Goal: Information Seeking & Learning: Learn about a topic

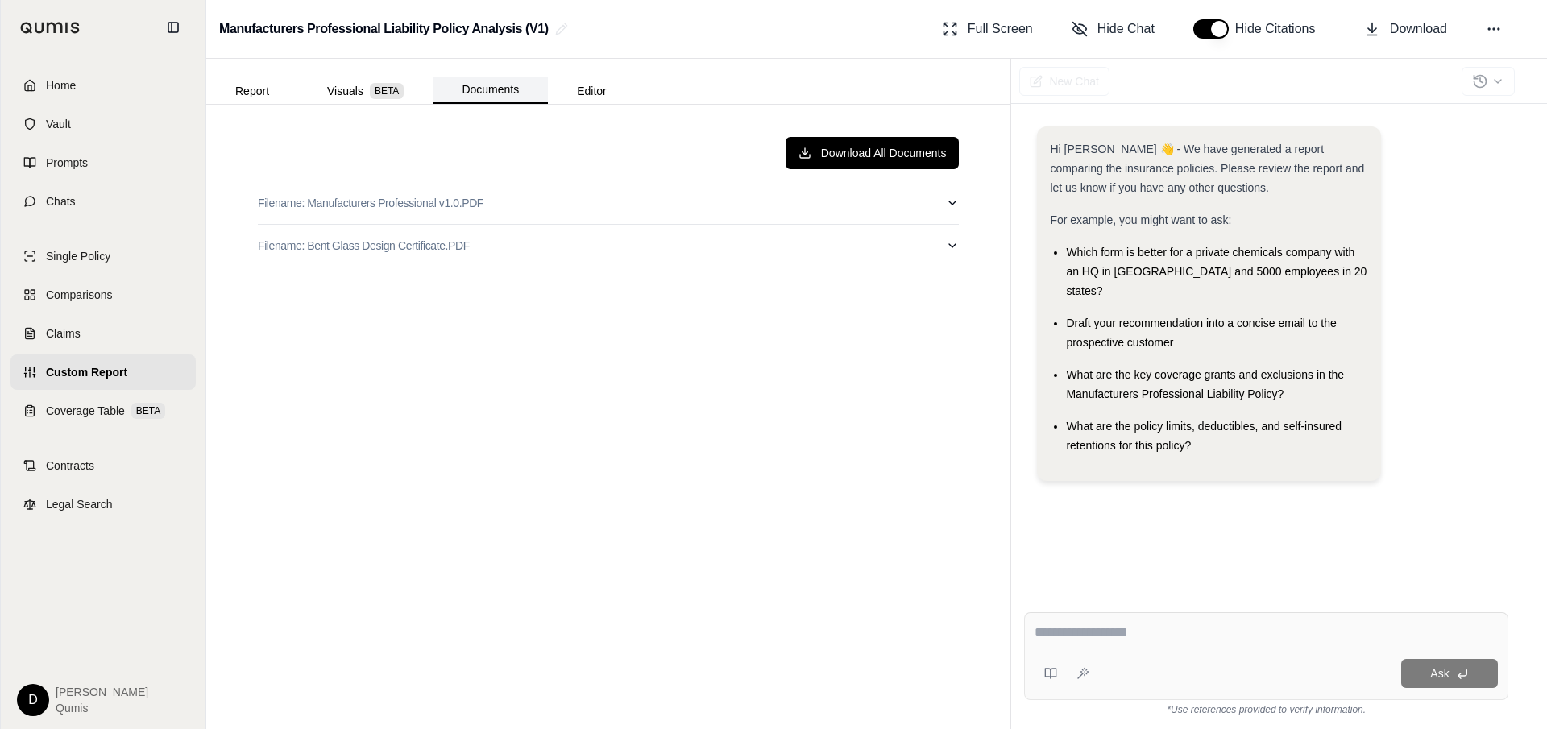
click at [517, 98] on button "Documents" at bounding box center [490, 90] width 115 height 27
click at [529, 199] on button "Filename: Manufacturers Professional v1.0.PDF" at bounding box center [608, 203] width 701 height 42
type input "*"
click at [531, 196] on button "Filename: Manufacturers Professional v1.0.PDF" at bounding box center [608, 203] width 701 height 42
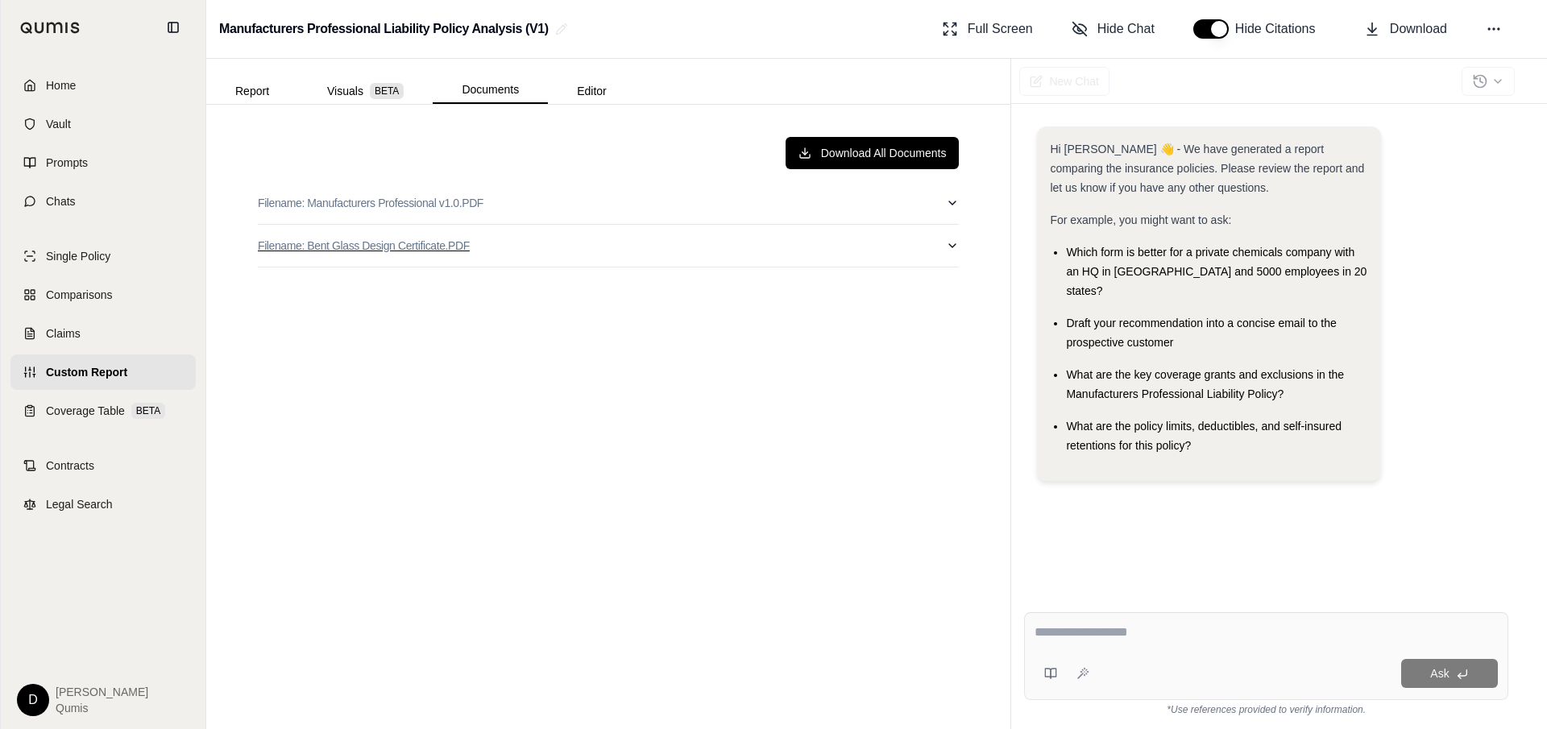
click at [500, 246] on button "Filename: Bent Glass Design Certificate.PDF" at bounding box center [608, 246] width 701 height 42
click at [563, 255] on button "Filename: Bent Glass Design Certificate.PDF" at bounding box center [608, 246] width 701 height 42
type input "*"
click at [245, 98] on button "Report" at bounding box center [252, 91] width 92 height 26
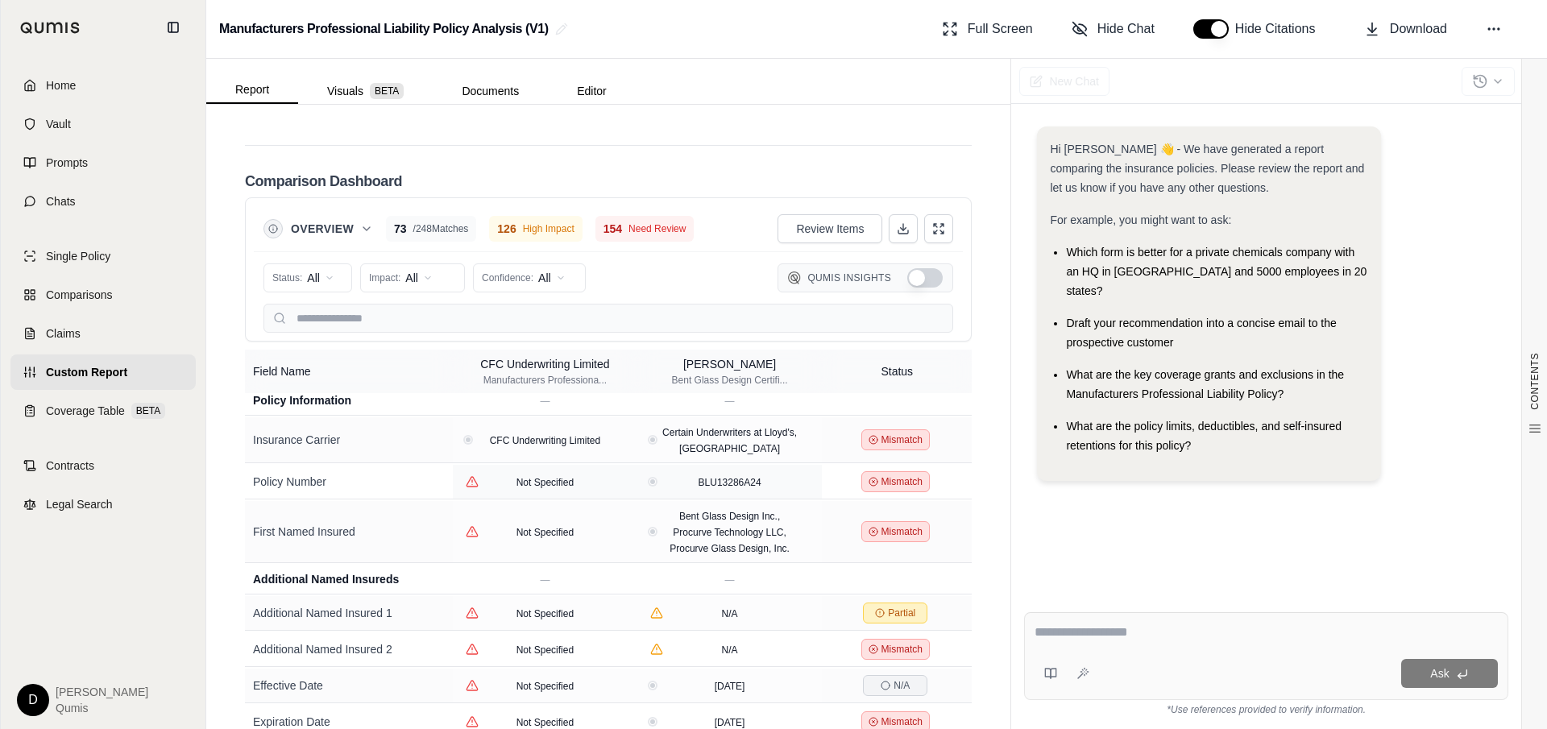
scroll to position [2, 0]
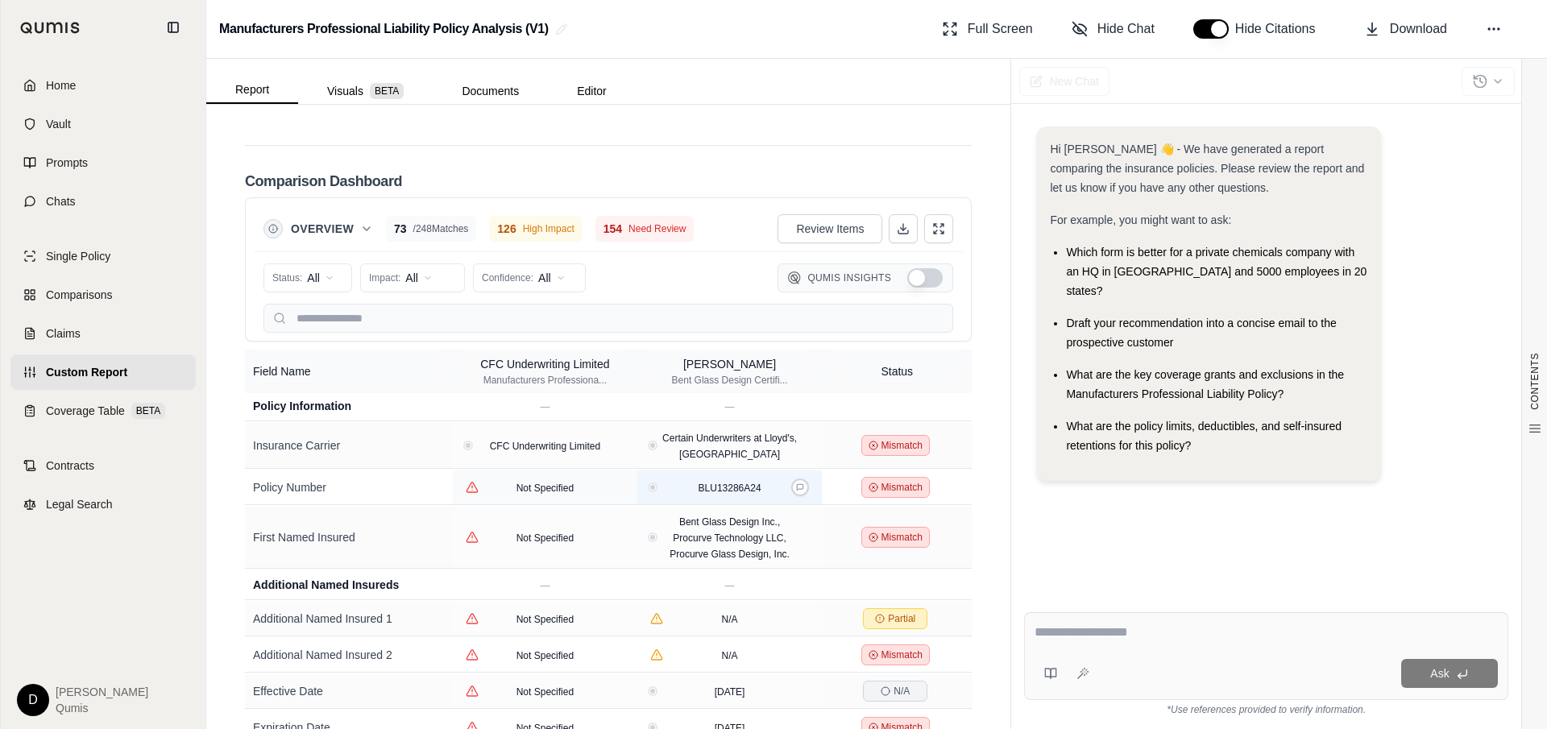
click at [750, 480] on div "BLU13286A24" at bounding box center [730, 488] width 79 height 16
click at [798, 484] on icon at bounding box center [800, 488] width 8 height 8
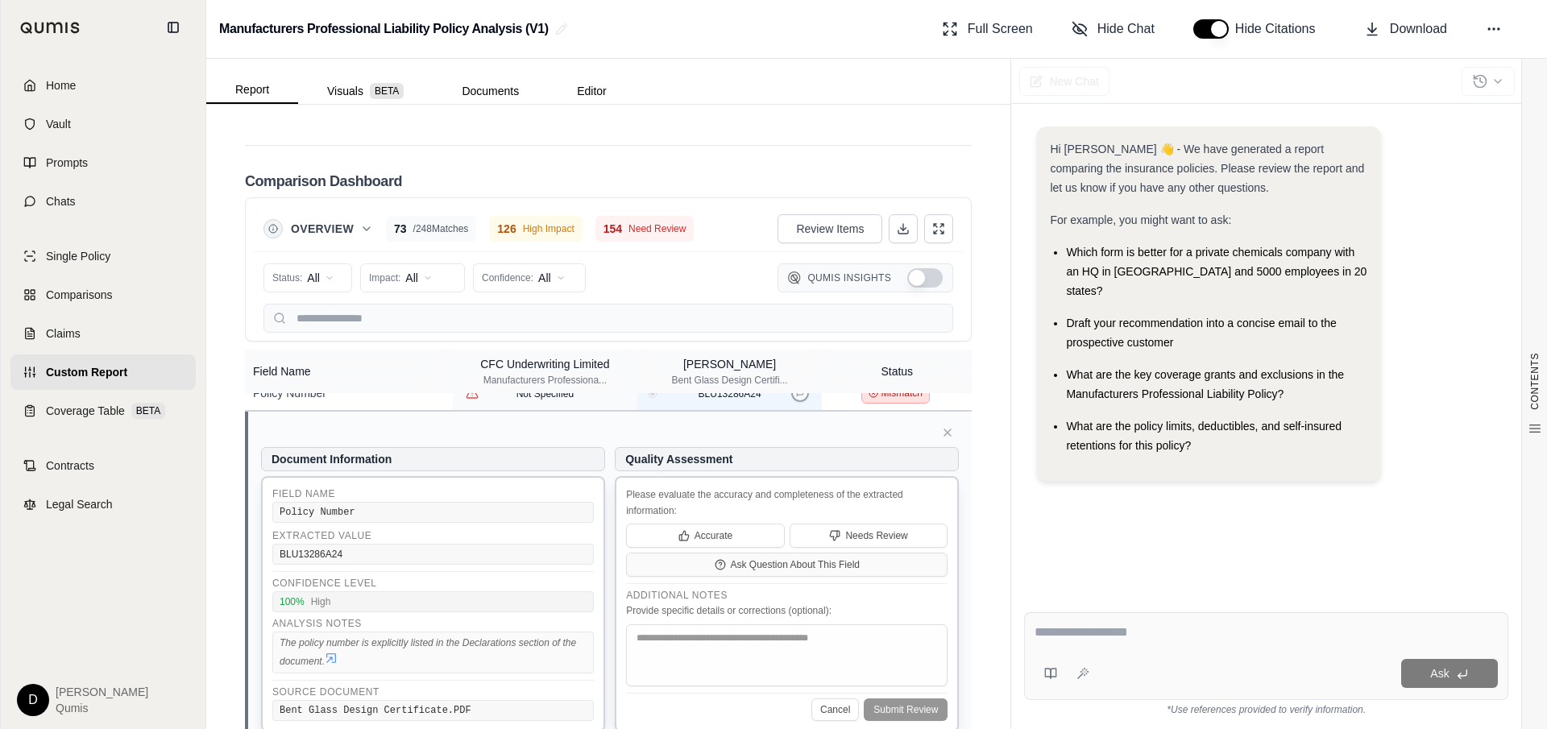
scroll to position [120, 0]
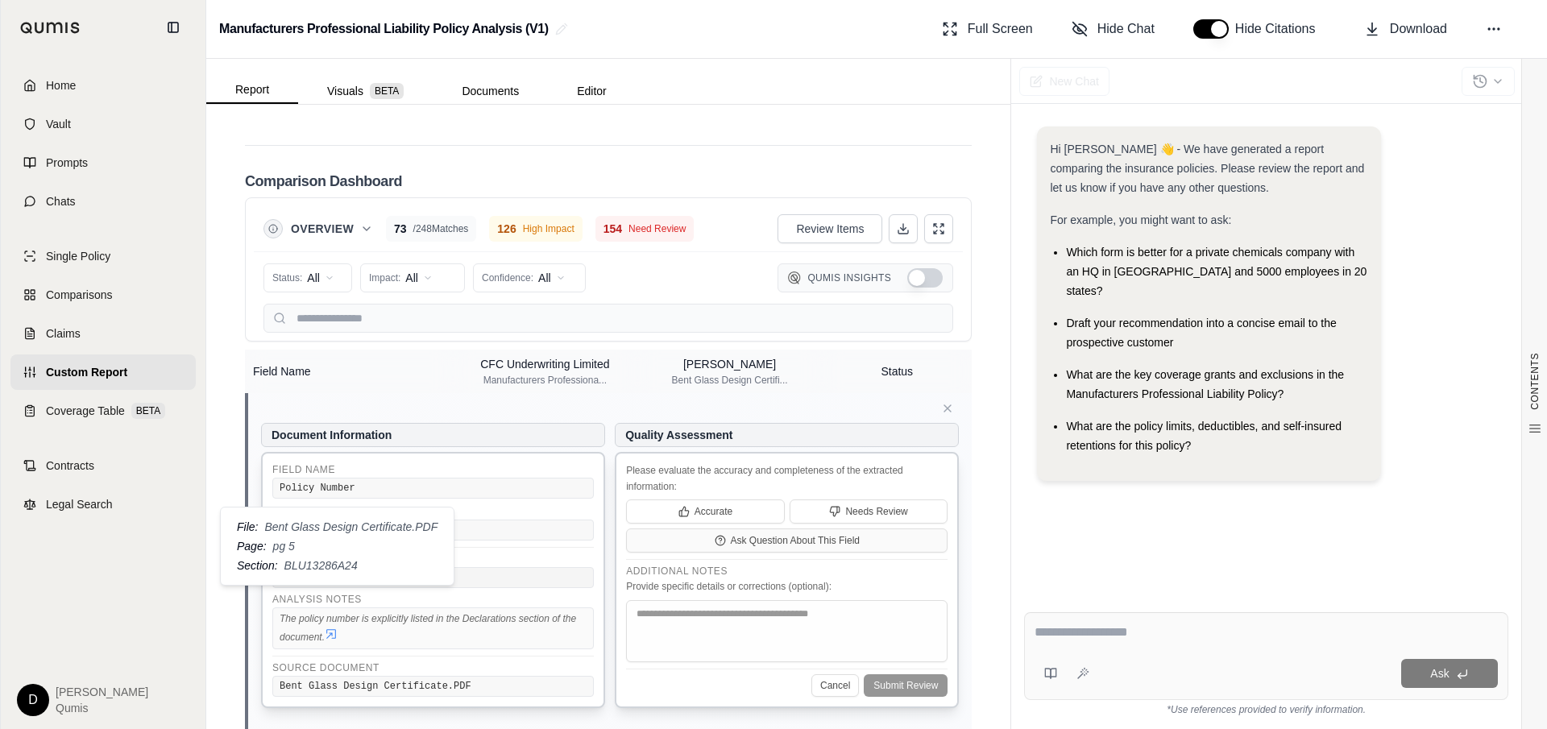
click at [332, 628] on icon at bounding box center [331, 634] width 13 height 13
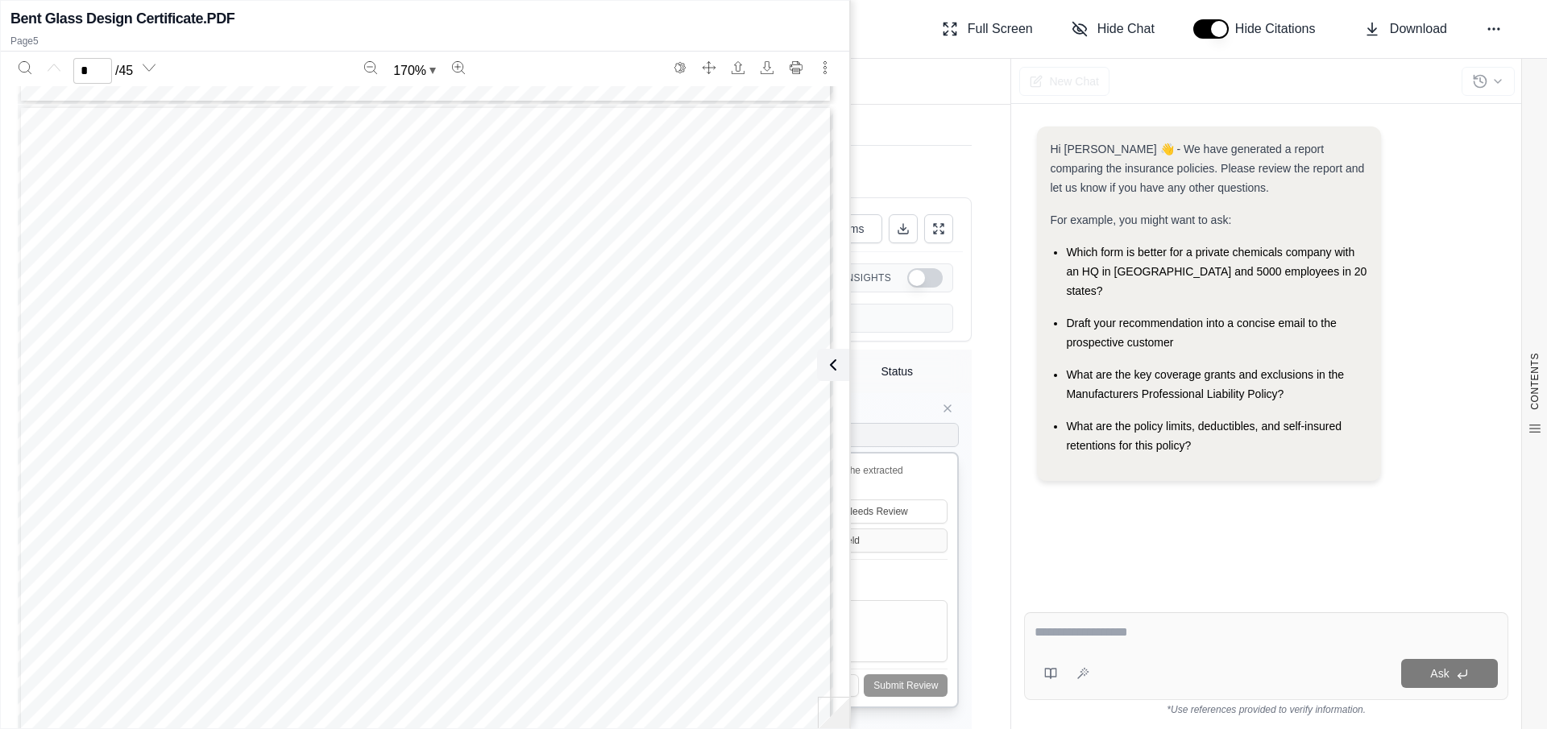
type input "*"
click at [826, 361] on icon at bounding box center [829, 364] width 19 height 19
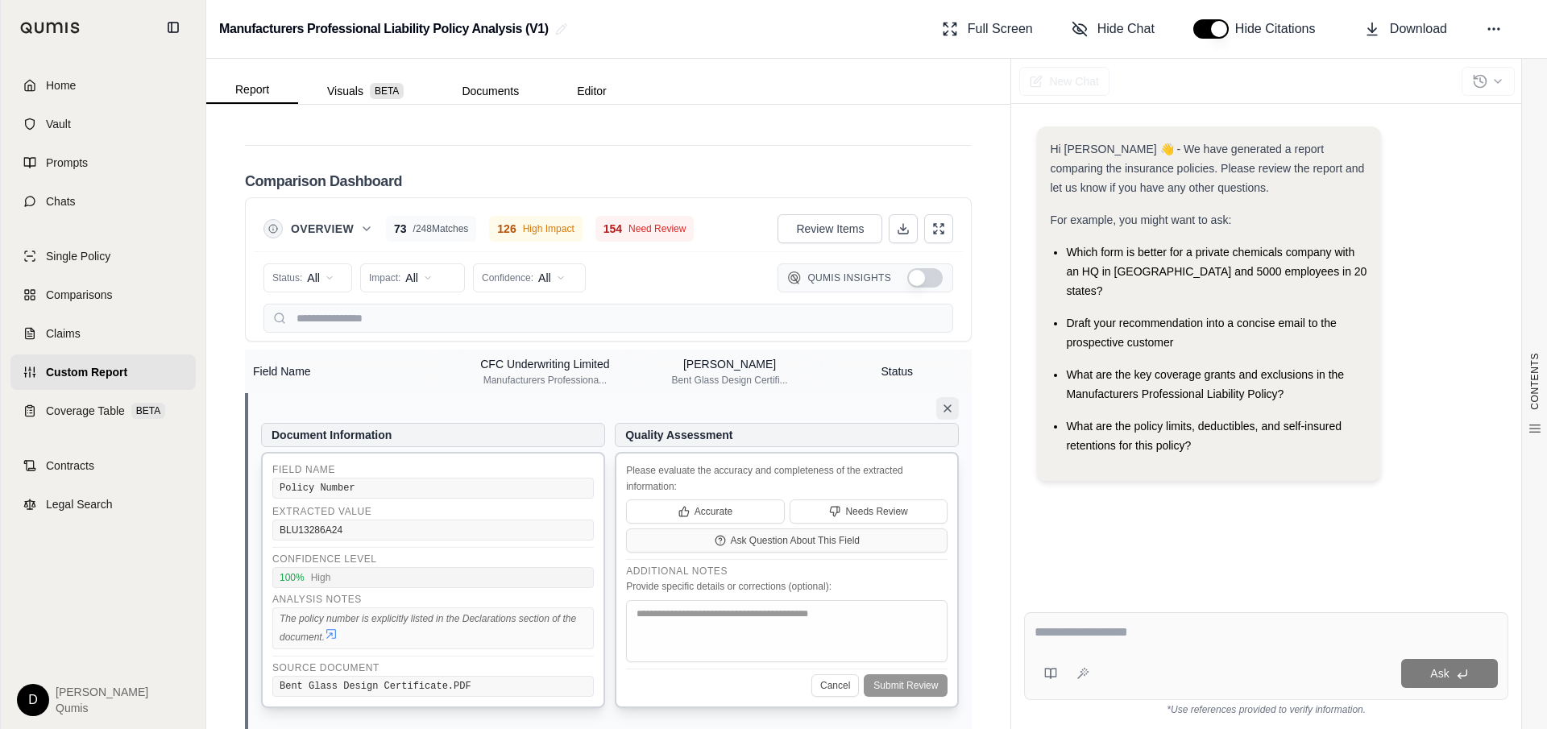
click at [946, 405] on icon at bounding box center [948, 408] width 6 height 6
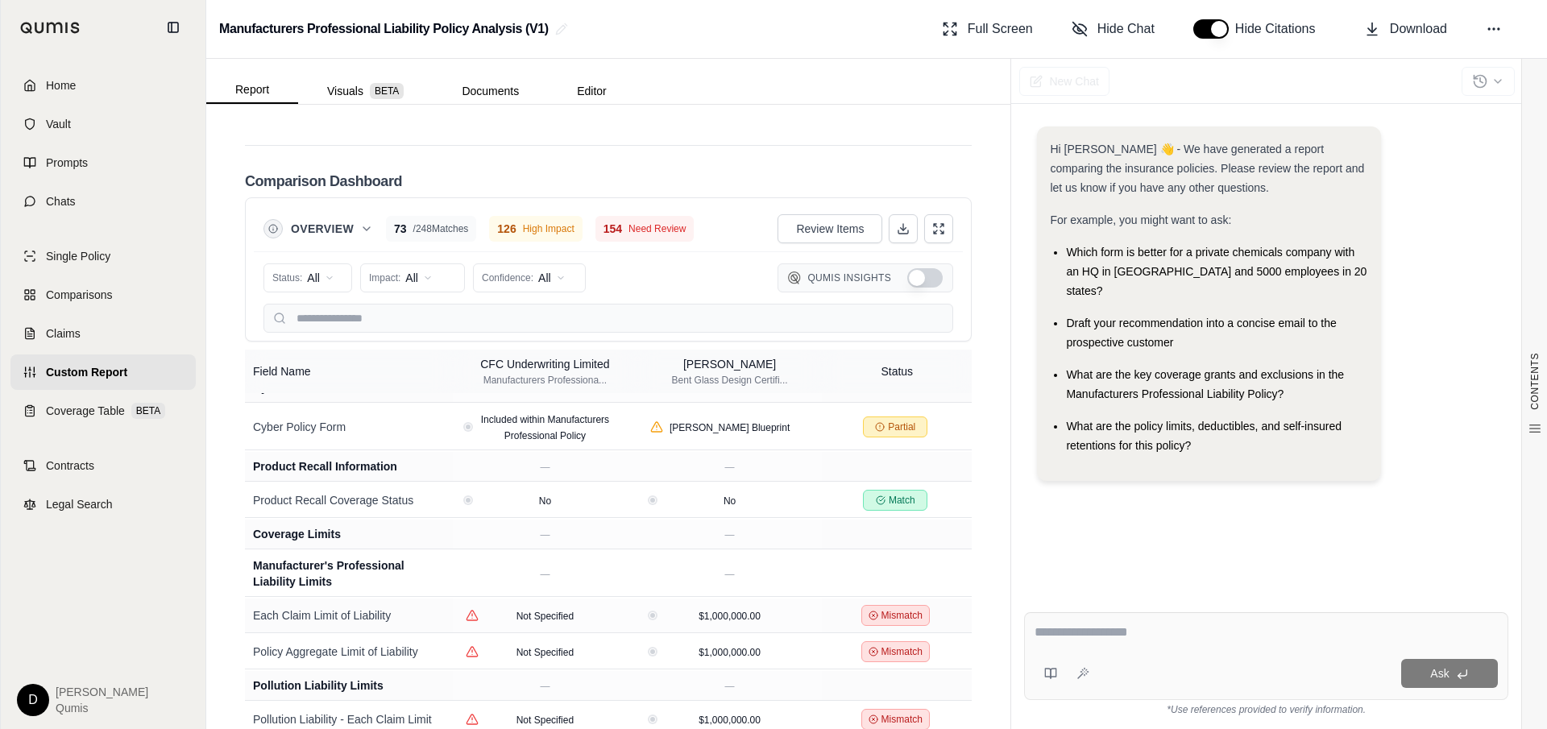
scroll to position [883, 0]
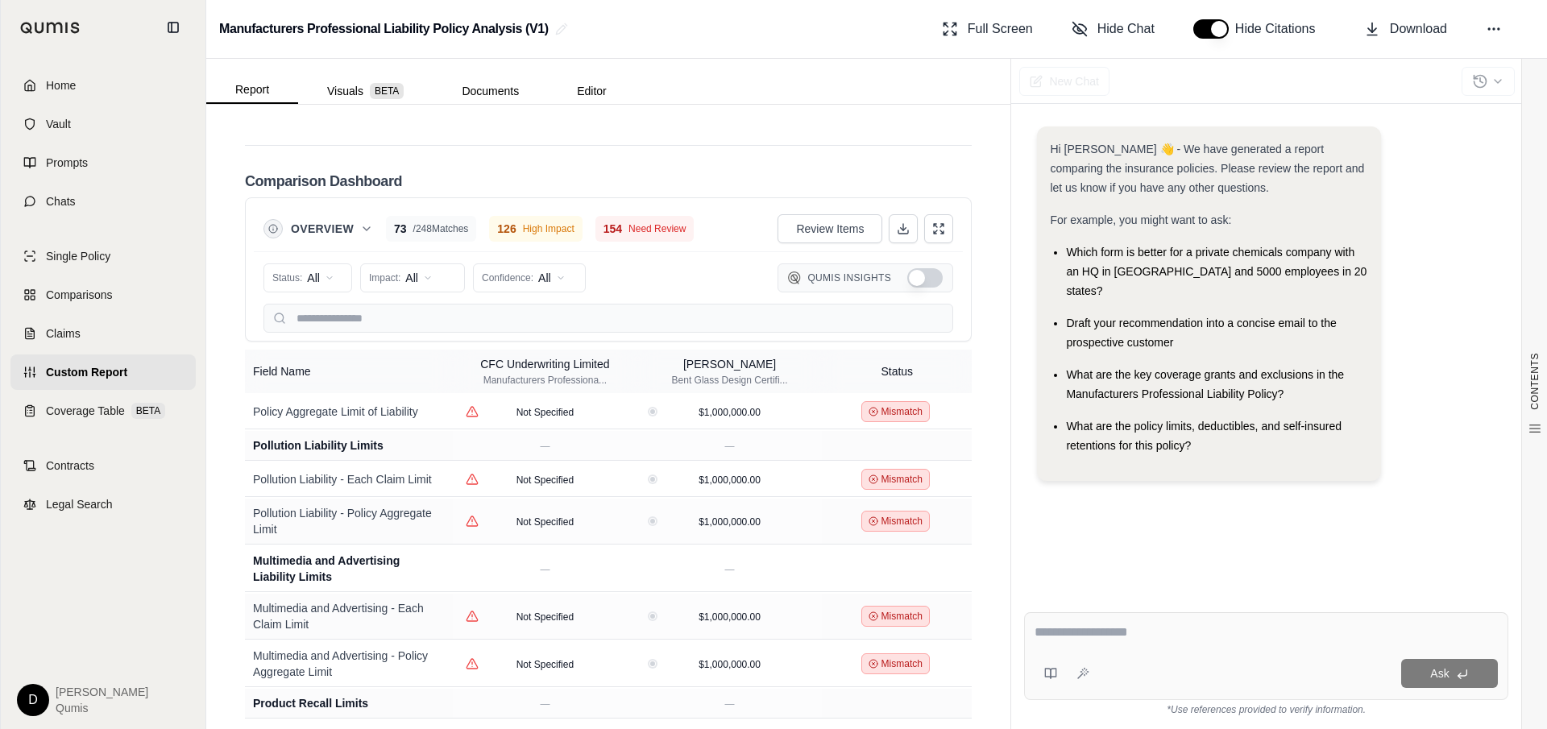
click at [931, 268] on button "Show Qumis Insights" at bounding box center [924, 277] width 35 height 19
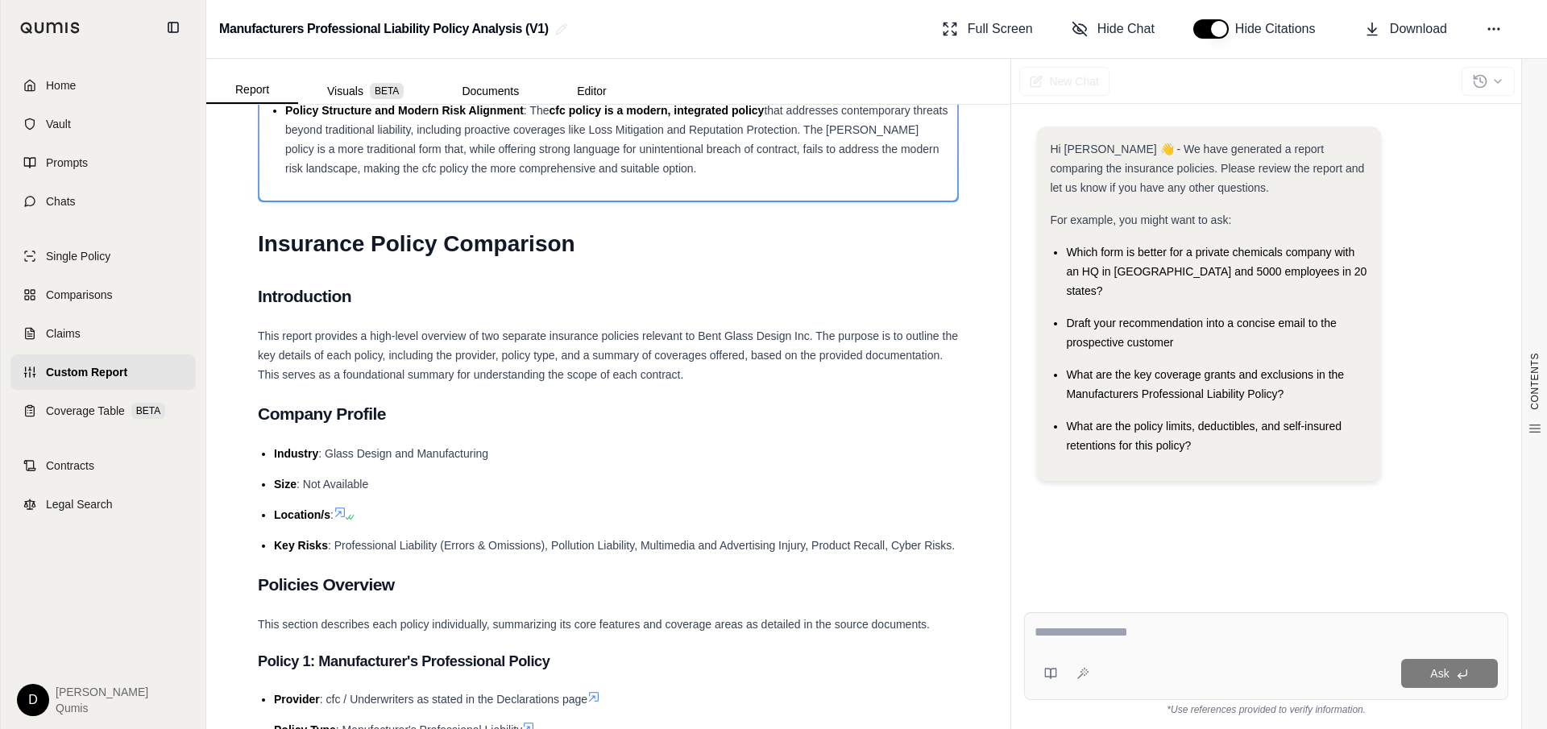
scroll to position [0, 0]
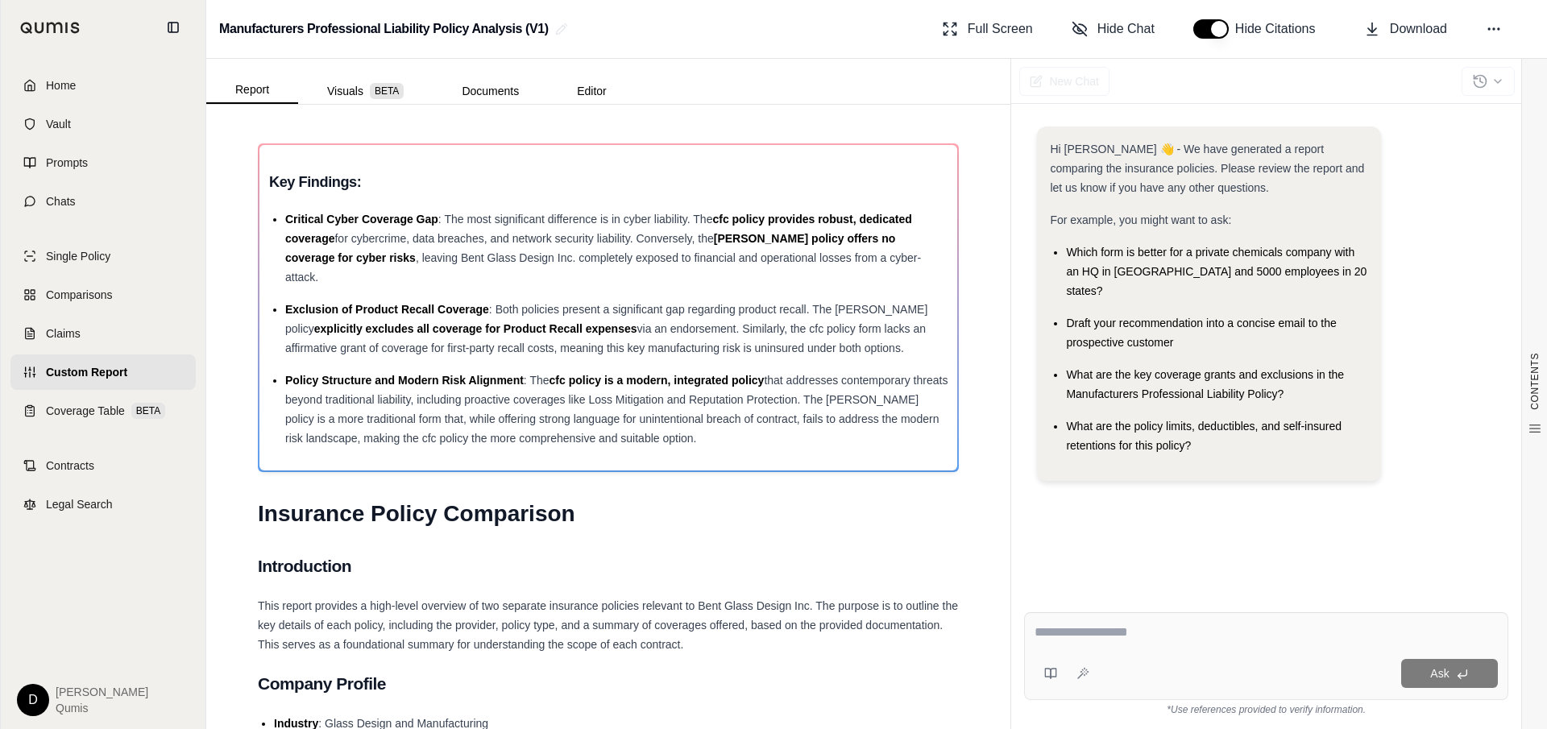
click at [1075, 653] on div "Ask" at bounding box center [1266, 657] width 484 height 88
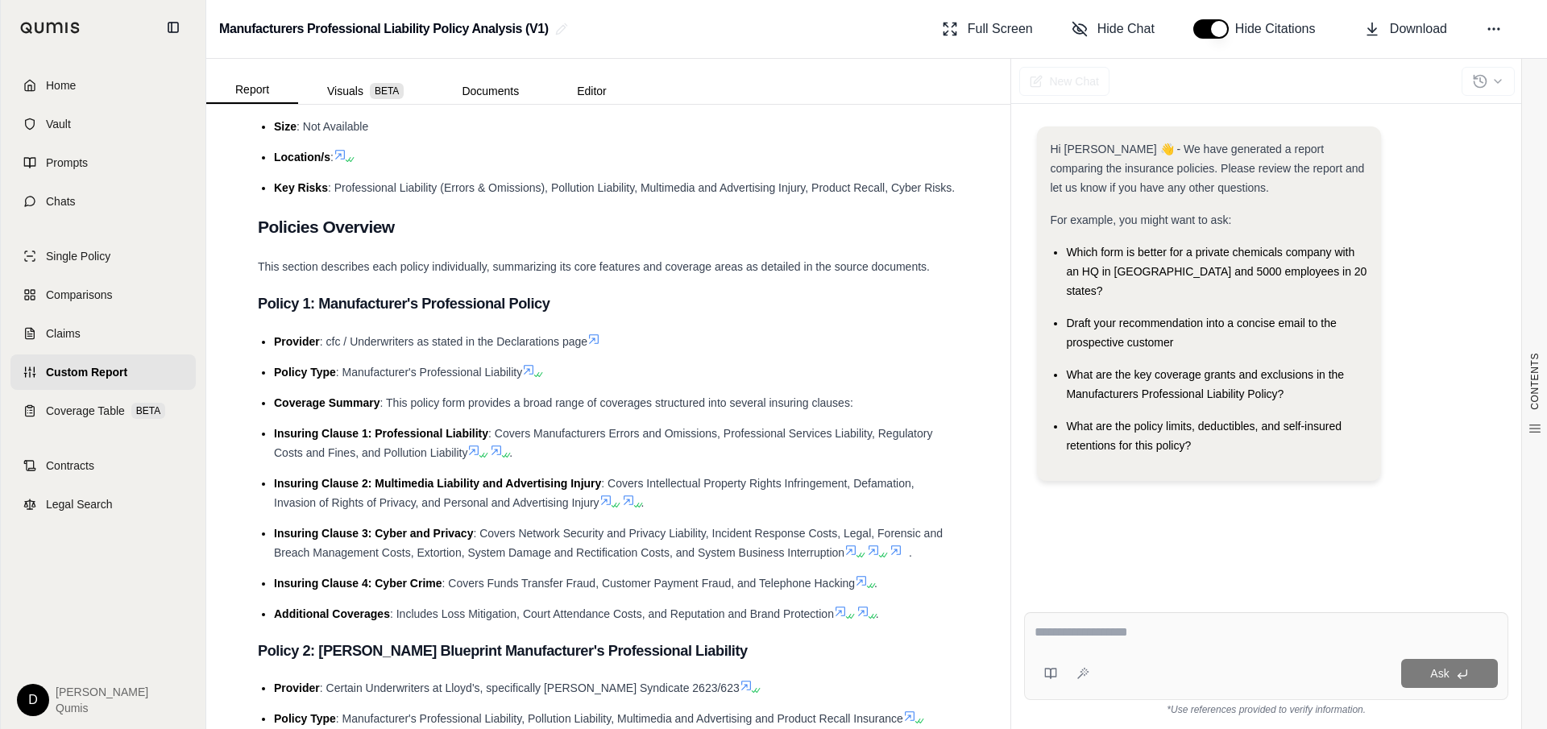
scroll to position [640, 0]
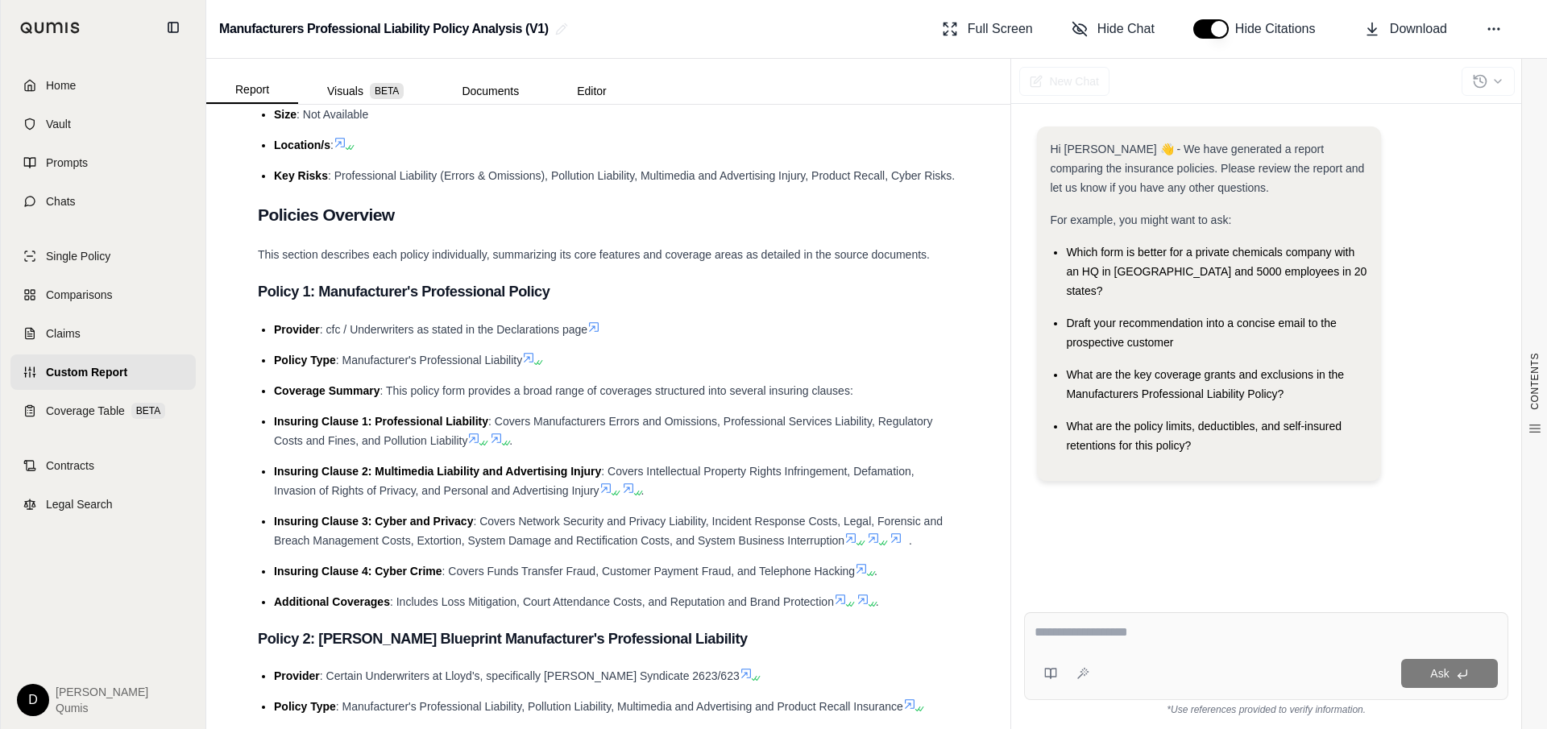
click at [1079, 636] on textarea at bounding box center [1266, 632] width 463 height 19
type textarea "**********"
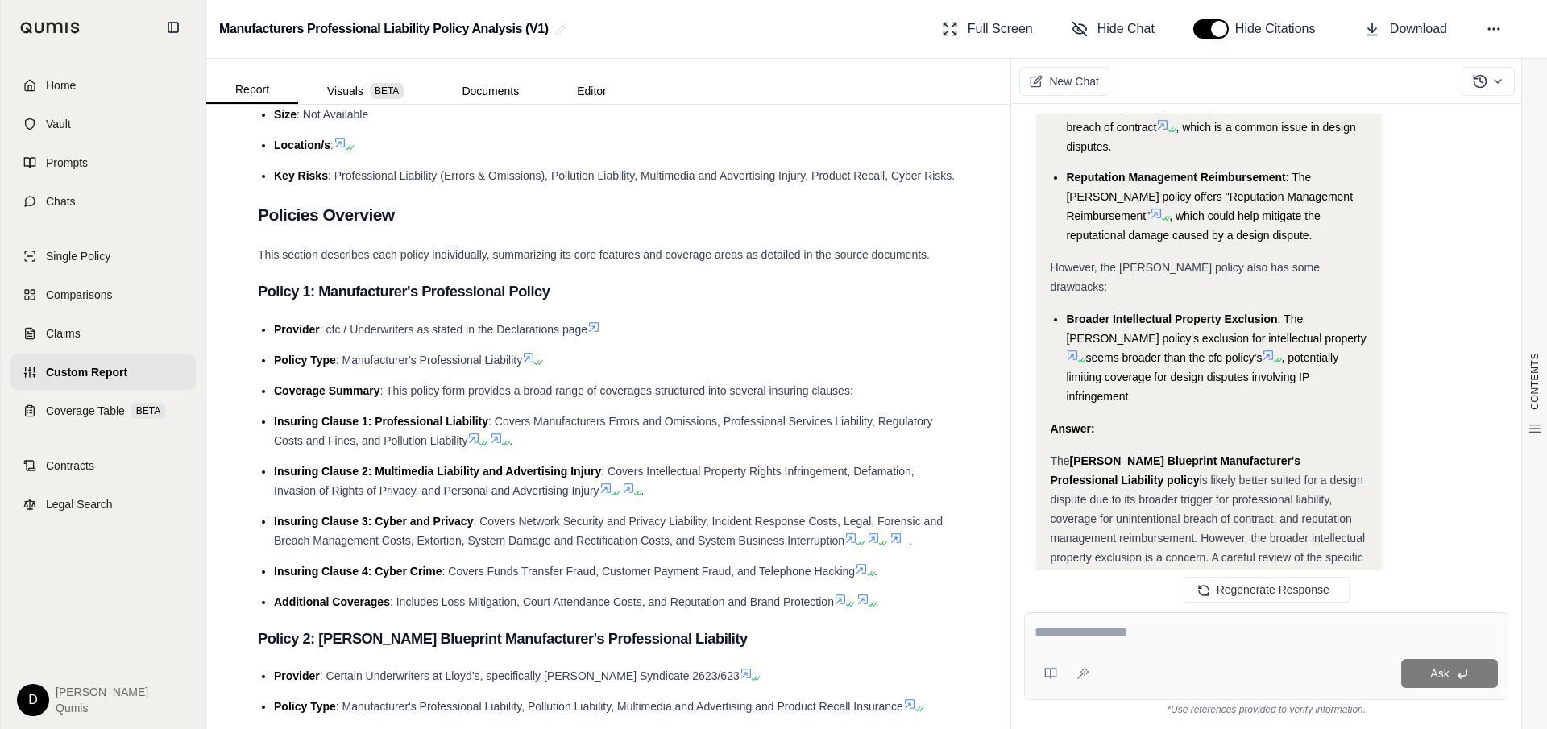
click at [1146, 474] on span "is likely better suited for a design dispute due to its broader trigger for pro…" at bounding box center [1207, 548] width 315 height 148
click at [1074, 627] on textarea at bounding box center [1266, 632] width 463 height 19
type textarea "**********"
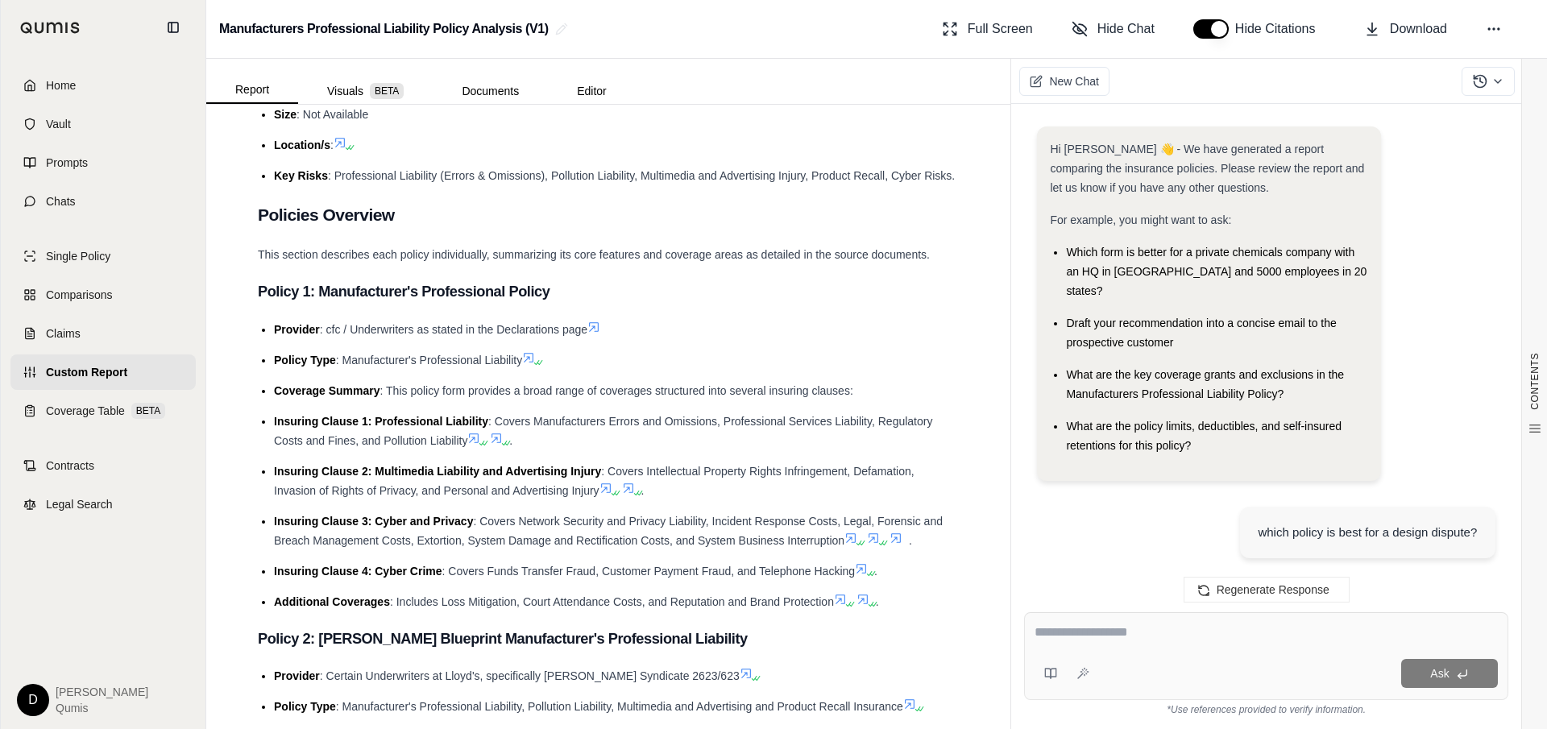
scroll to position [5457, 0]
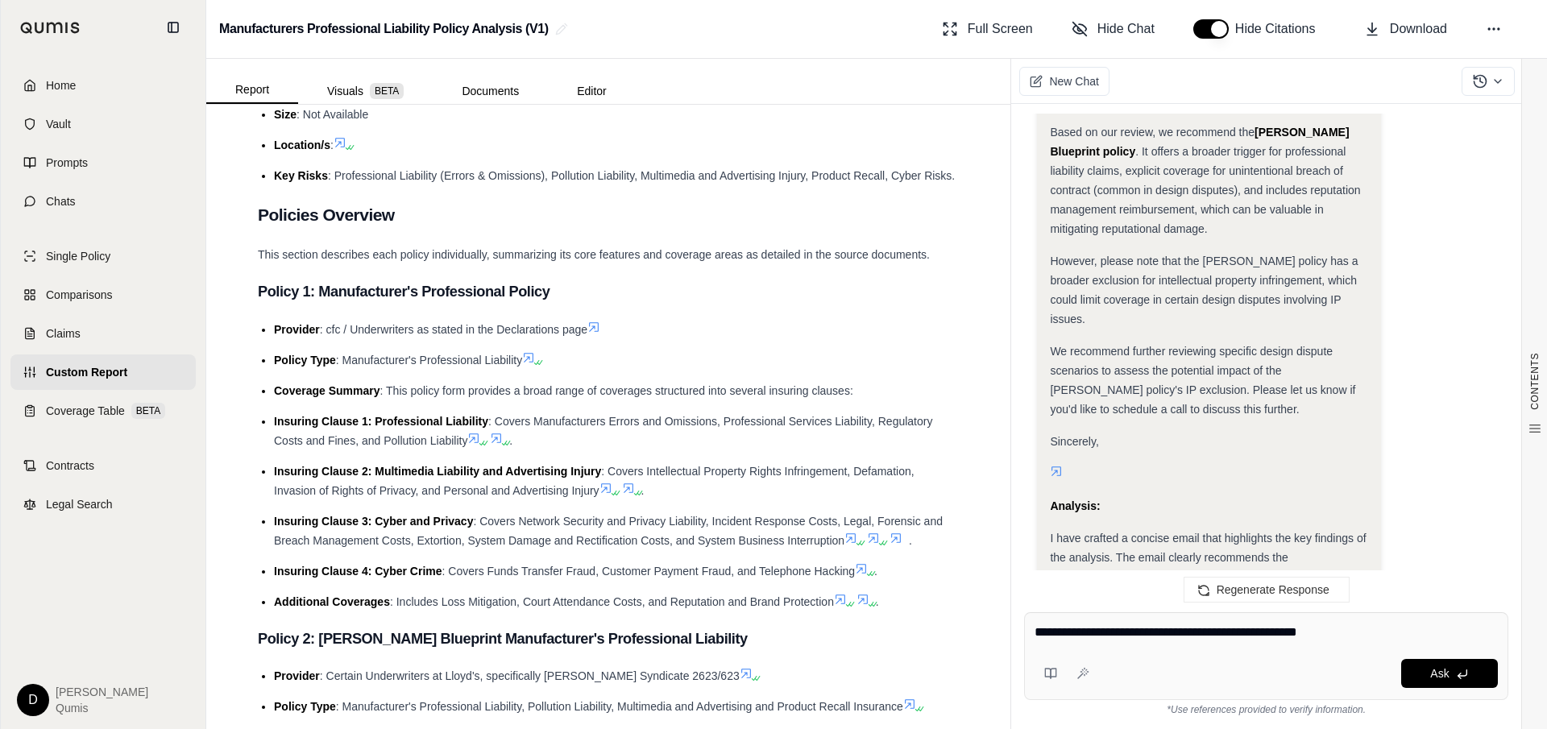
type textarea "**********"
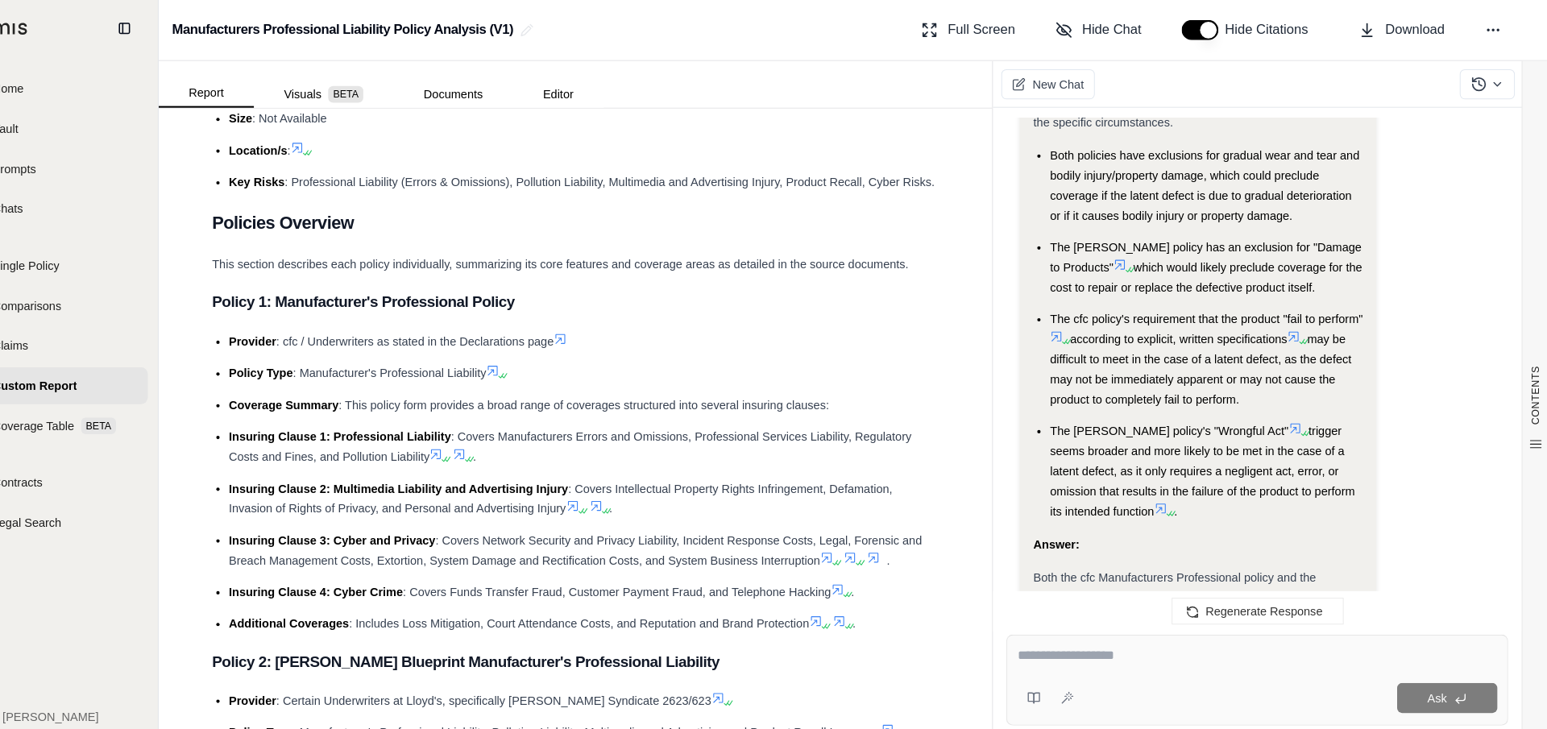
scroll to position [0, 0]
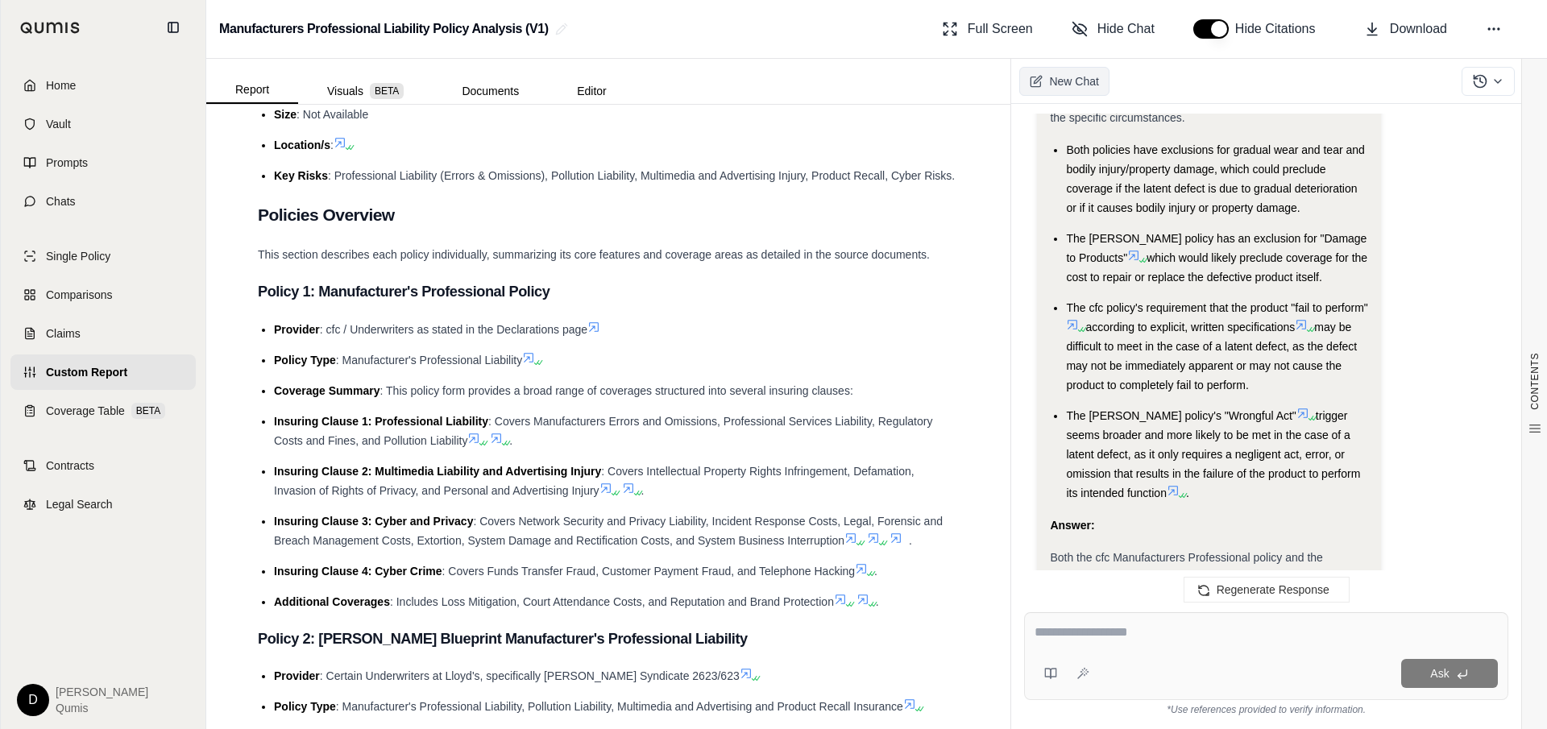
click at [1073, 82] on span "New Chat" at bounding box center [1073, 81] width 49 height 16
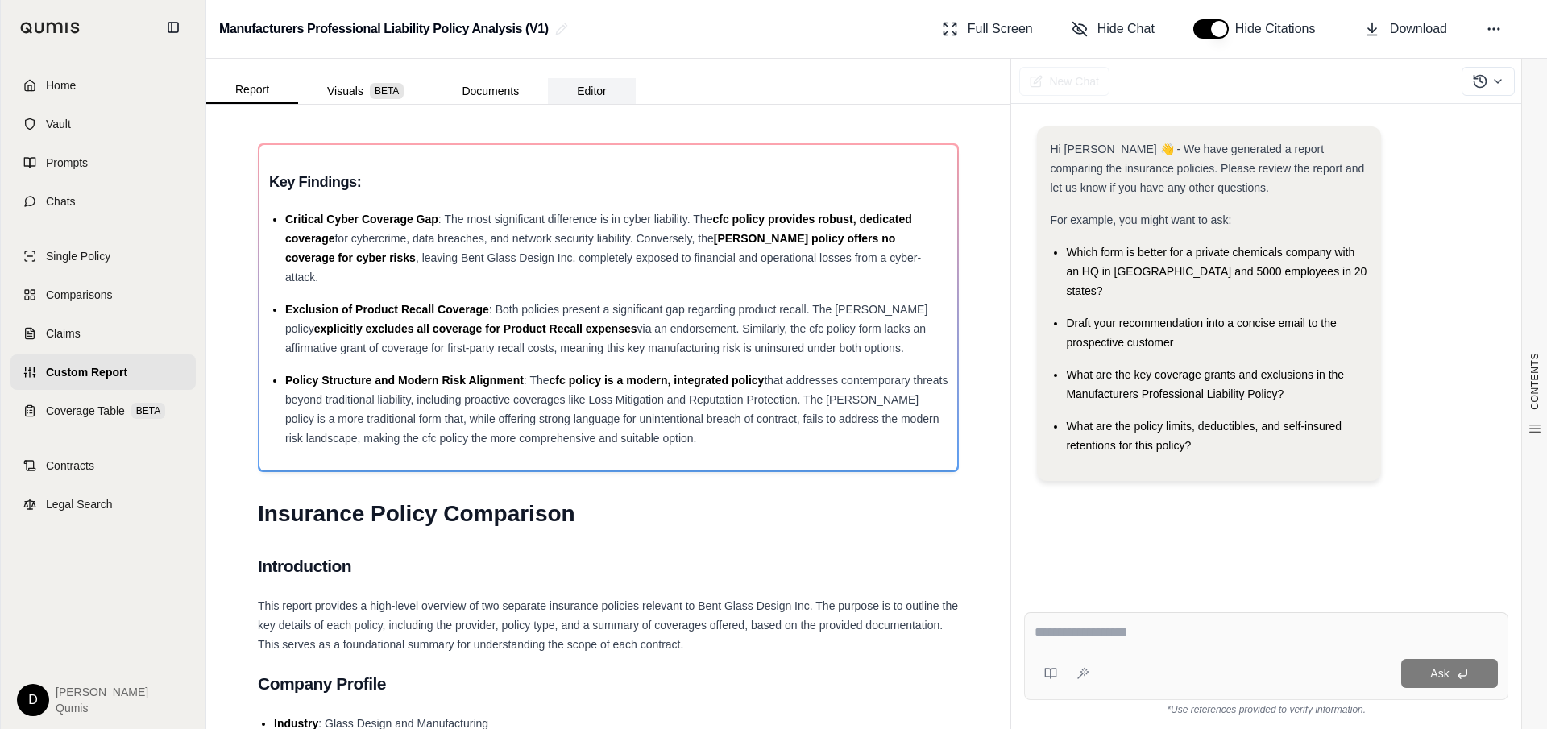
click at [594, 97] on button "Editor" at bounding box center [592, 91] width 88 height 26
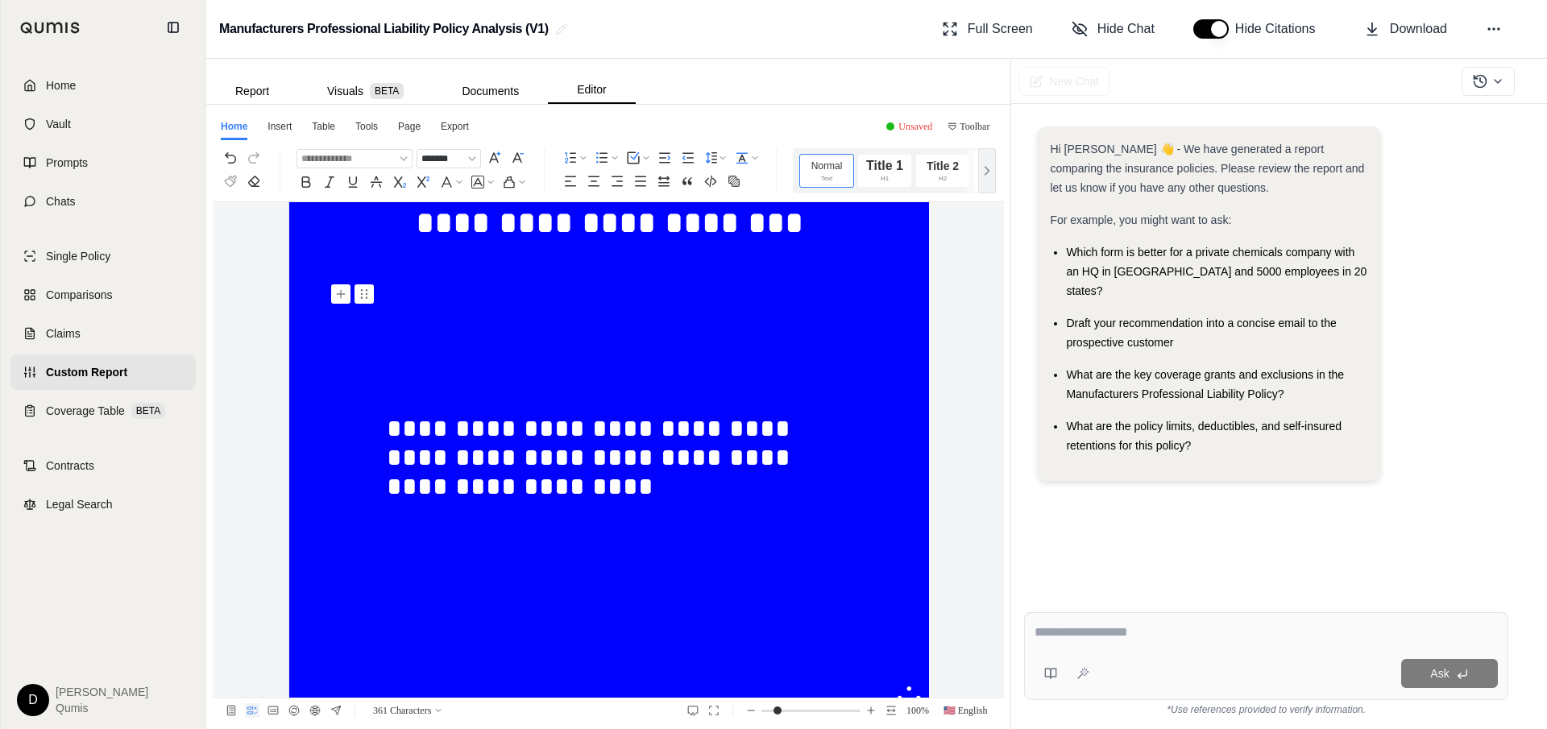
scroll to position [199, 0]
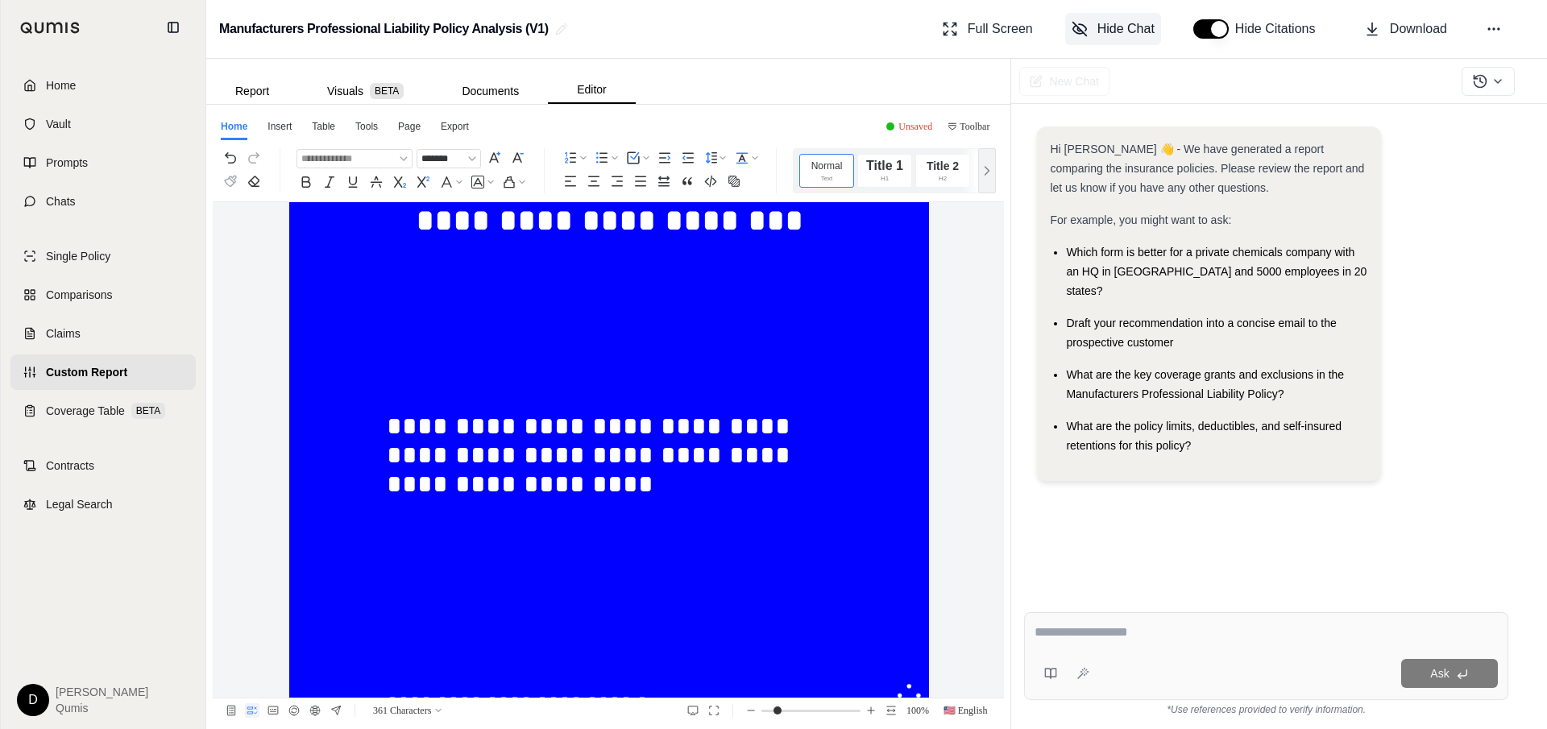
click at [1100, 35] on span "Hide Chat" at bounding box center [1126, 28] width 57 height 19
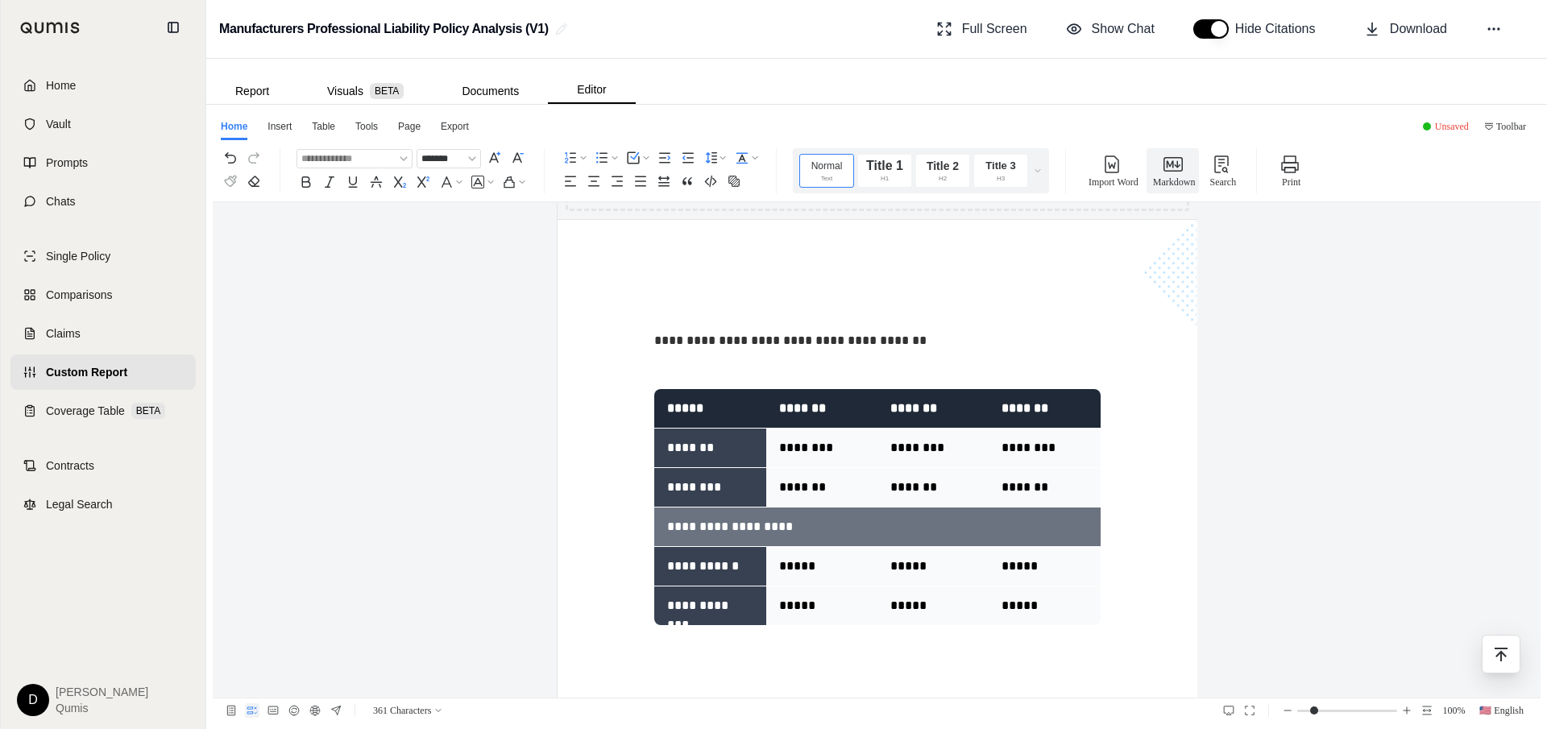
scroll to position [1002, 0]
click at [711, 343] on p "**********" at bounding box center [877, 341] width 446 height 29
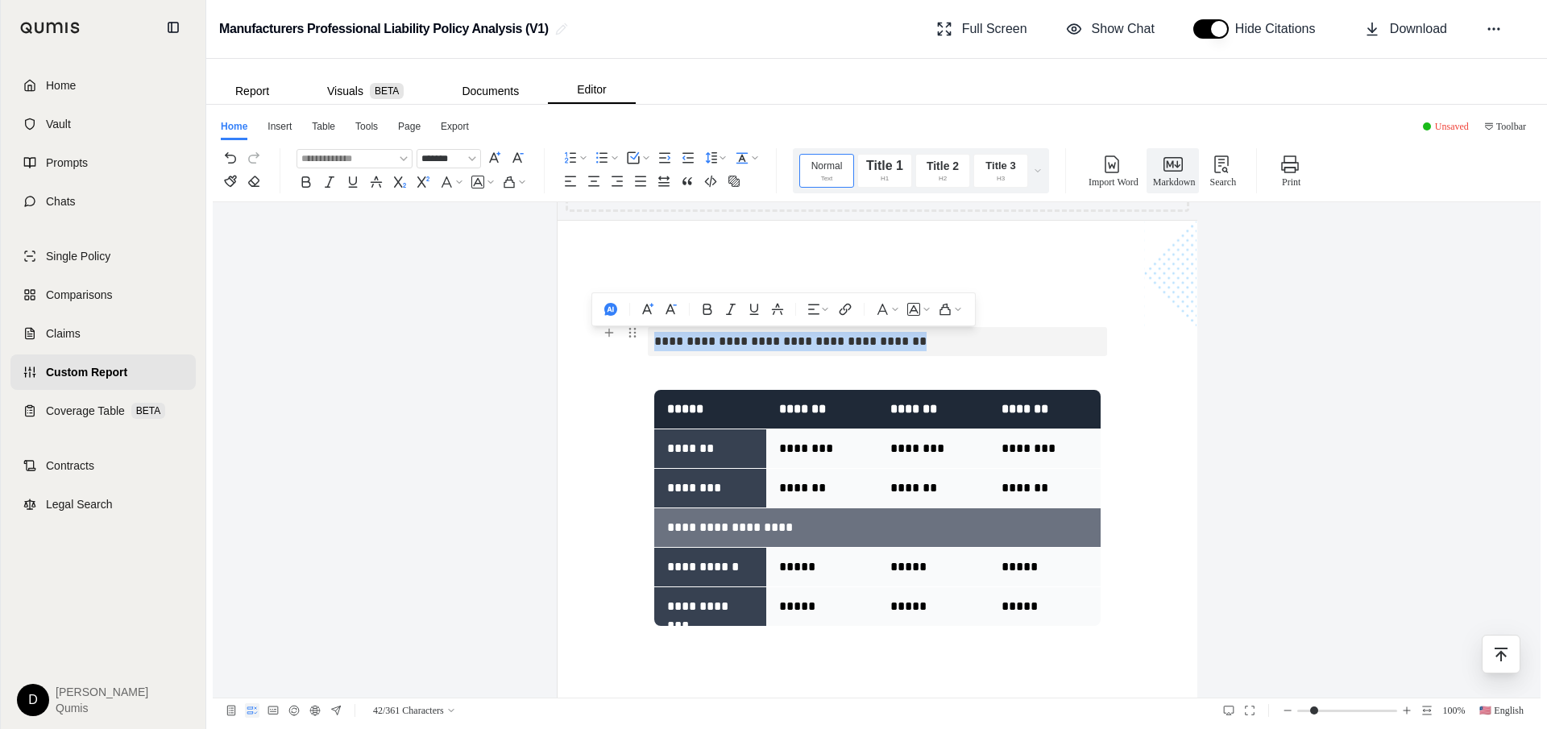
drag, startPoint x: 929, startPoint y: 342, endPoint x: 655, endPoint y: 337, distance: 274.1
click at [655, 337] on p "**********" at bounding box center [877, 341] width 446 height 29
click at [606, 312] on use "button" at bounding box center [610, 309] width 13 height 13
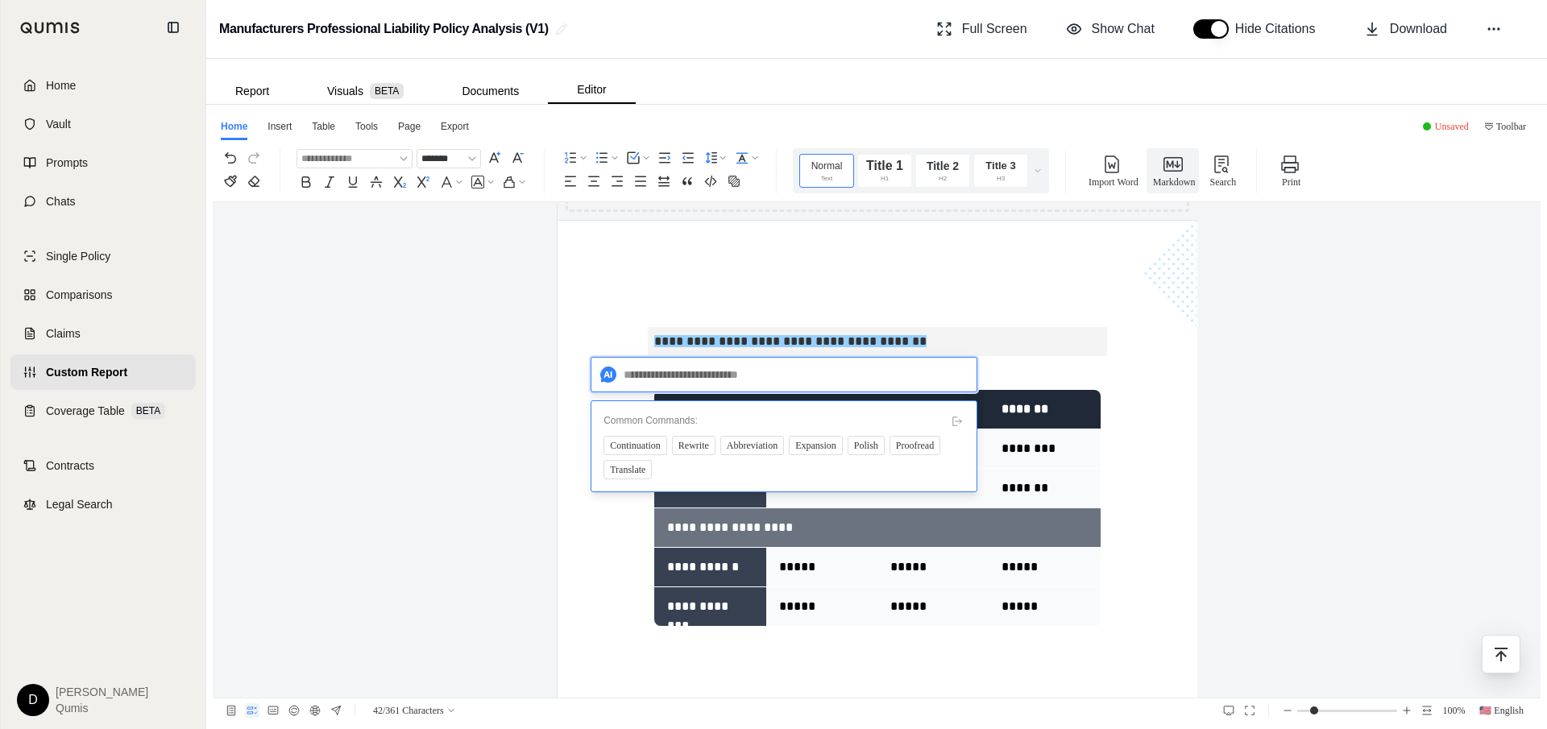
click at [629, 371] on textarea at bounding box center [784, 374] width 387 height 35
type textarea "**********"
click at [945, 375] on span "Send" at bounding box center [952, 375] width 19 height 18
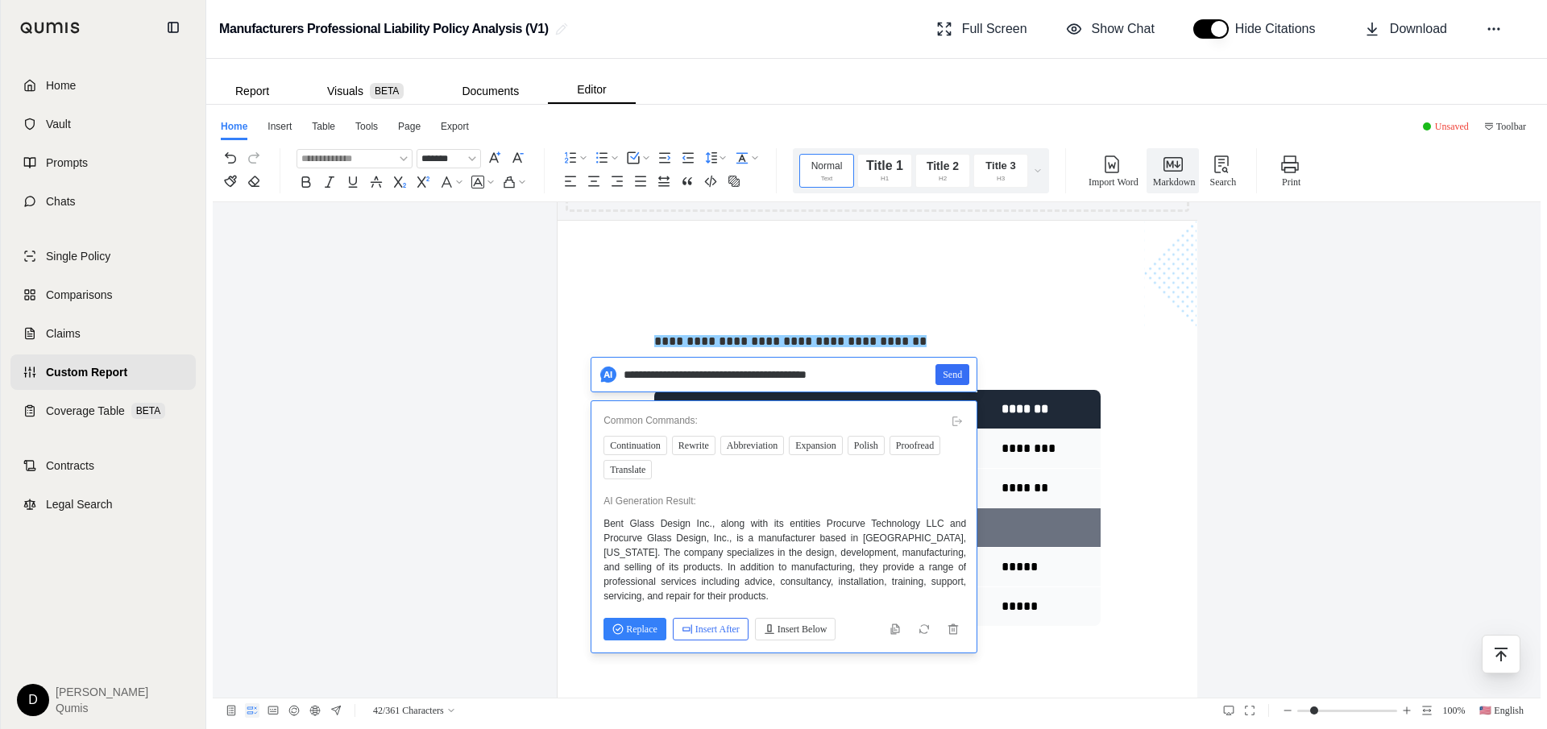
click at [706, 629] on span "Insert After" at bounding box center [711, 630] width 58 height 18
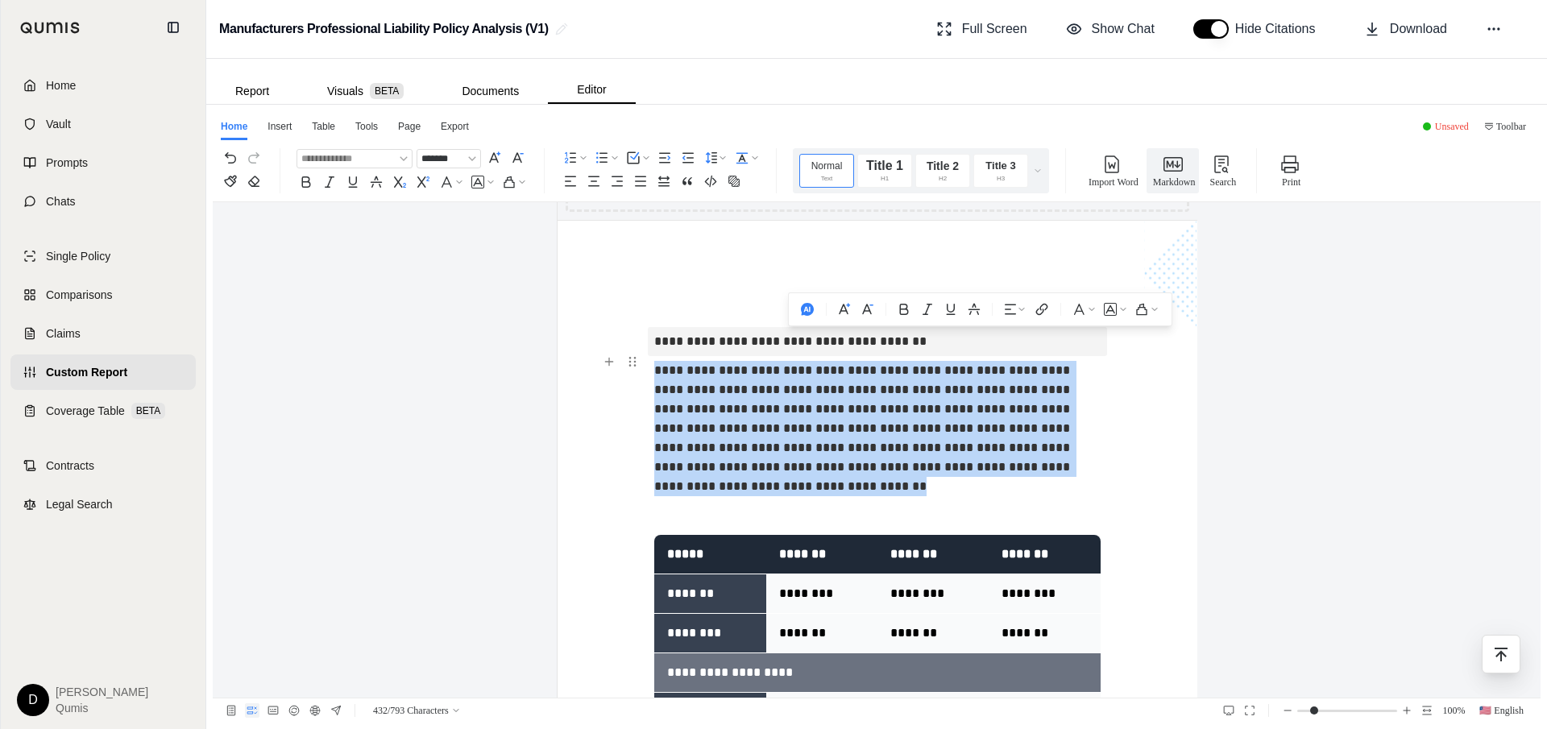
click at [785, 451] on span "**********" at bounding box center [863, 428] width 419 height 128
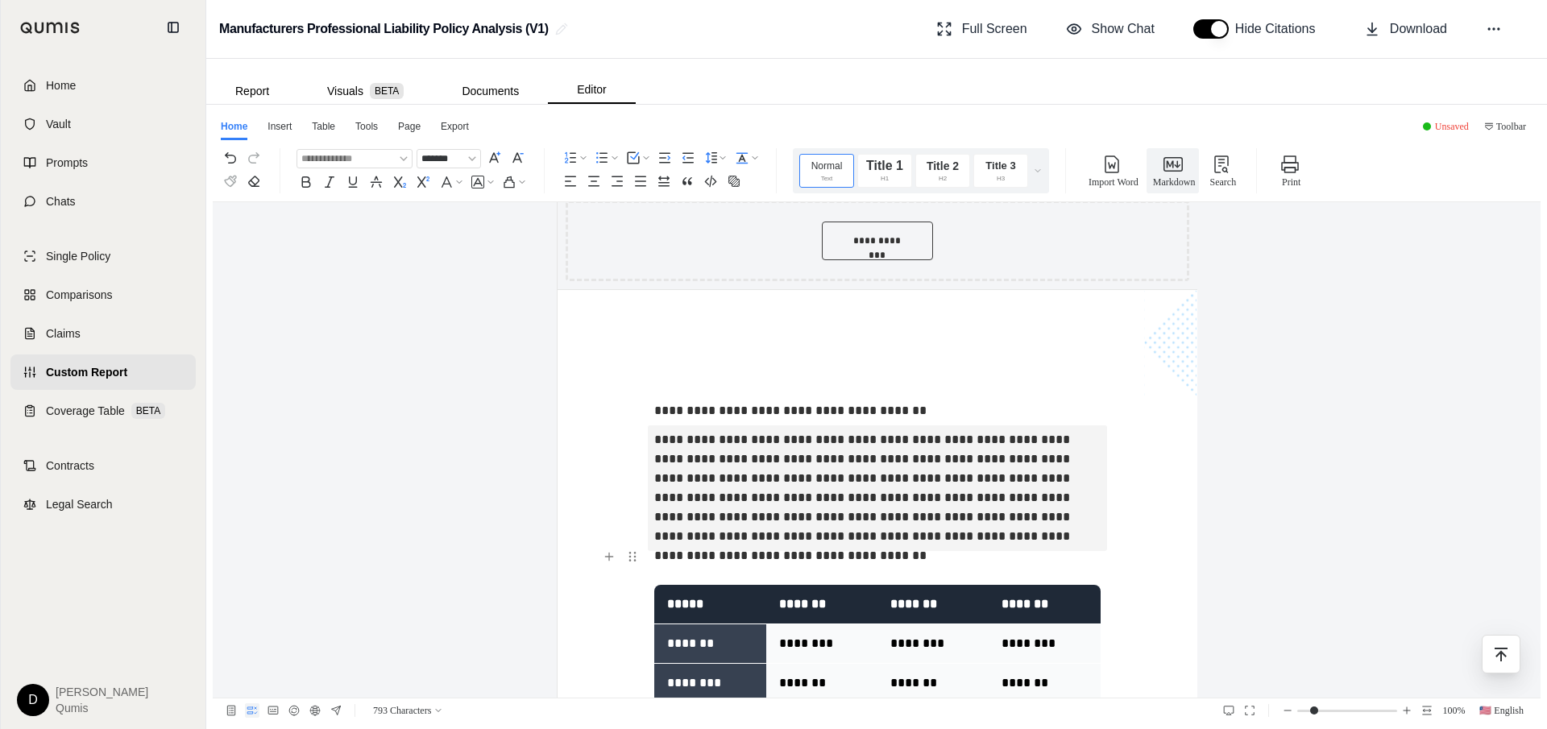
scroll to position [929, 0]
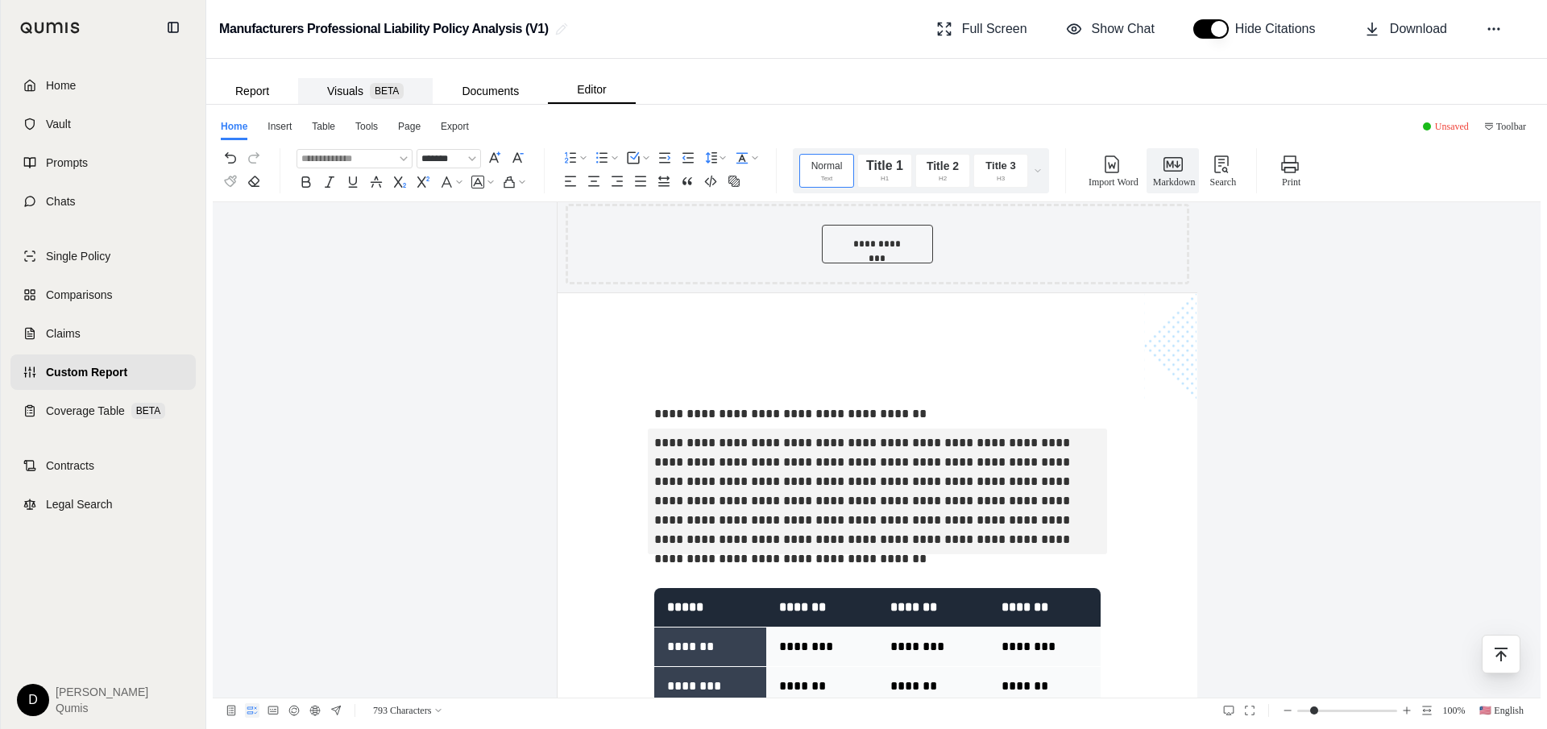
click at [368, 98] on button "Visuals BETA" at bounding box center [365, 91] width 135 height 26
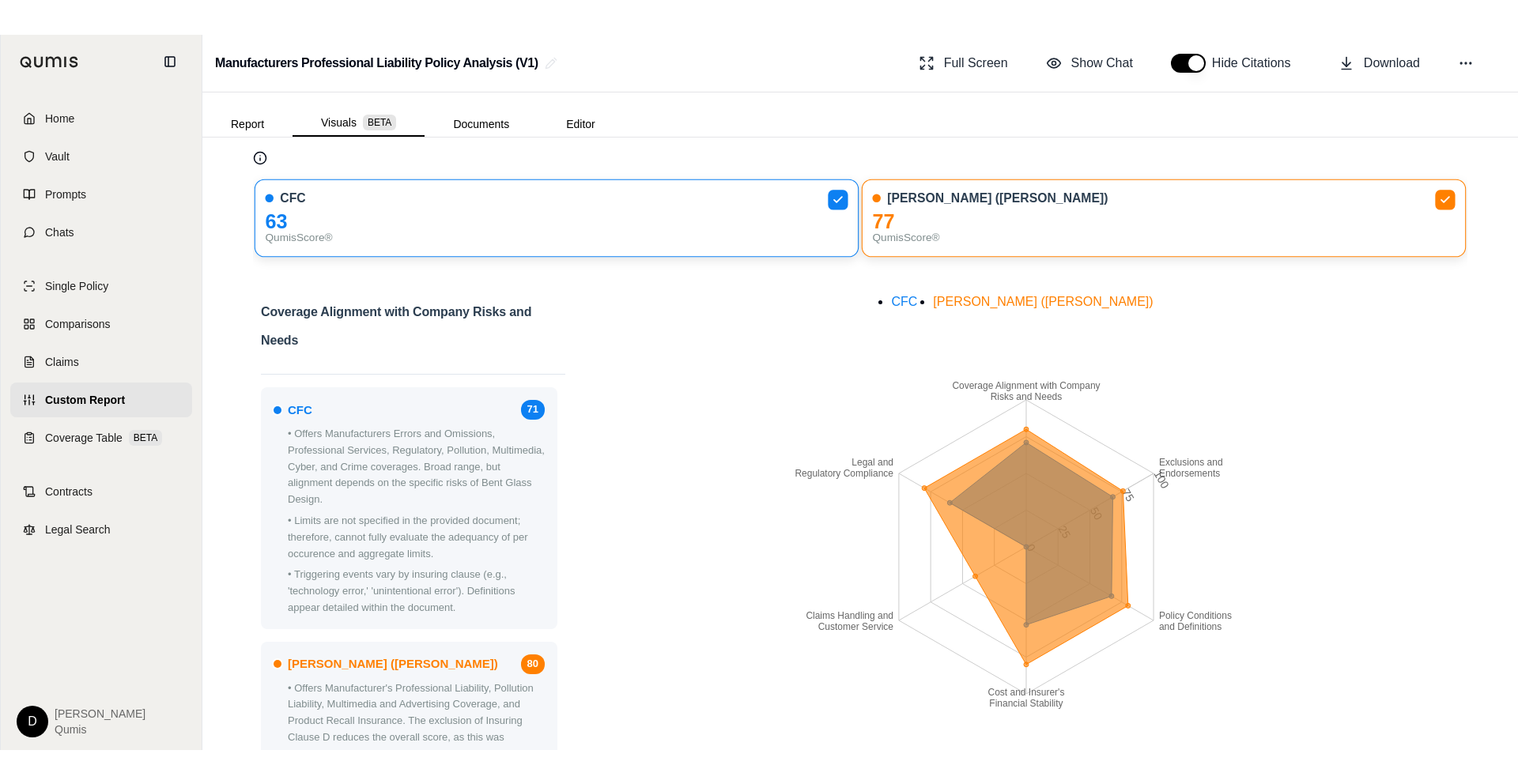
scroll to position [0, 0]
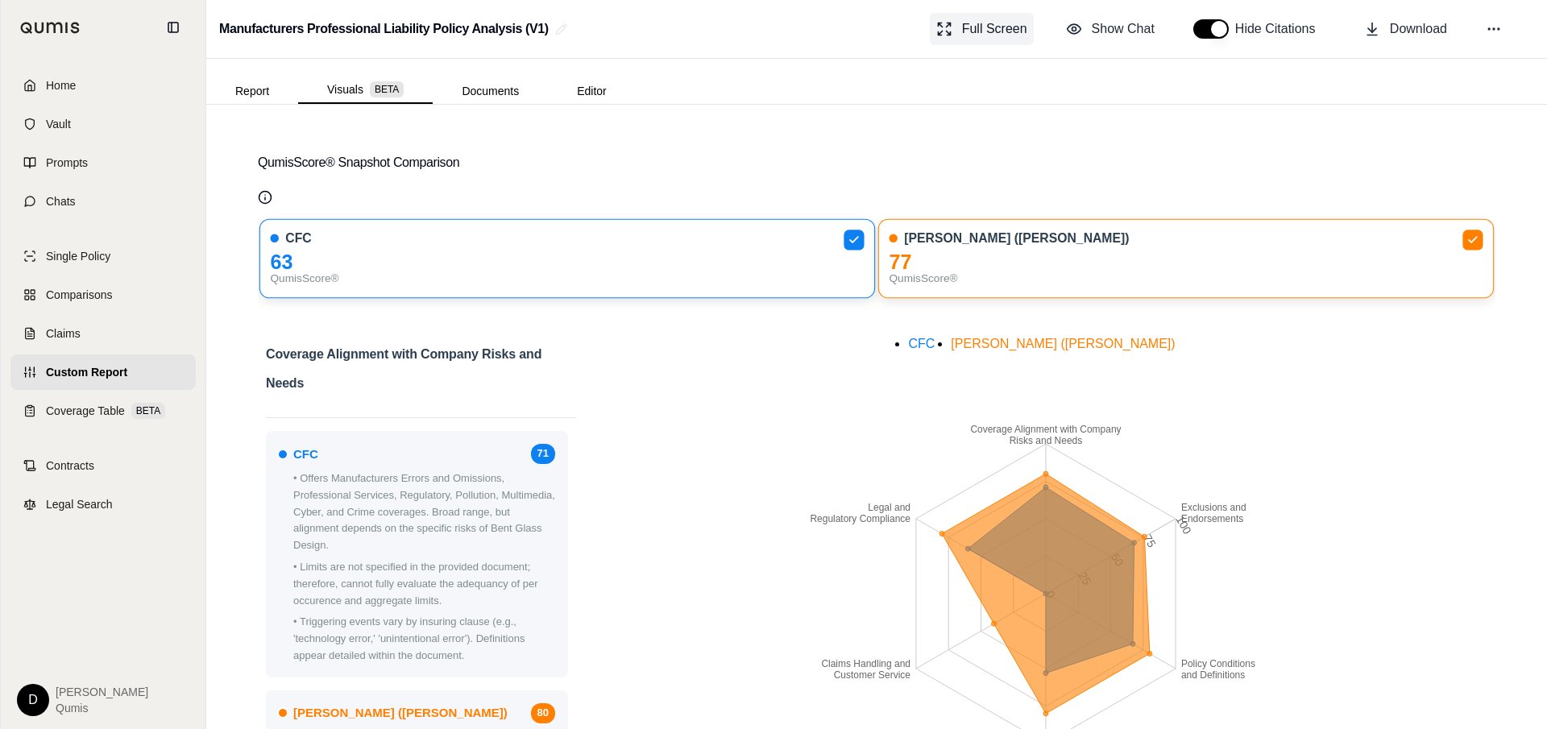
click at [956, 35] on button "Full Screen" at bounding box center [982, 29] width 104 height 32
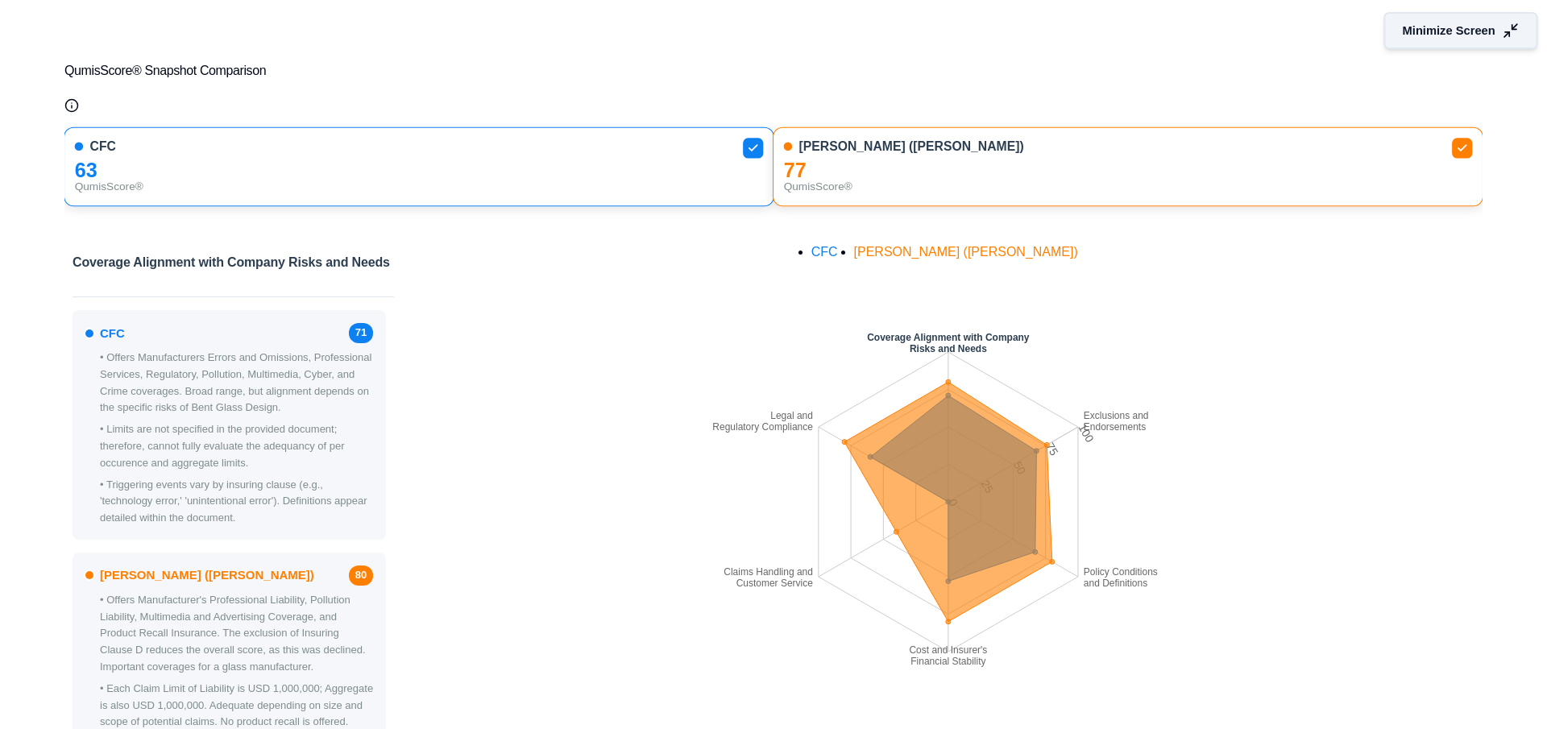
click at [1392, 31] on span "Minimize Screen" at bounding box center [1449, 31] width 93 height 17
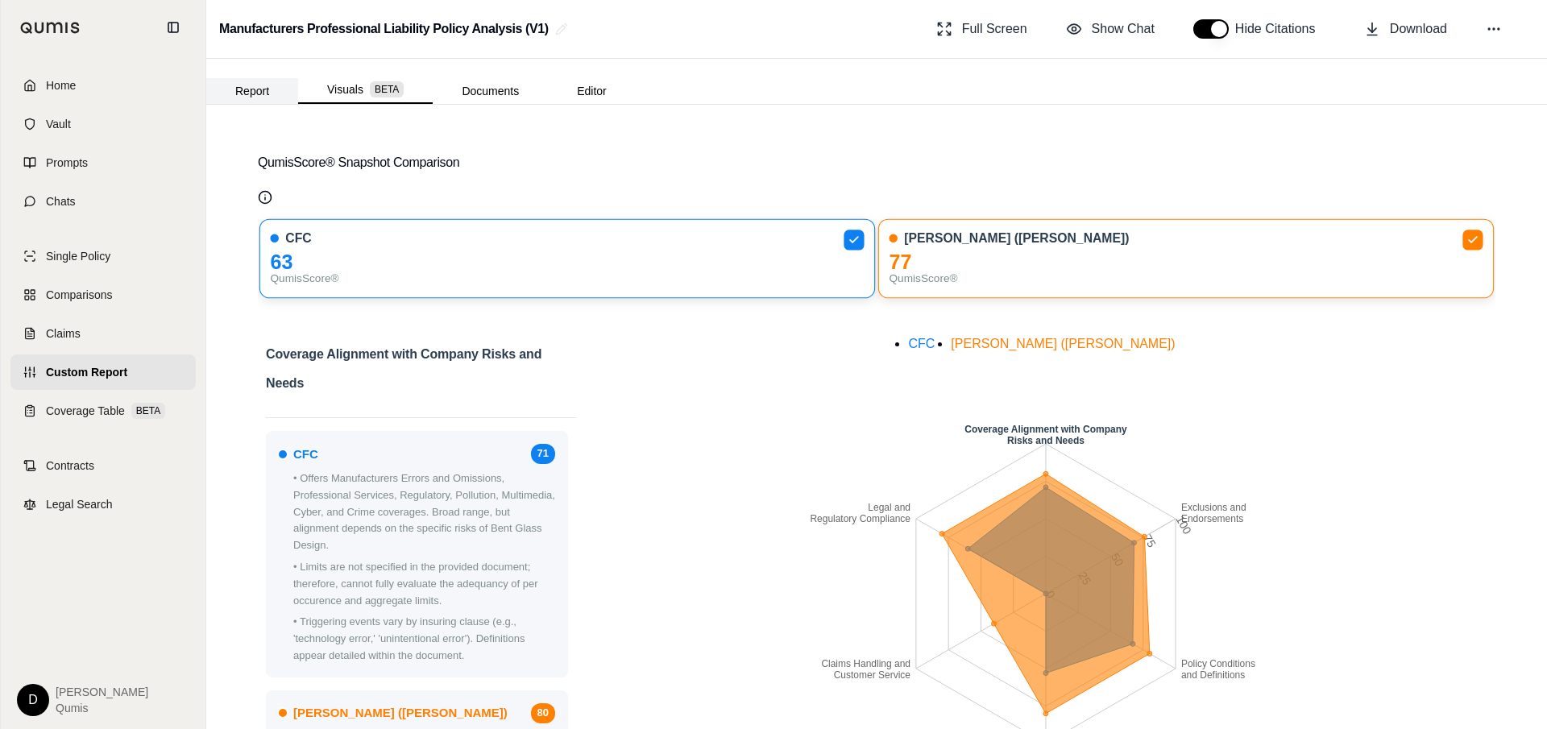
click at [255, 89] on button "Report" at bounding box center [252, 91] width 92 height 26
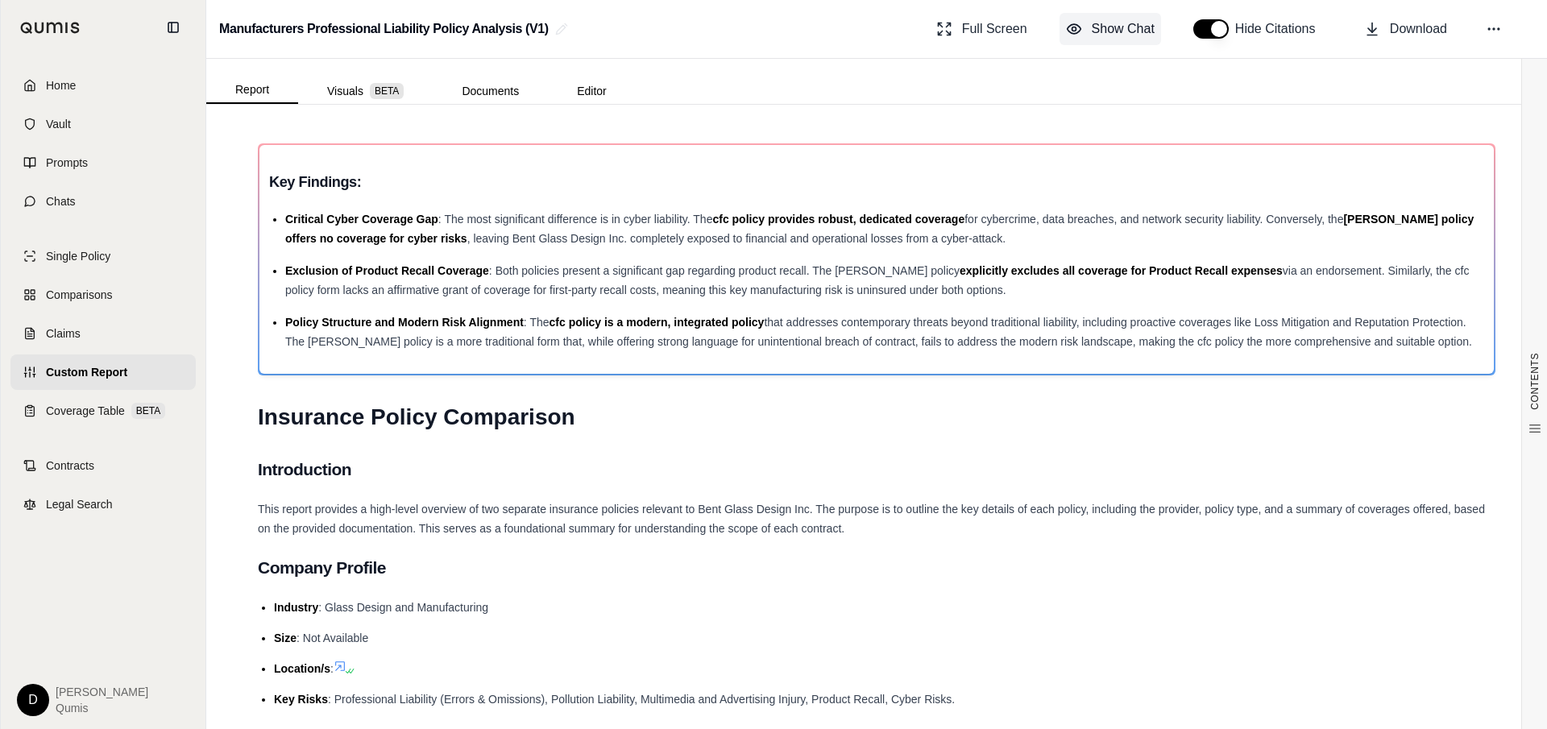
click at [1112, 27] on span "Show Chat" at bounding box center [1123, 28] width 63 height 19
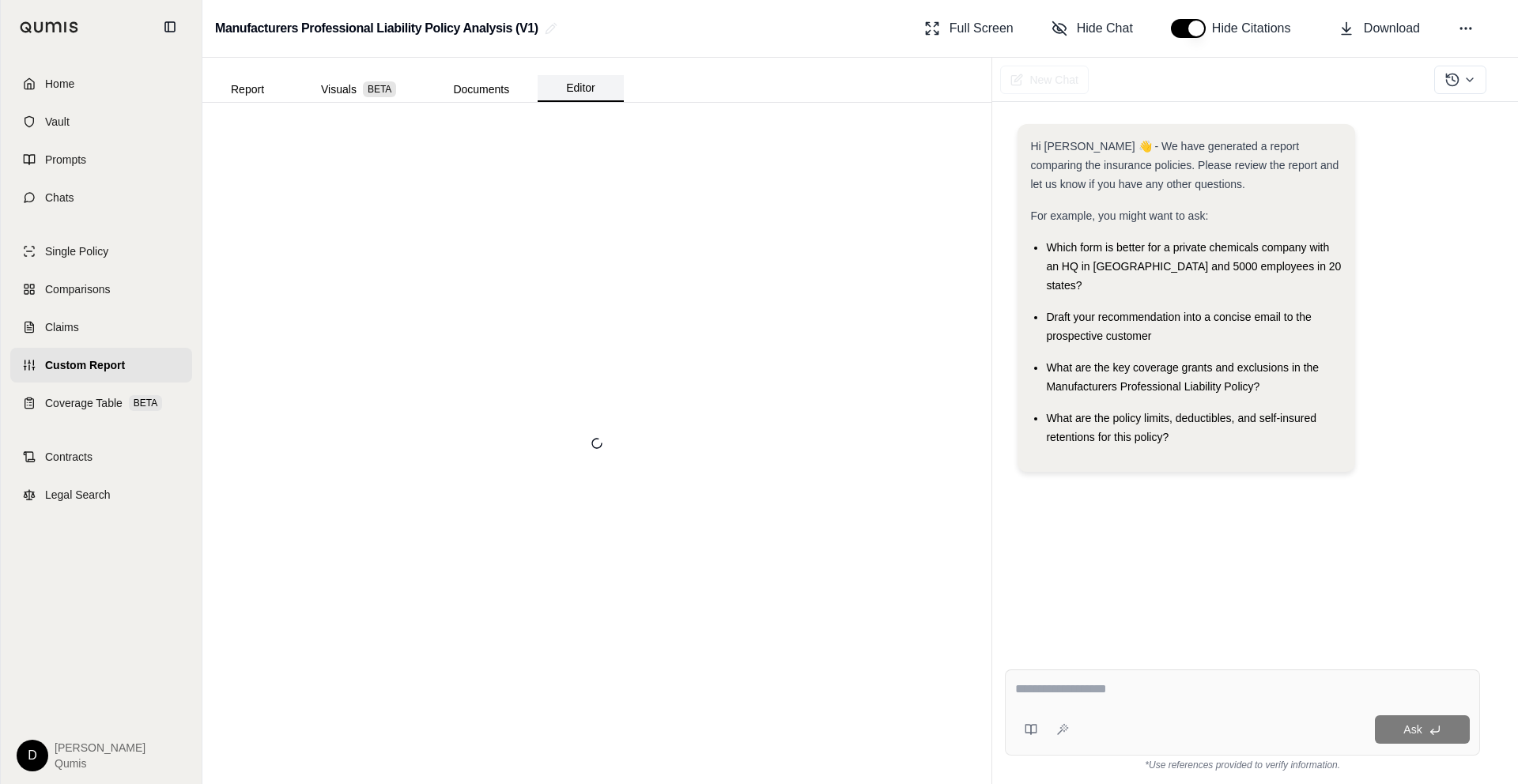
click at [593, 91] on button "Editor" at bounding box center [581, 88] width 86 height 26
click at [568, 222] on div at bounding box center [597, 444] width 776 height 669
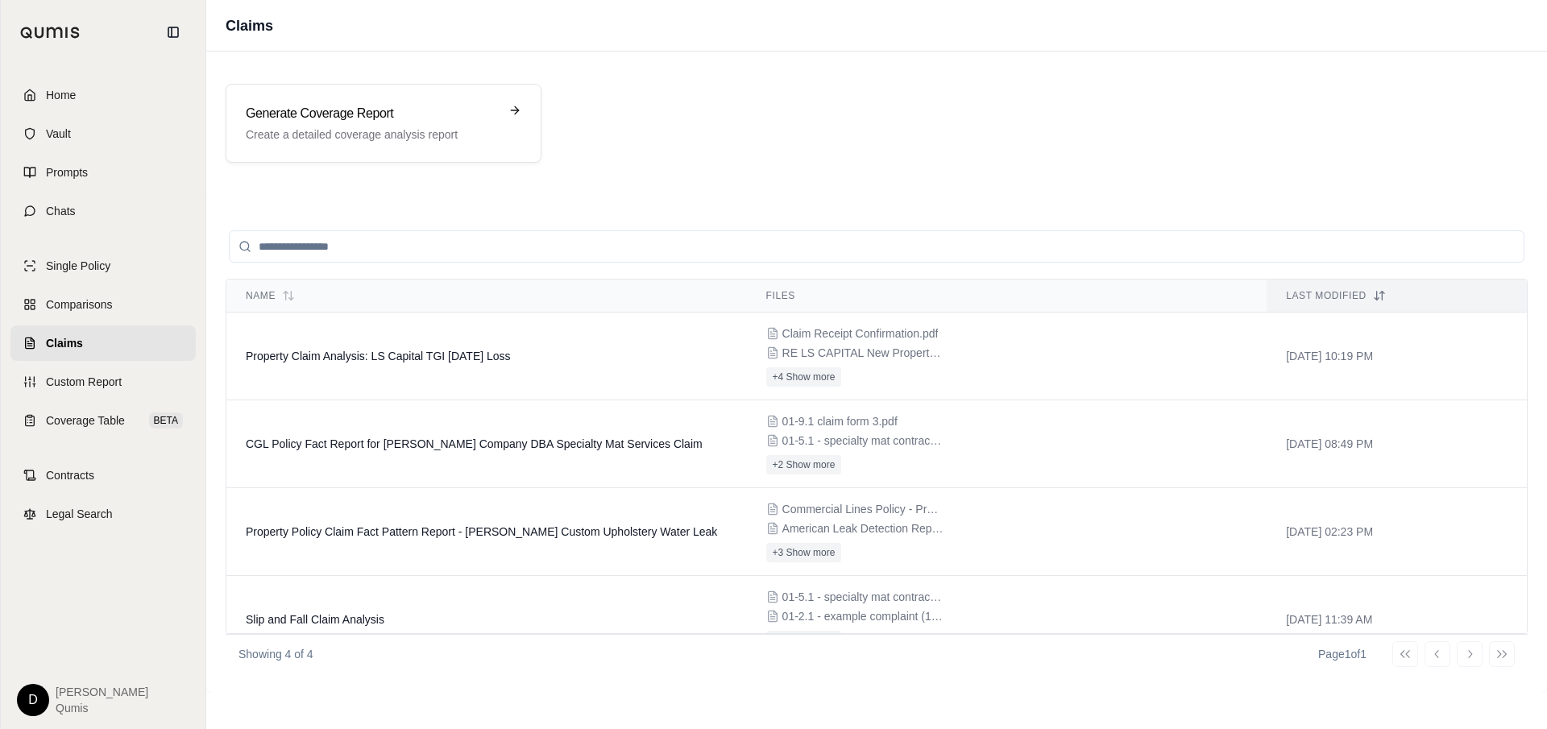
click at [430, 193] on div "Generate Coverage Report Create a detailed coverage analysis report Name Files …" at bounding box center [876, 373] width 1341 height 642
click at [147, 343] on link "Claims" at bounding box center [102, 343] width 185 height 35
click at [359, 451] on td "CGL Policy Fact Report for E J Rohn Company DBA Specialty Mat Services Claim" at bounding box center [486, 445] width 521 height 88
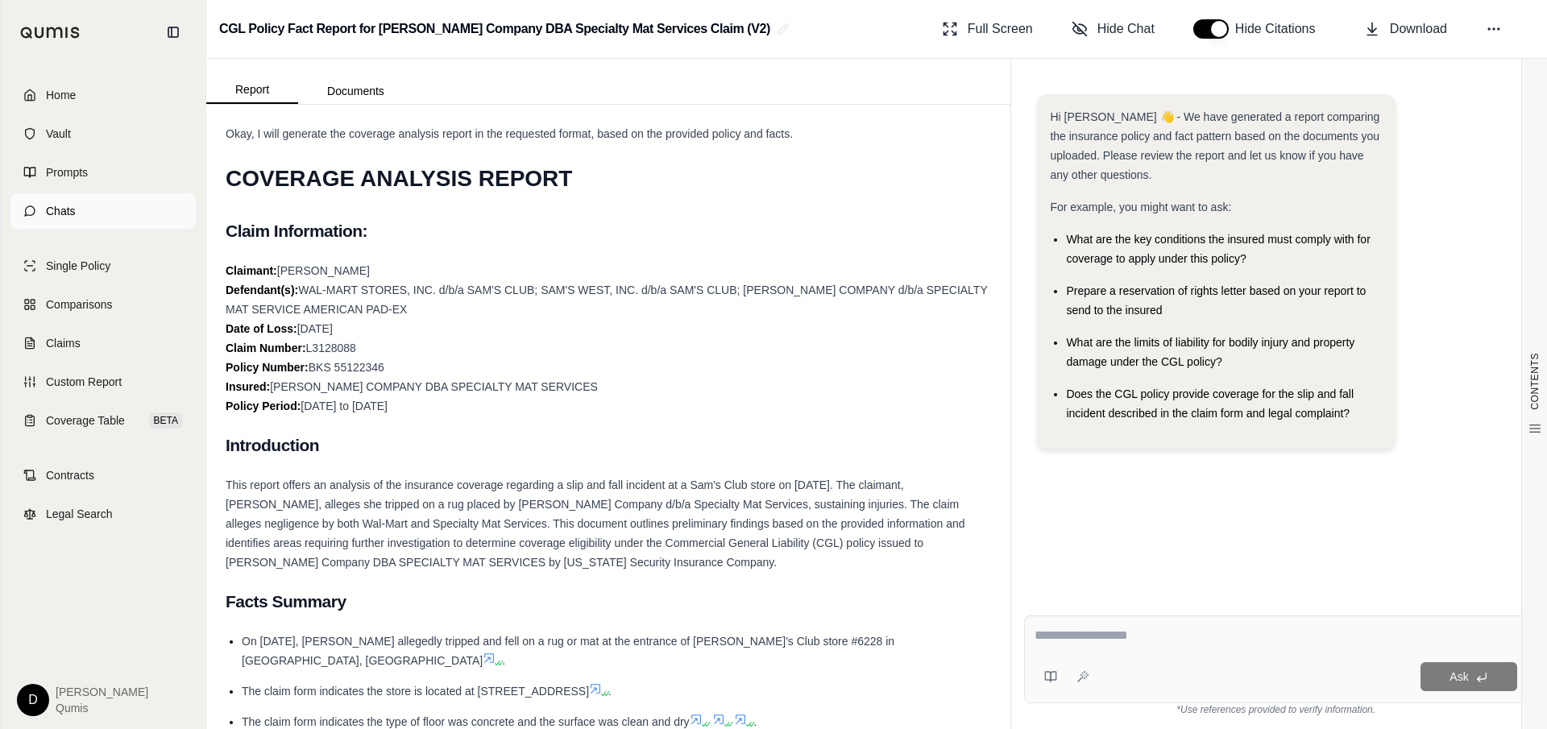
click at [115, 214] on link "Chats" at bounding box center [102, 210] width 185 height 35
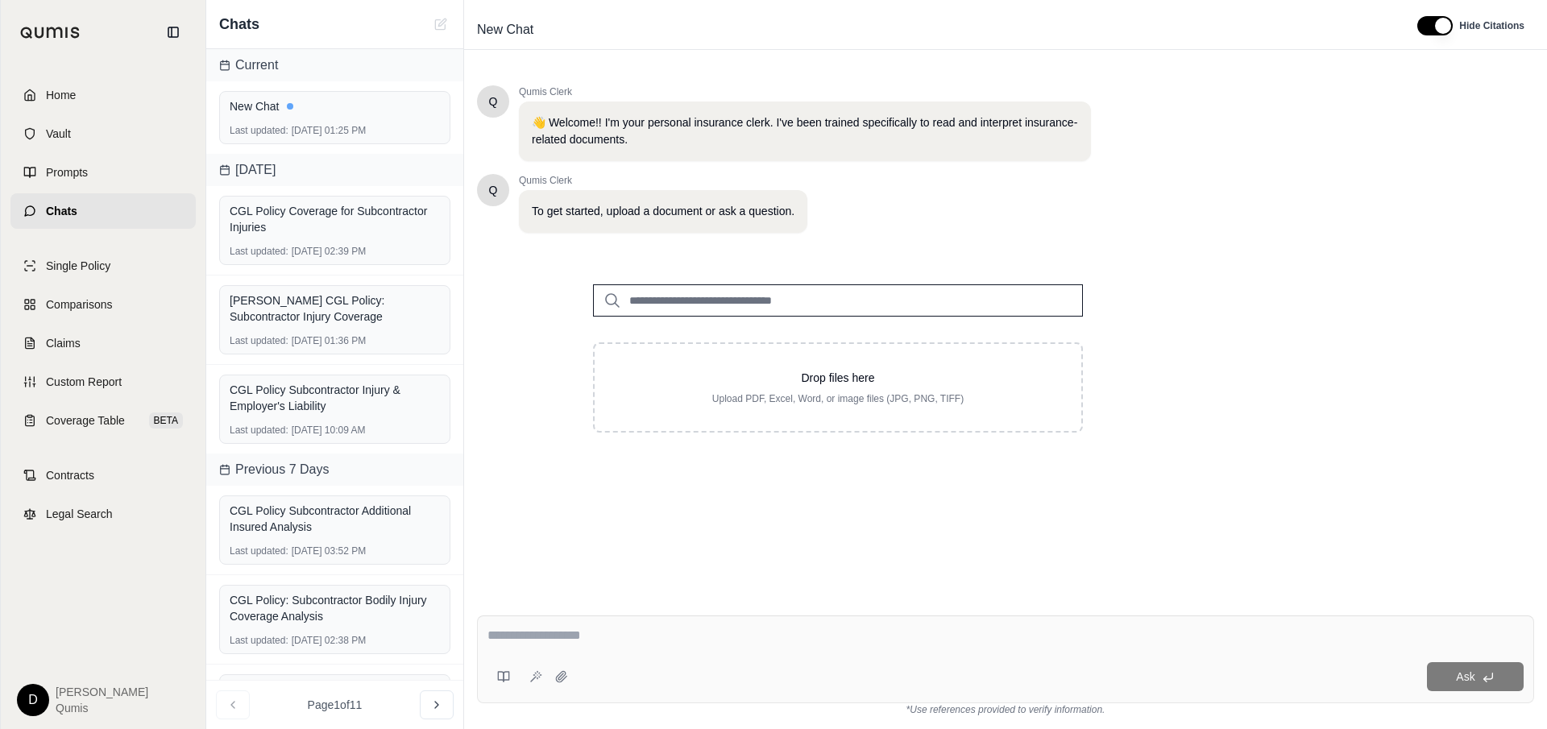
click at [731, 303] on input "search" at bounding box center [838, 300] width 490 height 32
type input "****"
click at [756, 338] on p "BMQ Mfg E&O Form.pdf #2" at bounding box center [722, 333] width 162 height 19
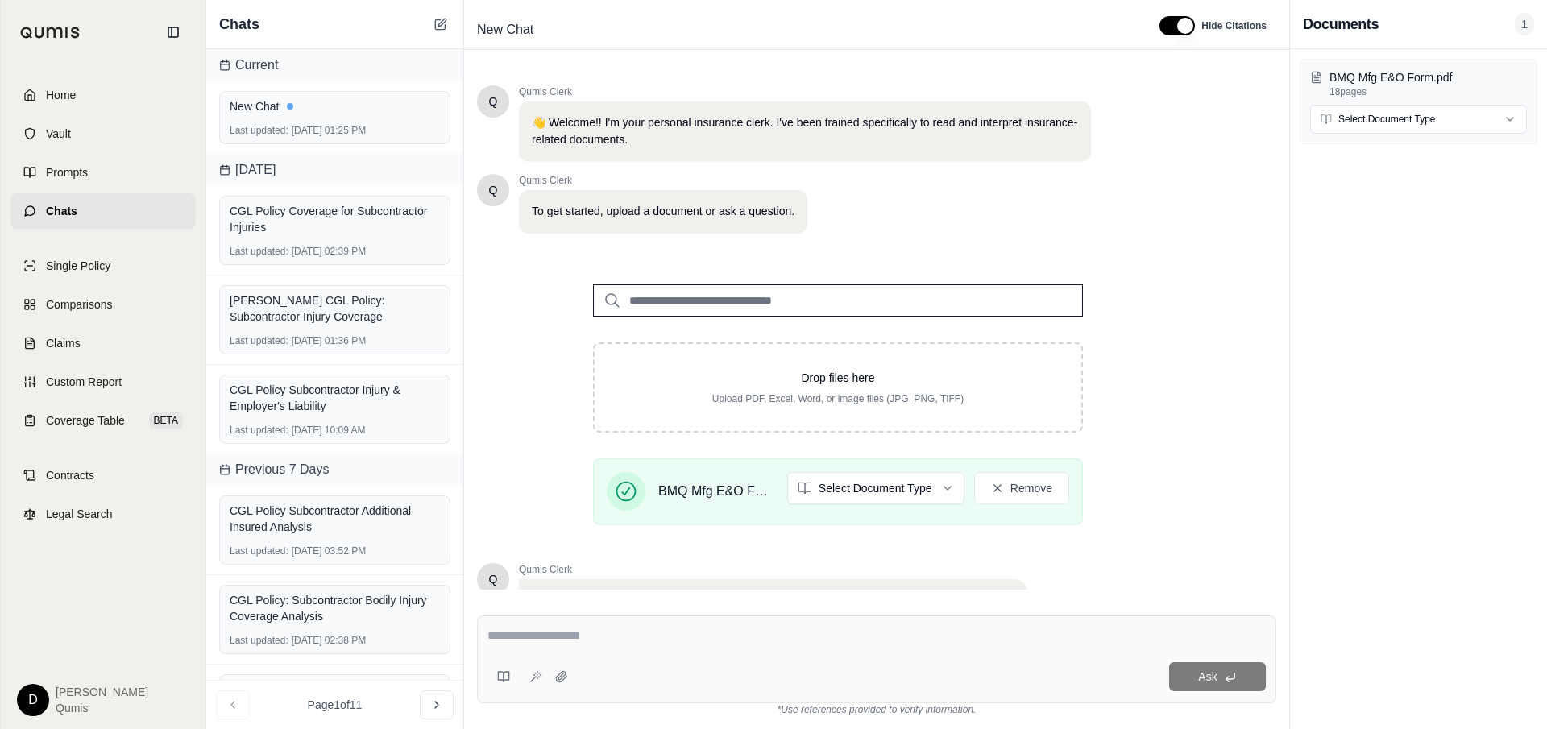
scroll to position [141, 0]
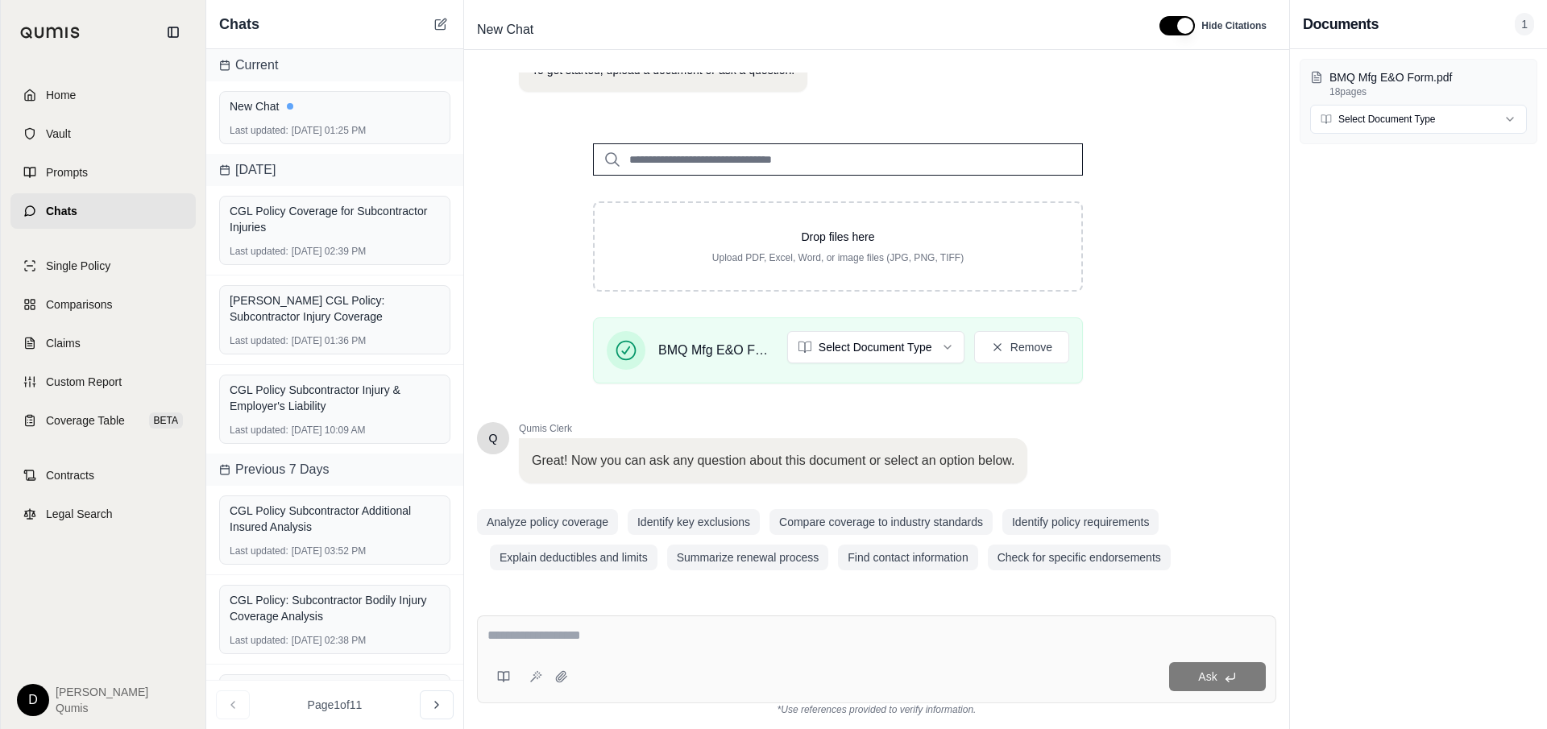
click at [607, 642] on textarea at bounding box center [877, 635] width 779 height 19
type textarea "**********"
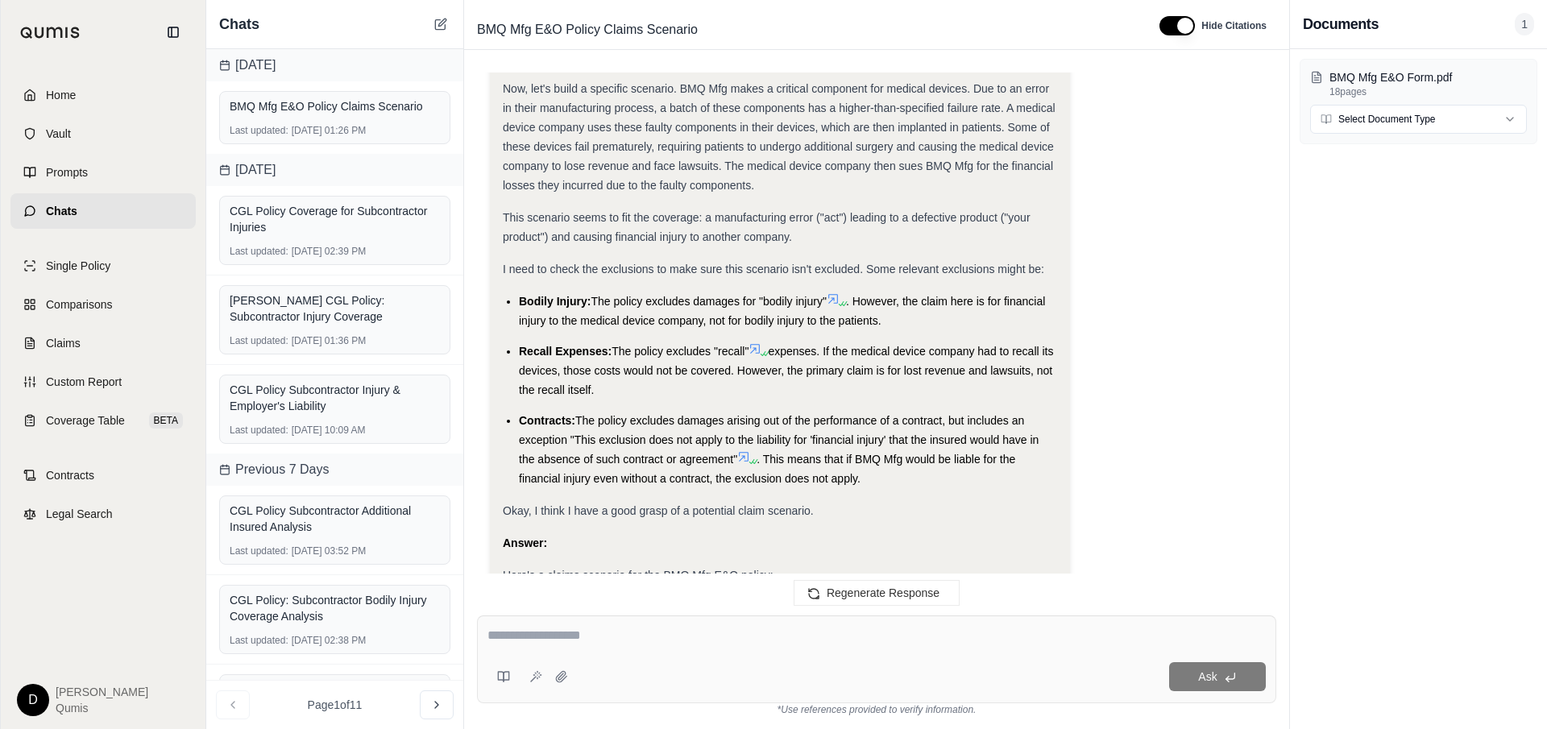
scroll to position [491, 0]
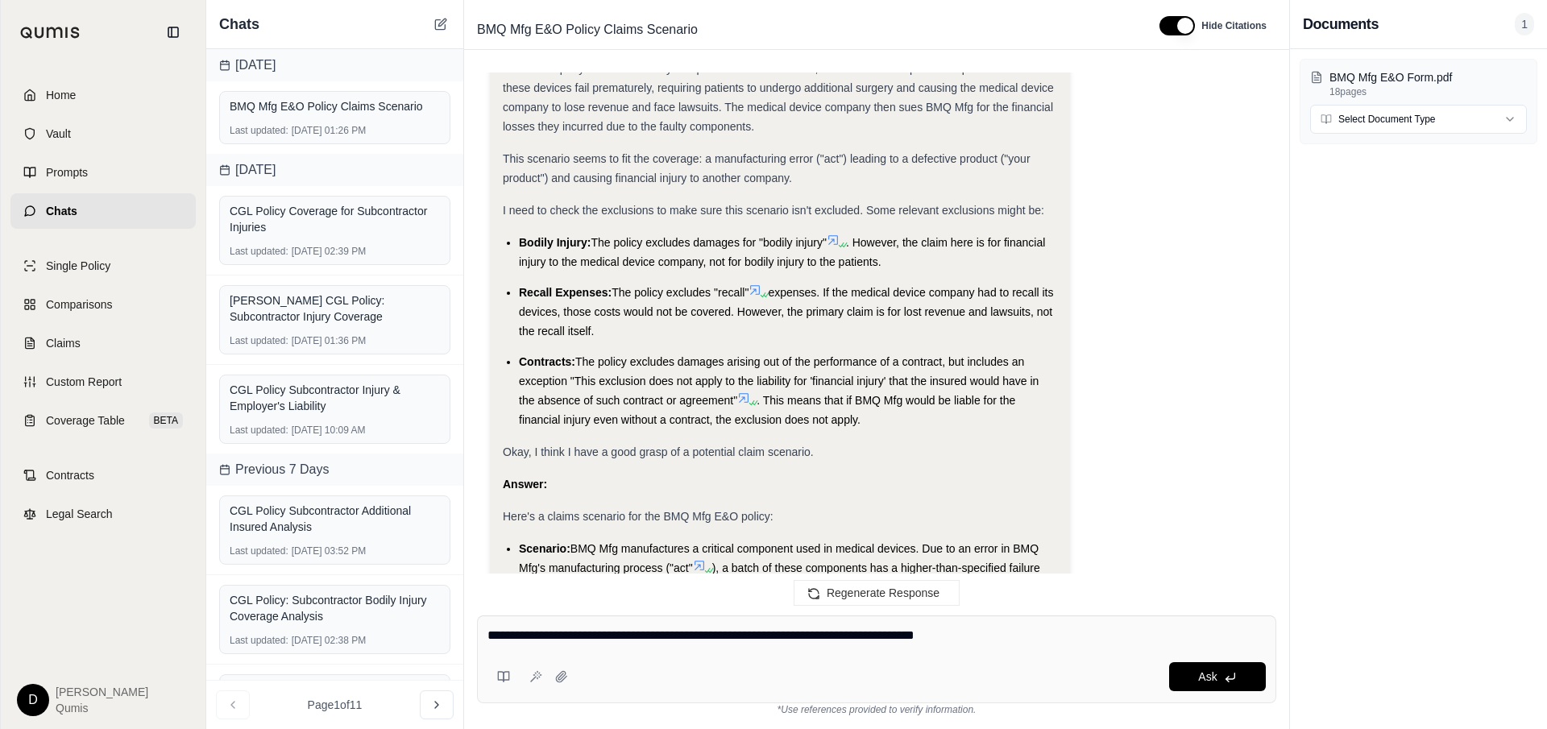
type textarea "**********"
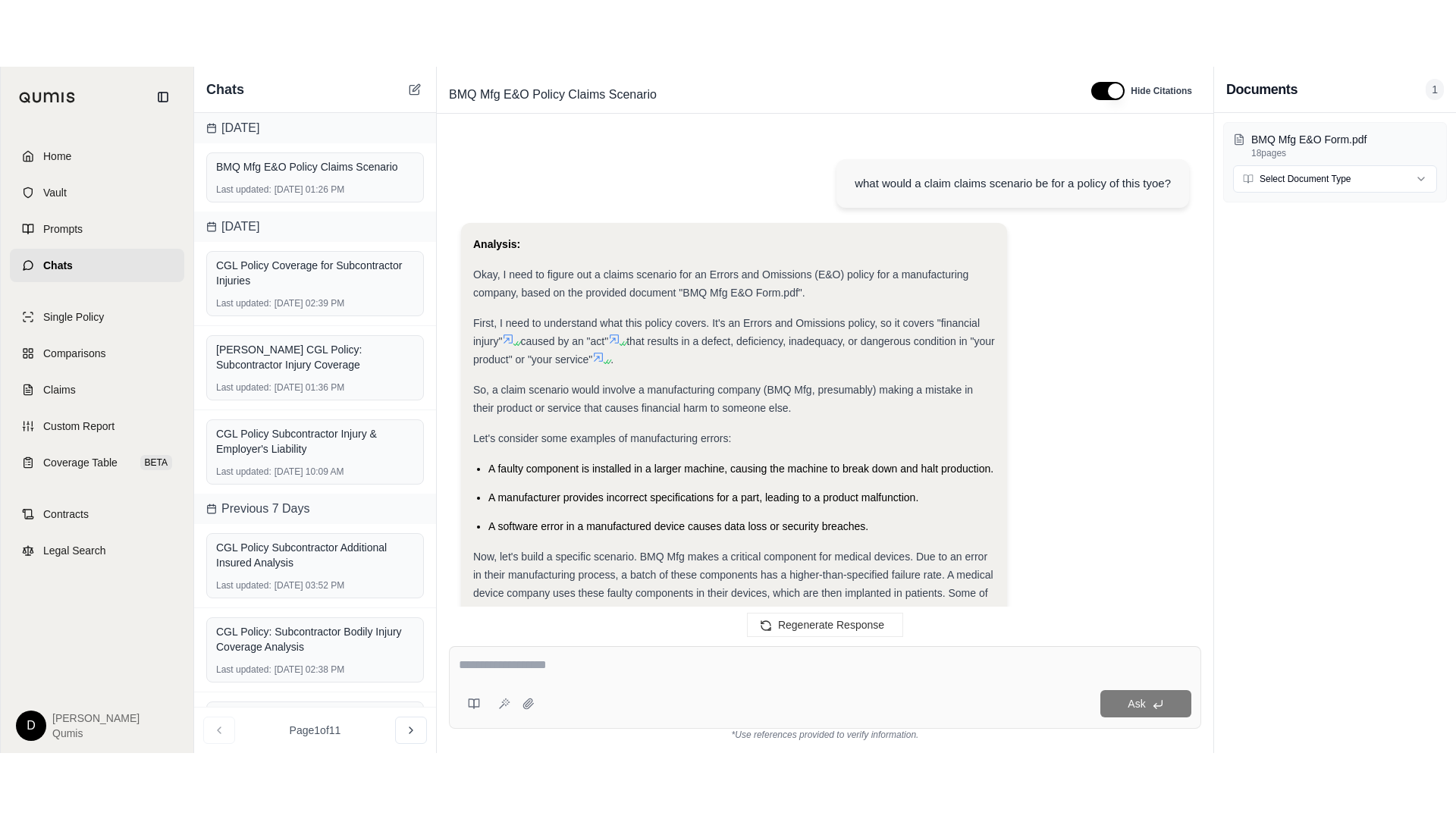
scroll to position [2426, 0]
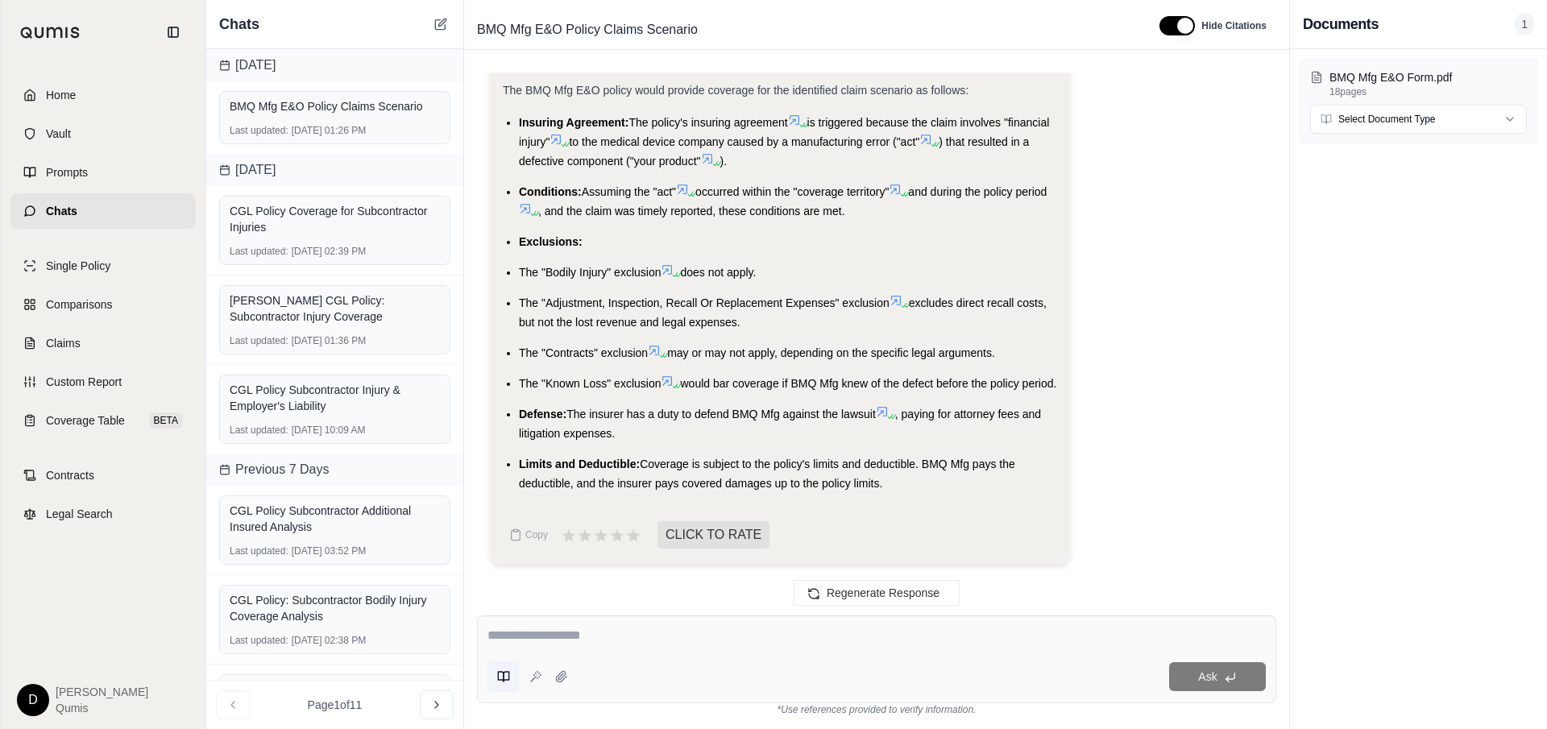
click at [508, 686] on button at bounding box center [504, 677] width 32 height 32
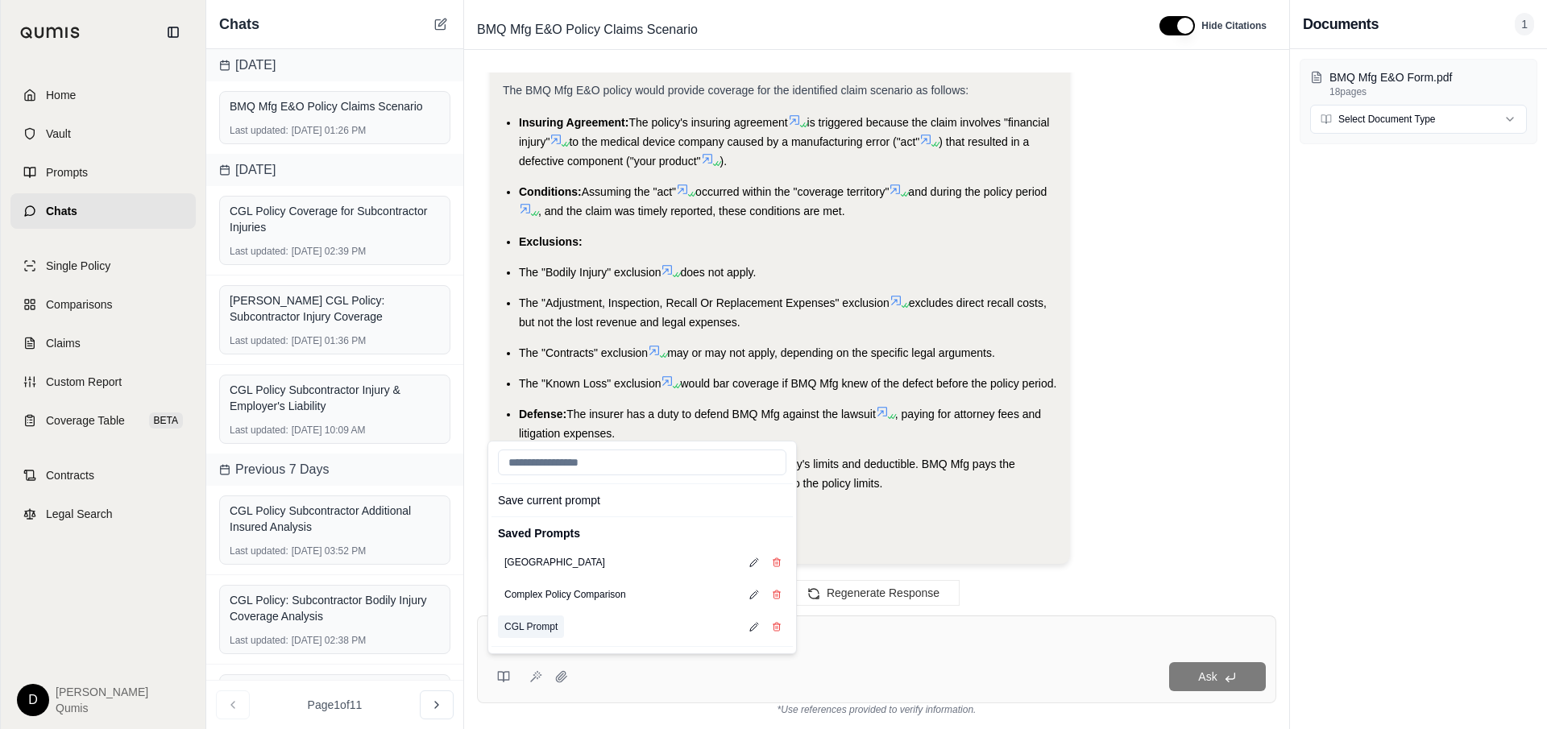
click at [547, 630] on button "CGL Prompt" at bounding box center [531, 627] width 66 height 23
type textarea "**********"
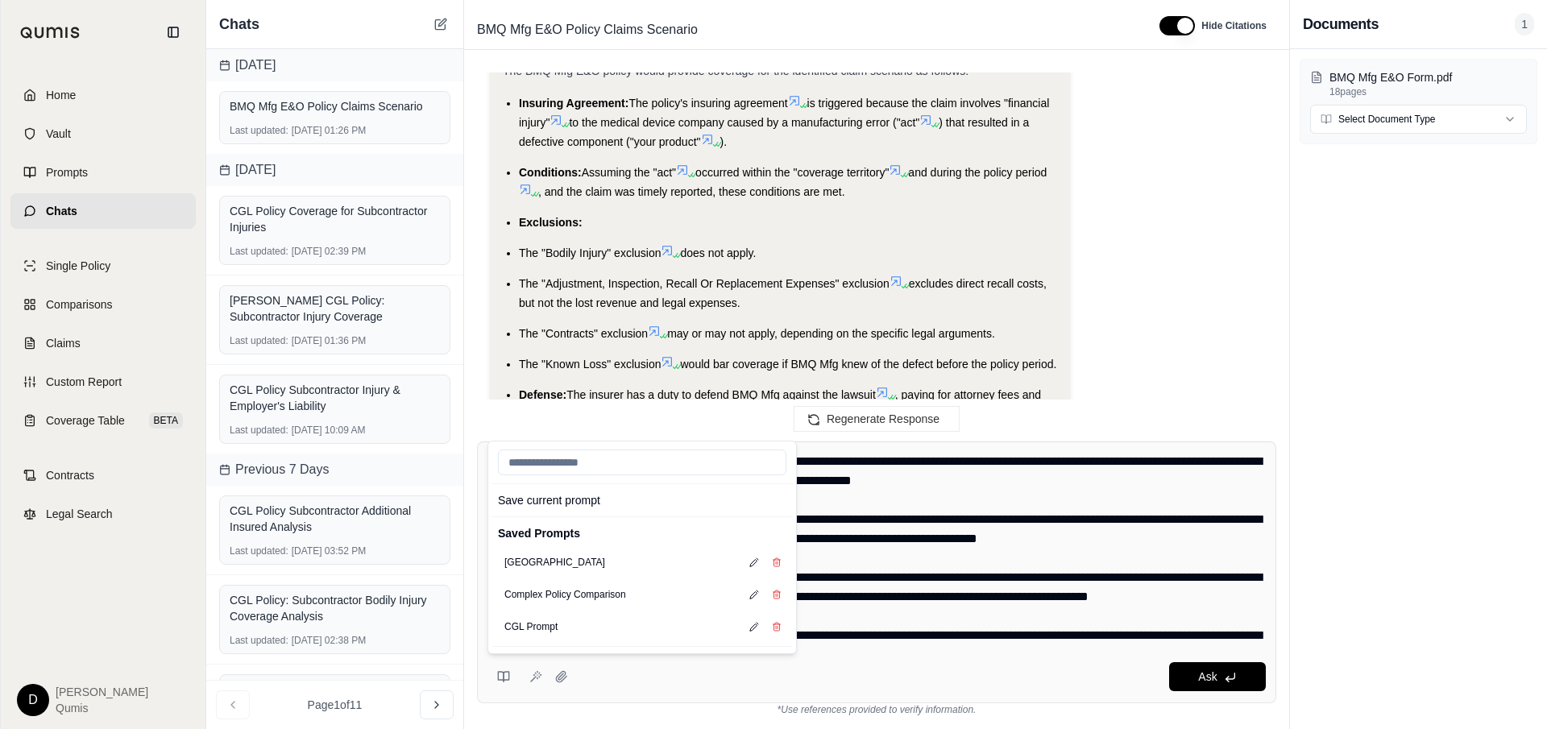
click at [938, 576] on textarea at bounding box center [877, 548] width 779 height 193
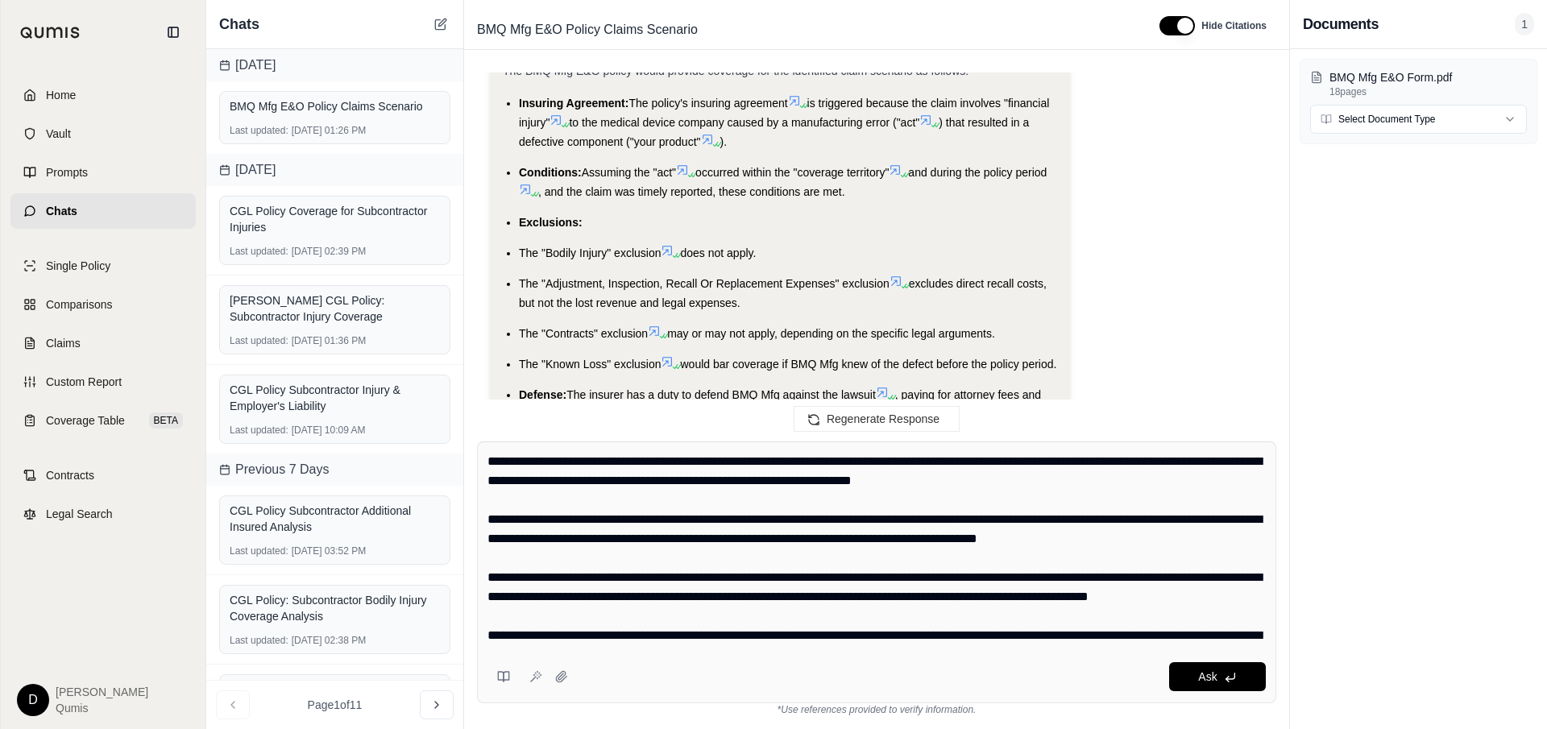
click at [883, 581] on textarea at bounding box center [877, 548] width 779 height 193
click at [851, 586] on textarea at bounding box center [877, 548] width 779 height 193
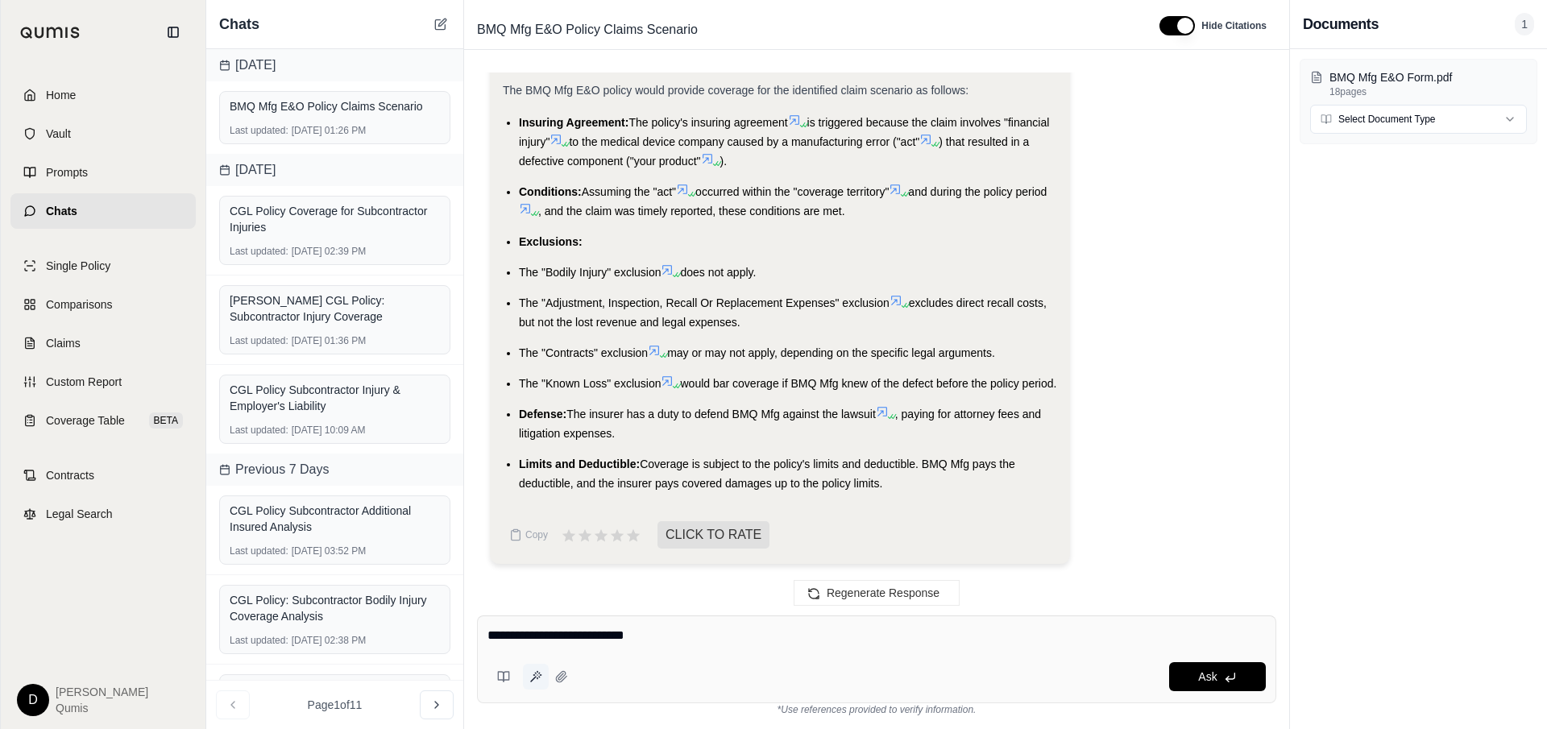
type textarea "**********"
click at [538, 674] on icon at bounding box center [535, 677] width 13 height 13
type textarea "**********"
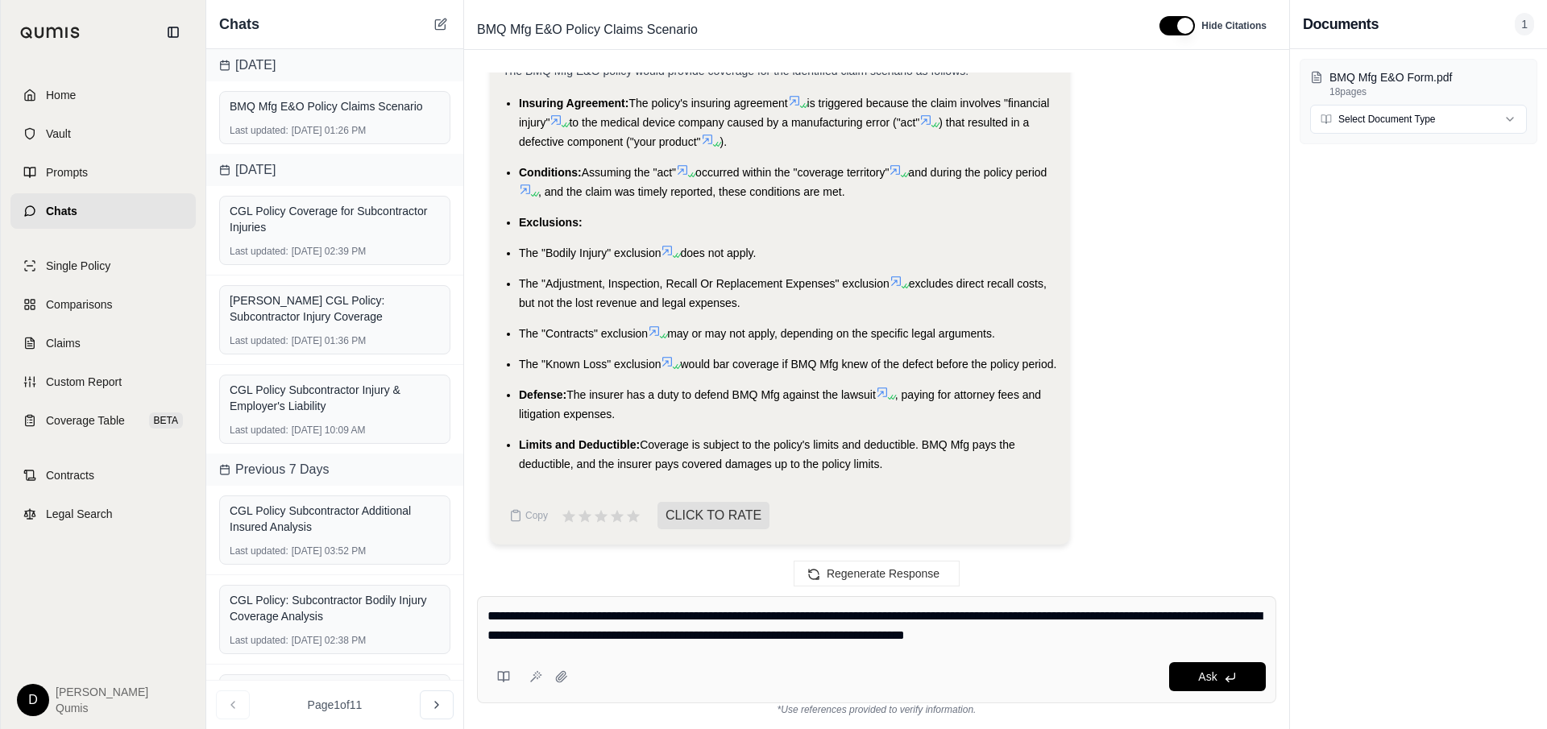
click at [573, 622] on textarea "**********" at bounding box center [877, 626] width 779 height 39
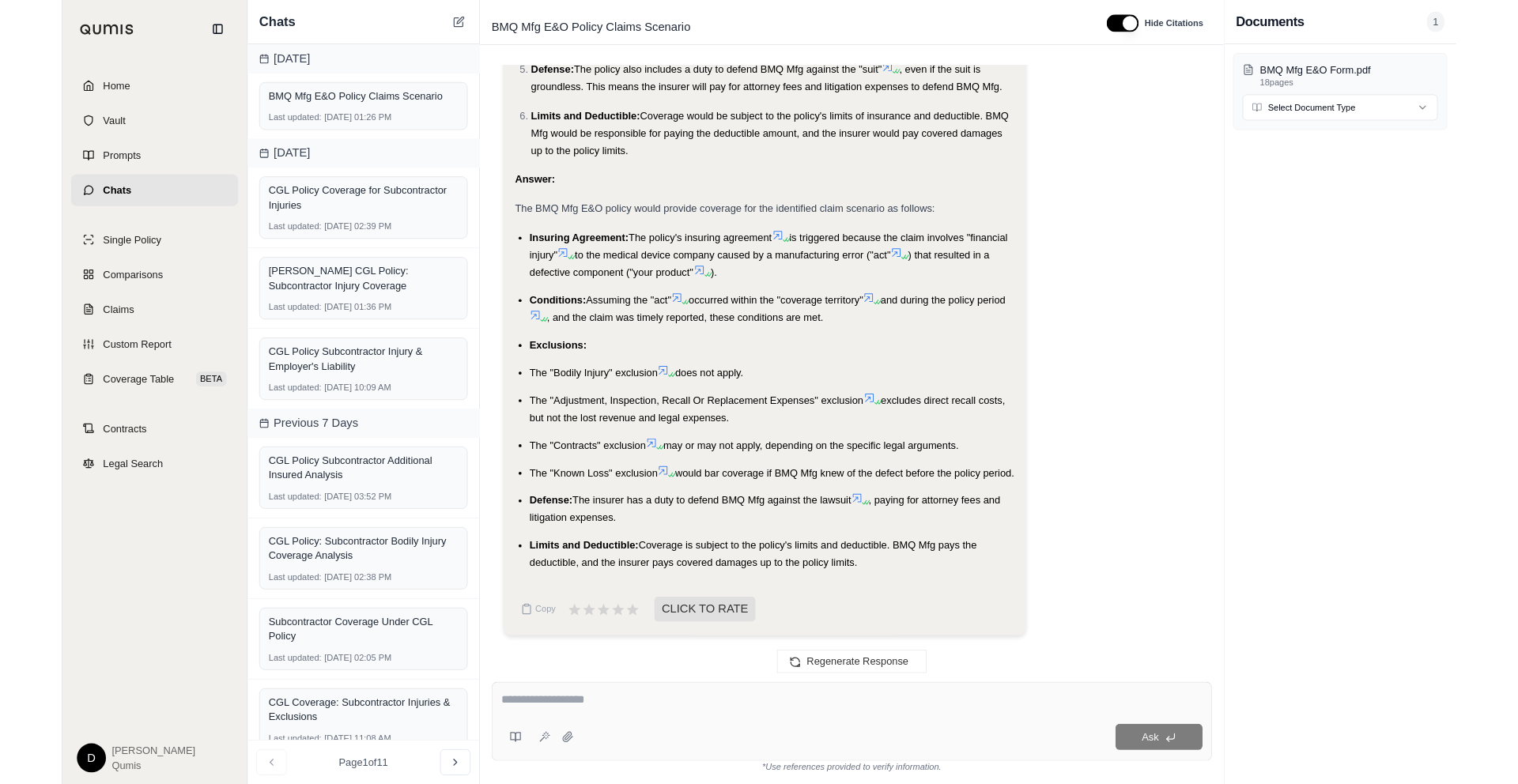
scroll to position [2390, 0]
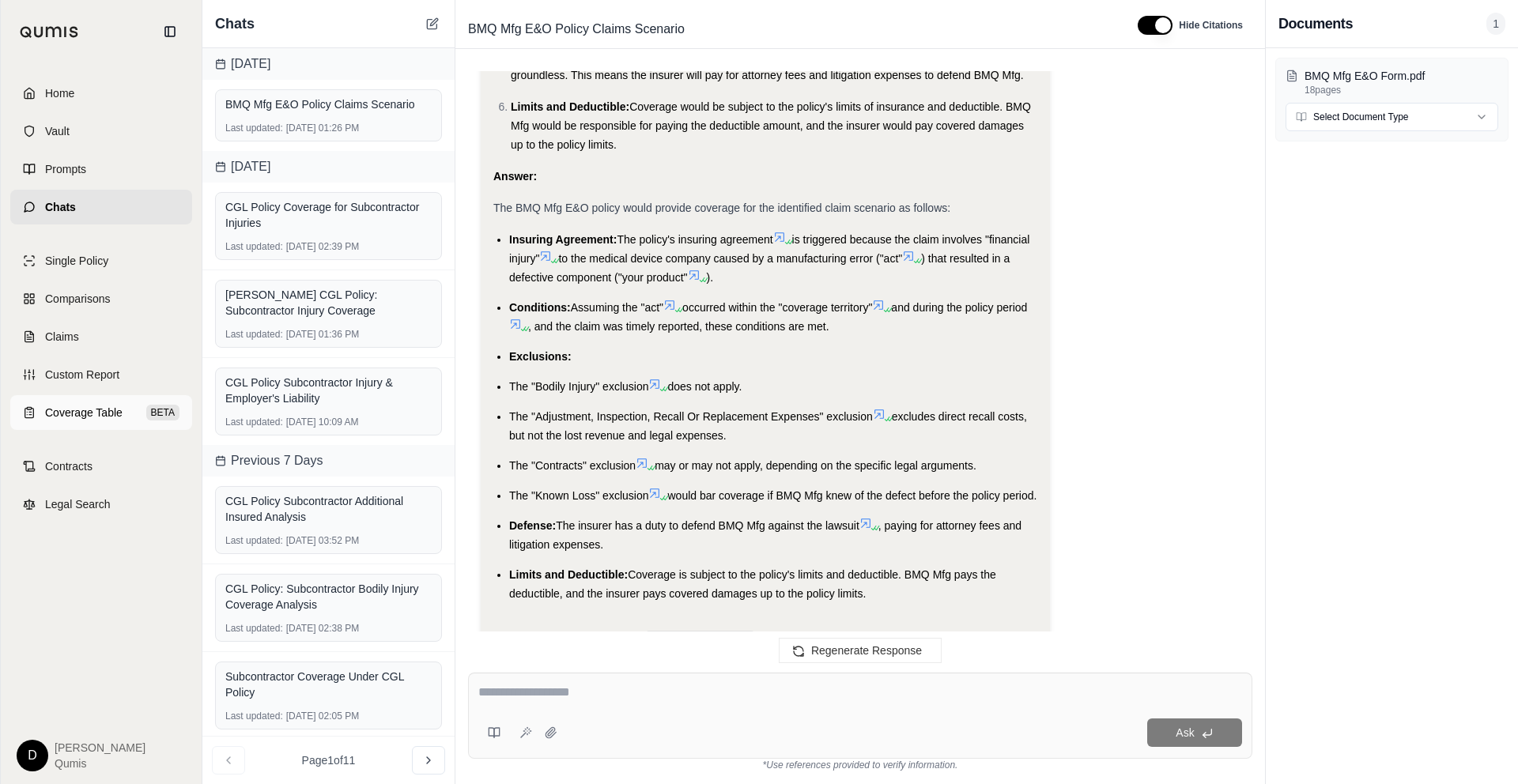
click at [133, 413] on link "Coverage Table BETA" at bounding box center [100, 412] width 182 height 34
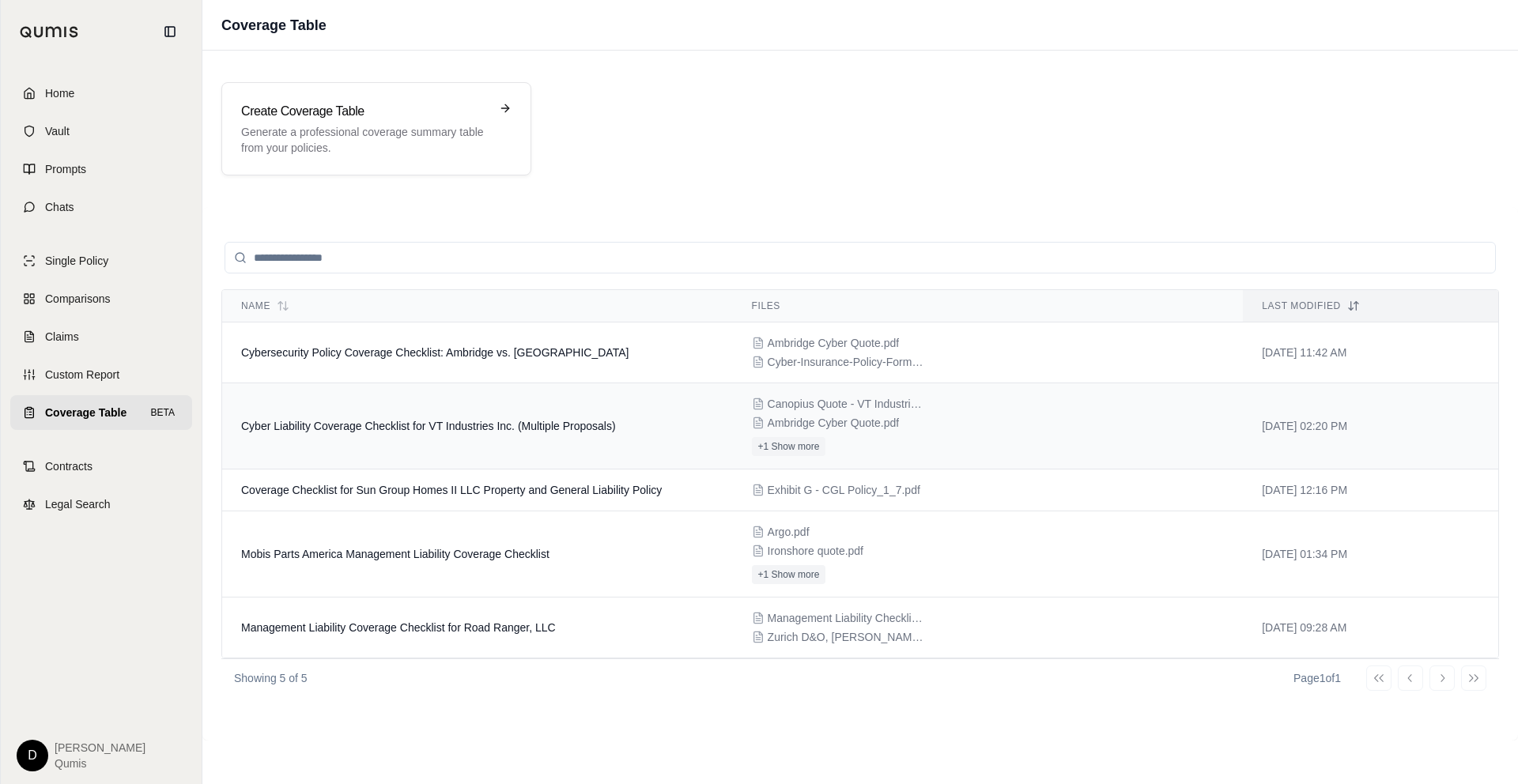
click at [407, 425] on span "Cyber Liability Coverage Checklist for VT Industries Inc. (Multiple Proposals)" at bounding box center [429, 426] width 375 height 13
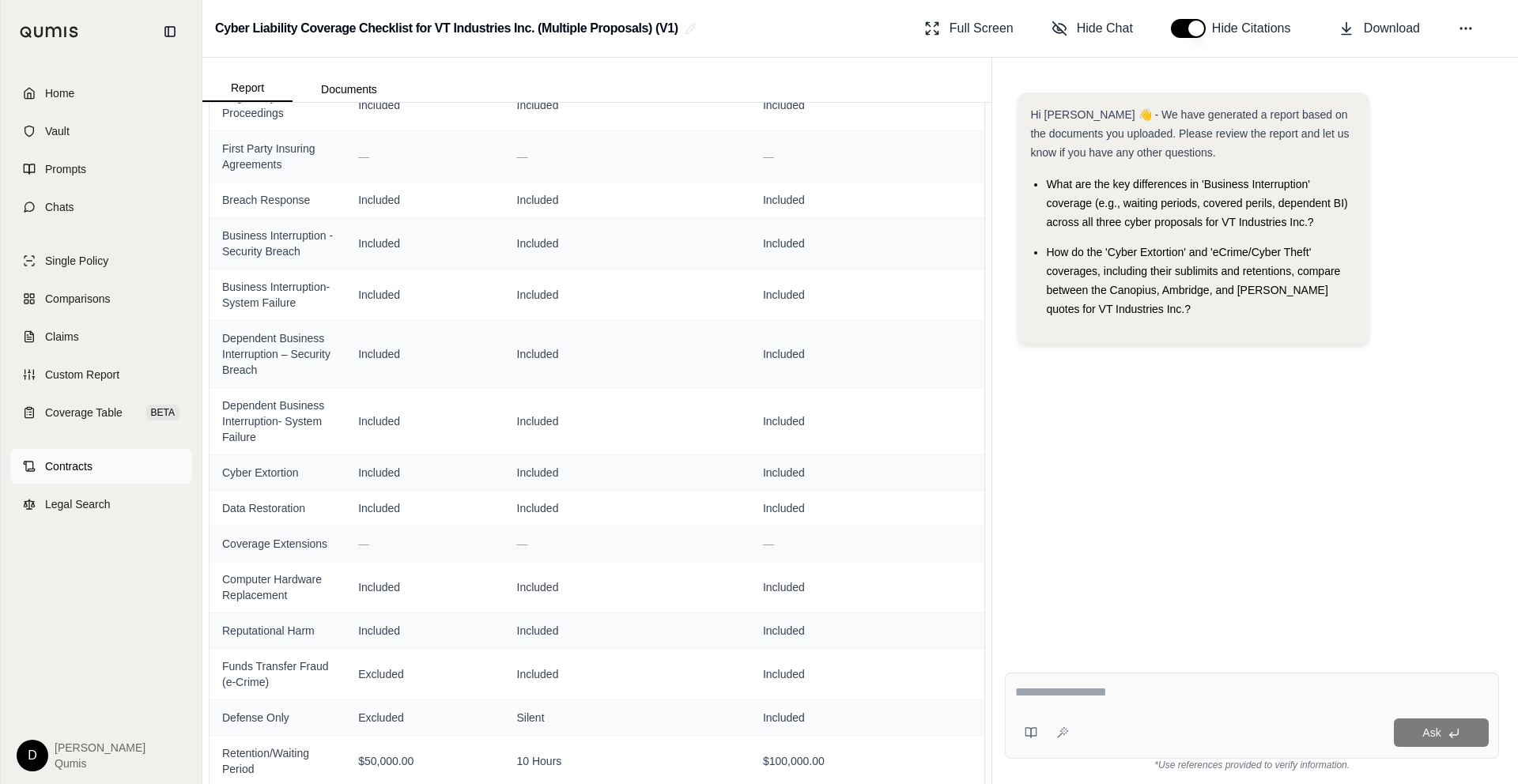
click at [91, 467] on span "Contracts" at bounding box center [69, 466] width 47 height 16
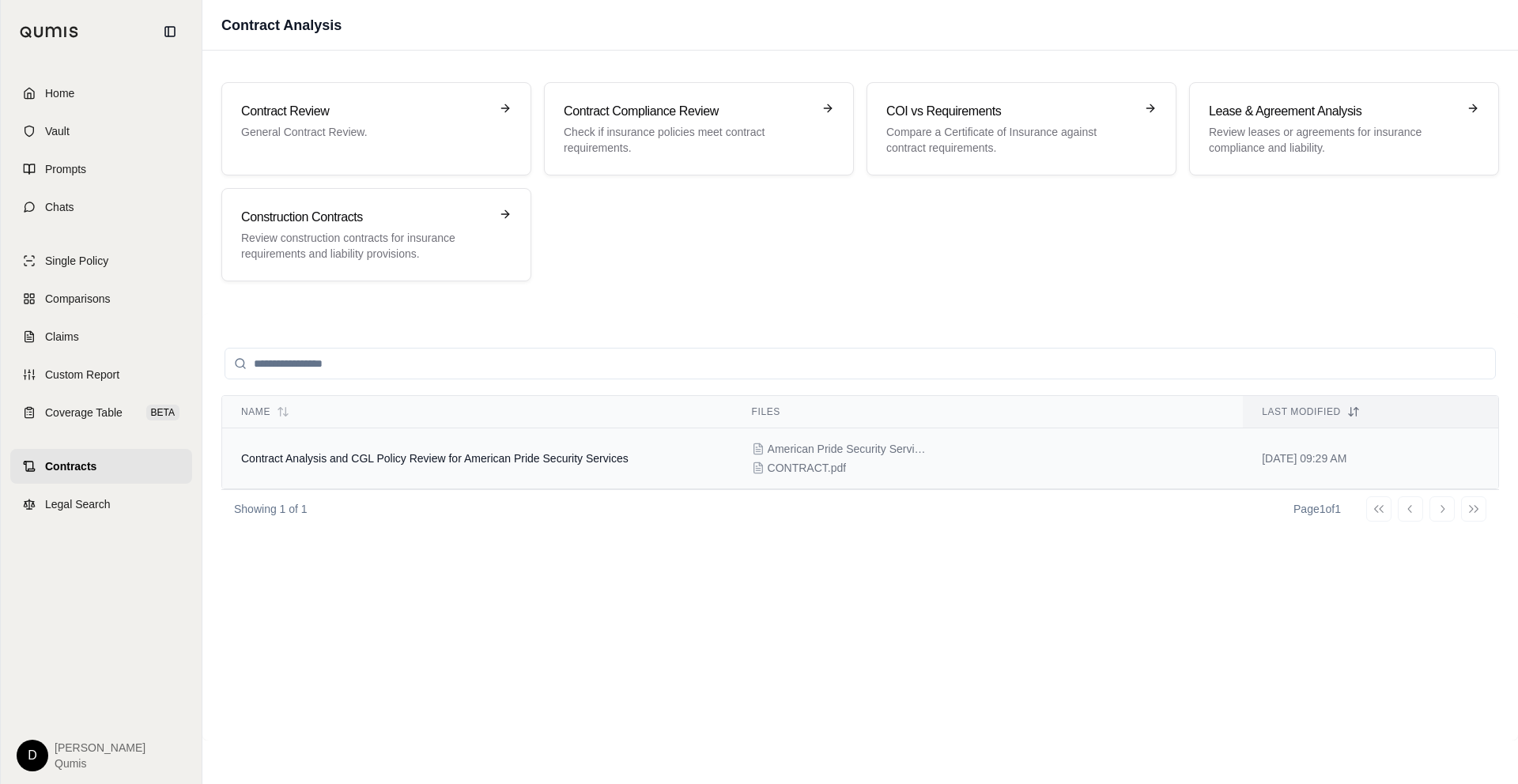
click at [499, 452] on span "Contract Analysis and CGL Policy Review for American Pride Security Services" at bounding box center [435, 458] width 388 height 13
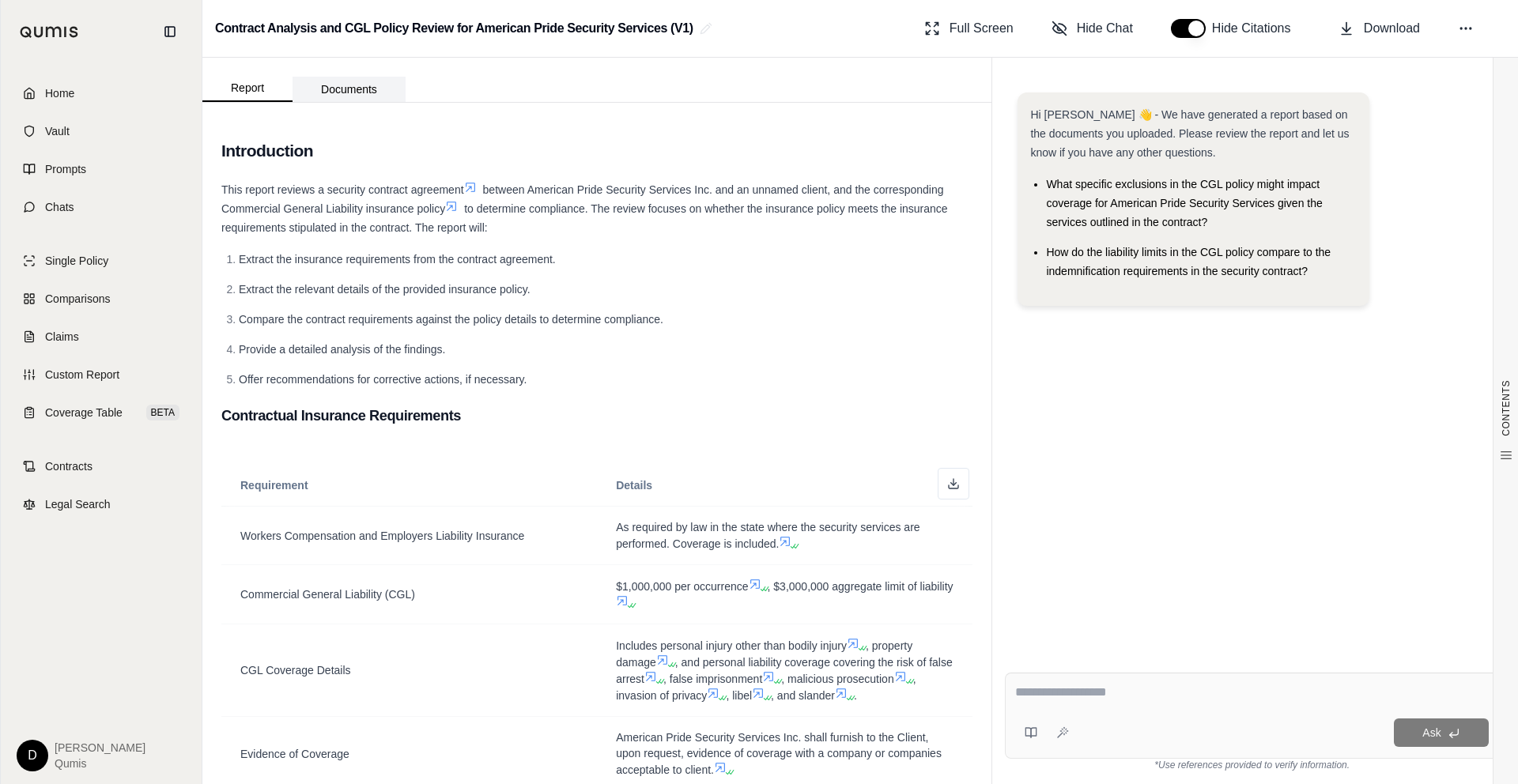
click at [372, 98] on button "Documents" at bounding box center [348, 89] width 113 height 26
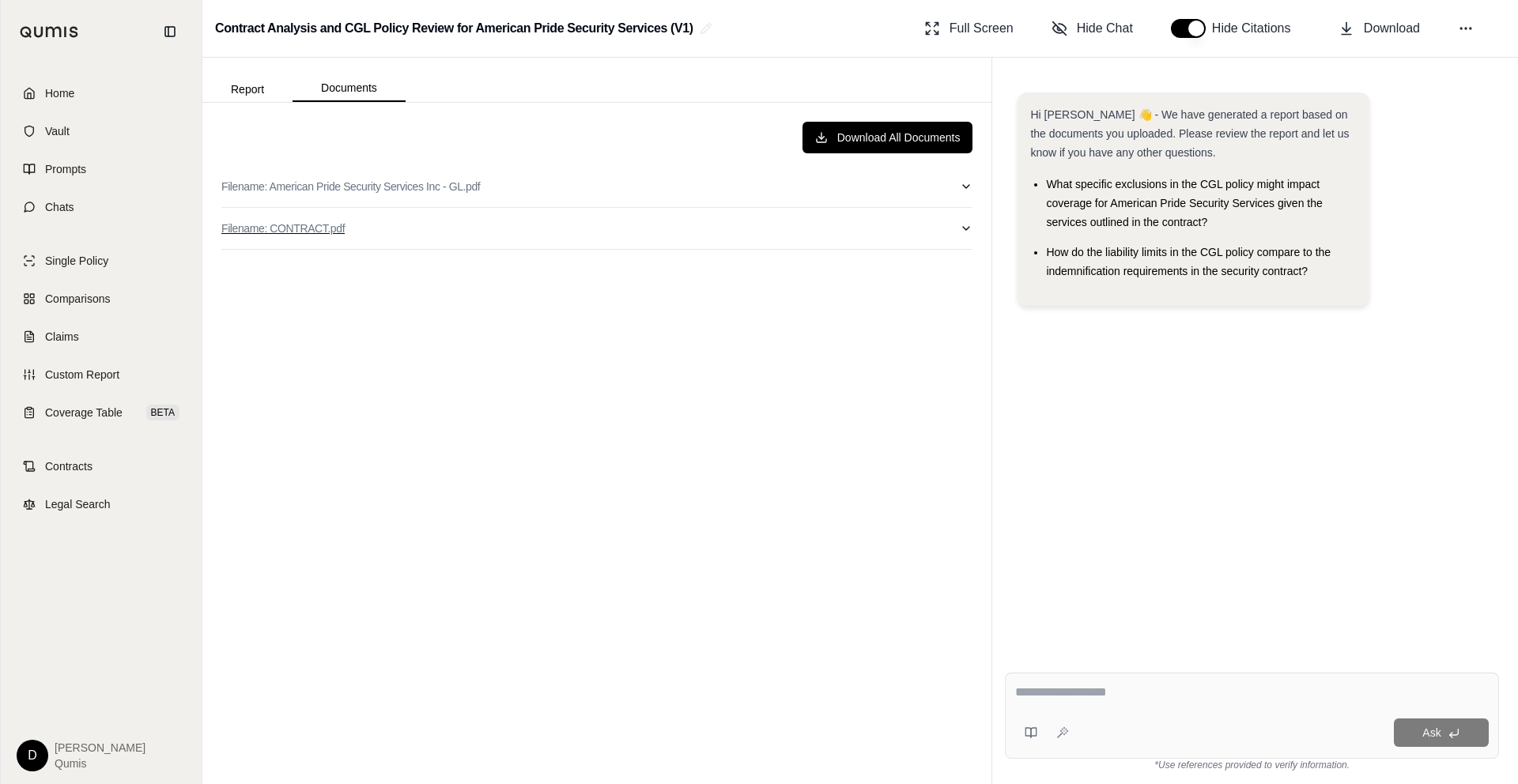
click at [497, 226] on button "Filename: CONTRACT.pdf" at bounding box center [598, 229] width 752 height 41
click at [514, 182] on button "Filename: American Pride Security Services Inc - GL.pdf" at bounding box center [598, 186] width 752 height 41
click at [251, 92] on button "Report" at bounding box center [247, 89] width 90 height 26
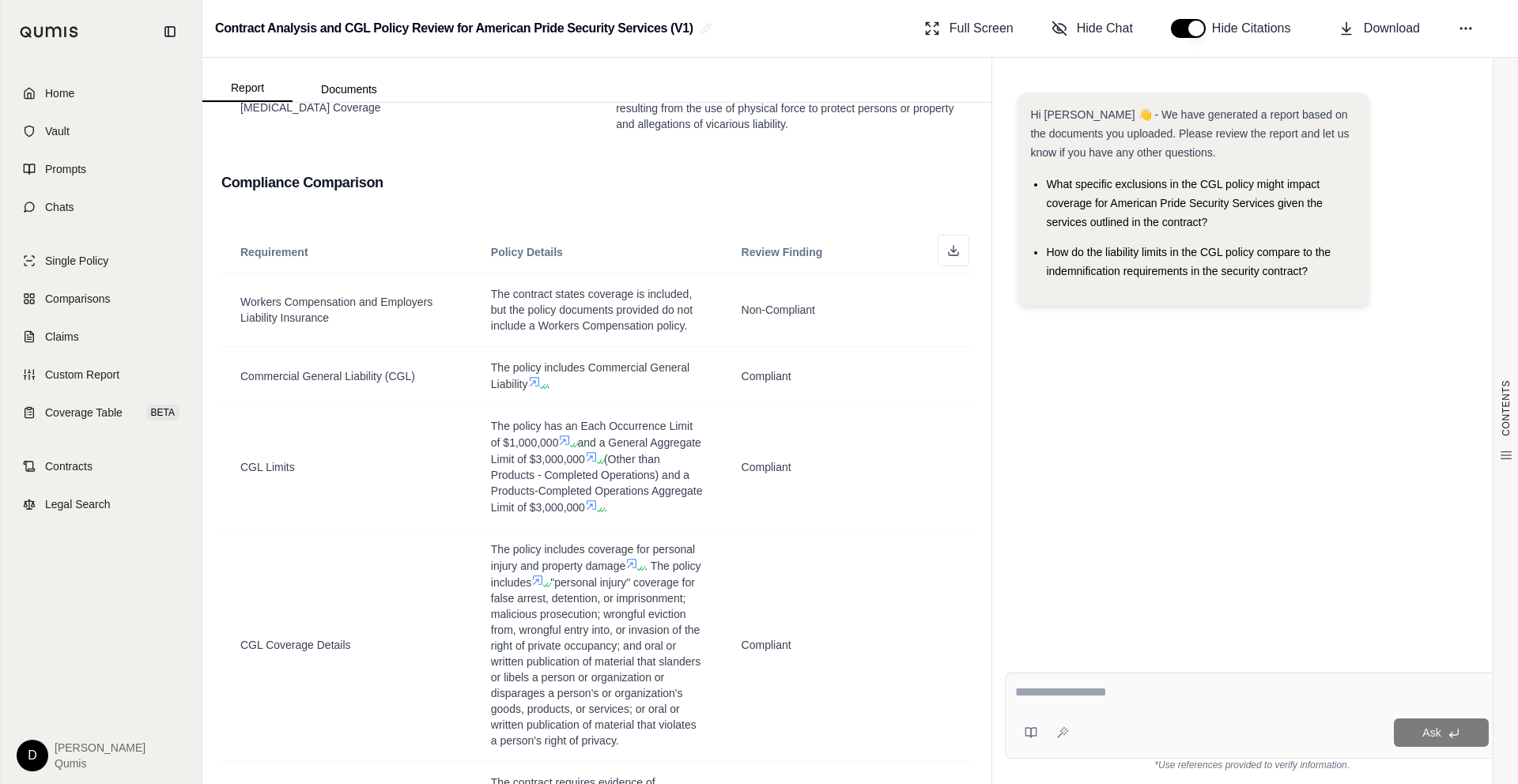
scroll to position [1420, 0]
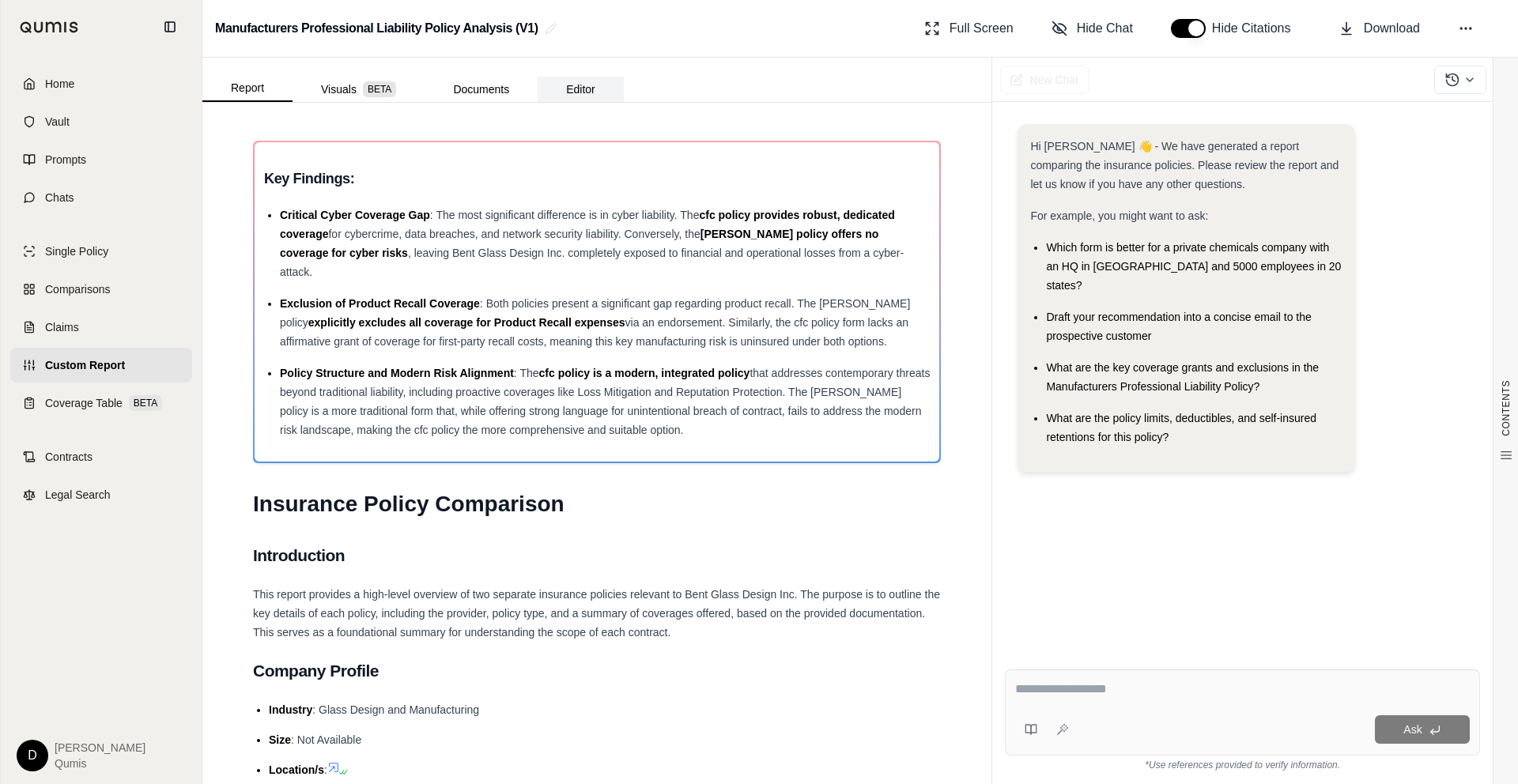
click at [585, 96] on button "Editor" at bounding box center [581, 89] width 86 height 26
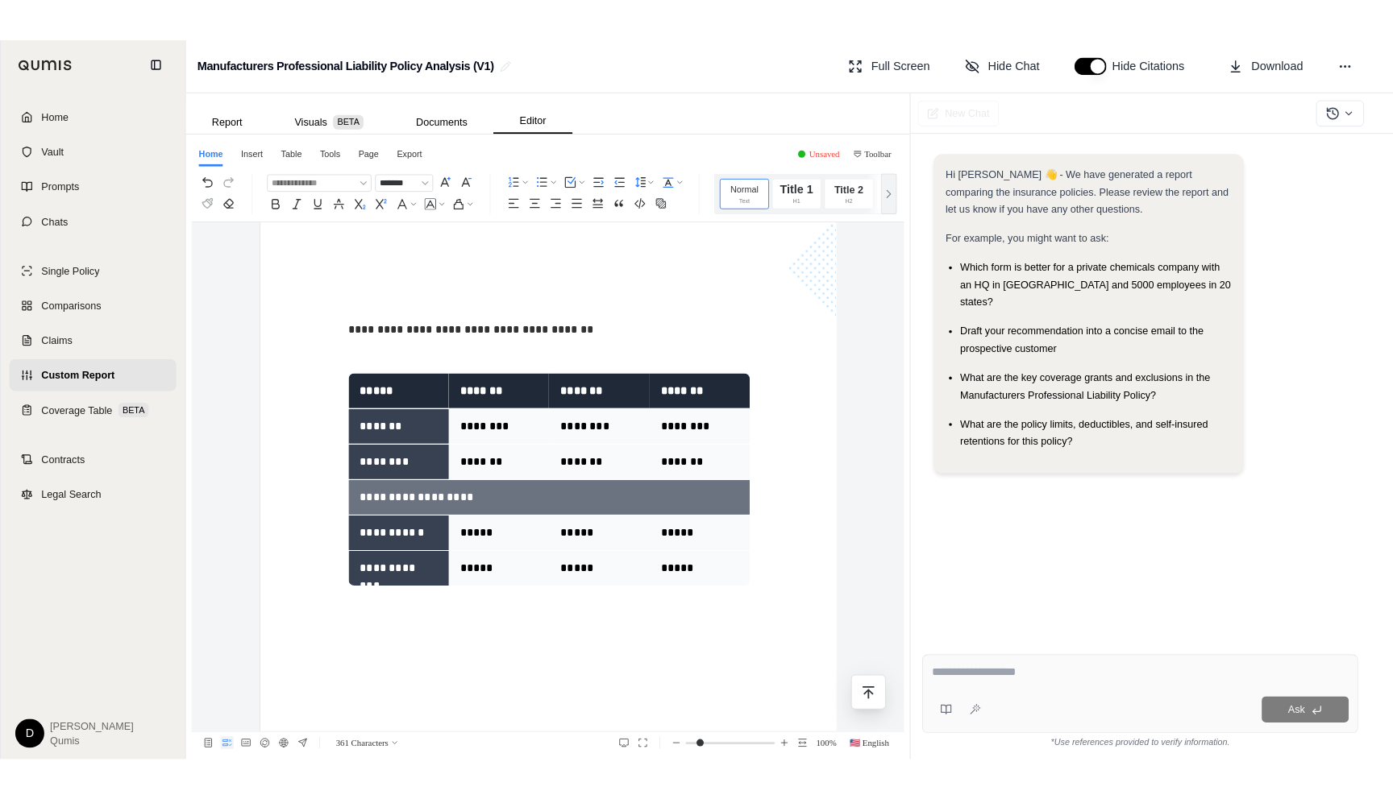
scroll to position [1023, 0]
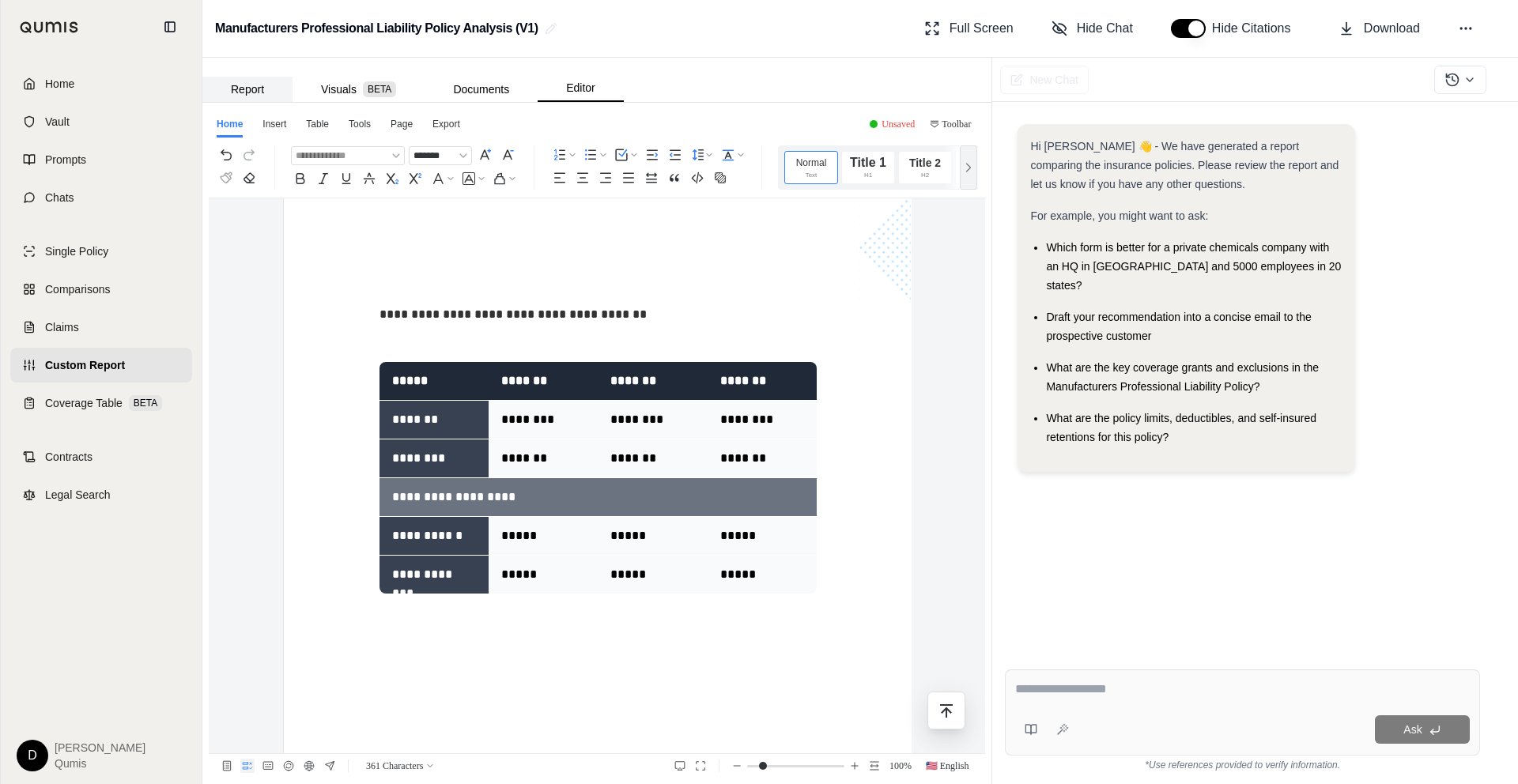
click at [256, 99] on button "Report" at bounding box center [247, 89] width 90 height 26
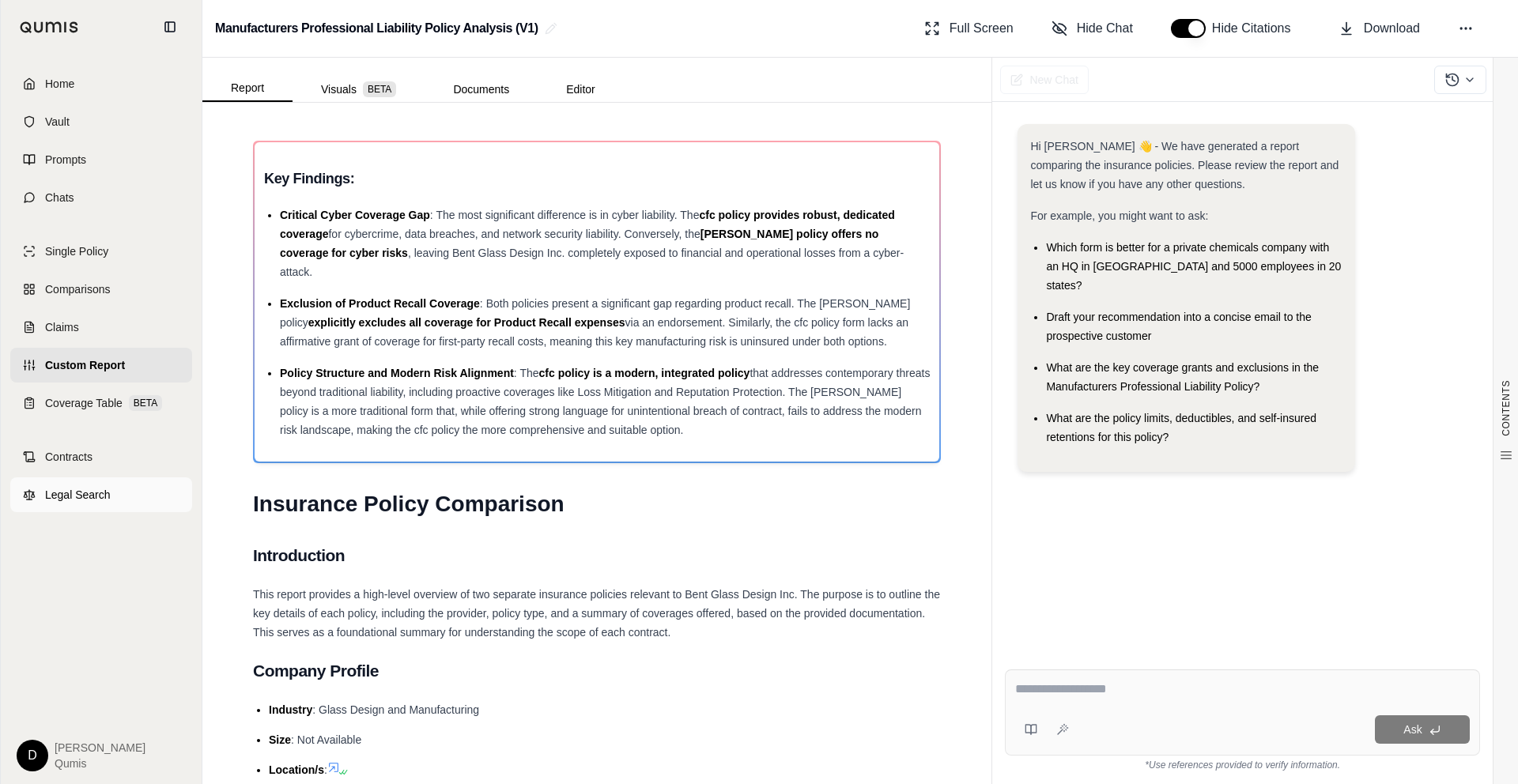
click at [109, 491] on span "Legal Search" at bounding box center [78, 495] width 66 height 16
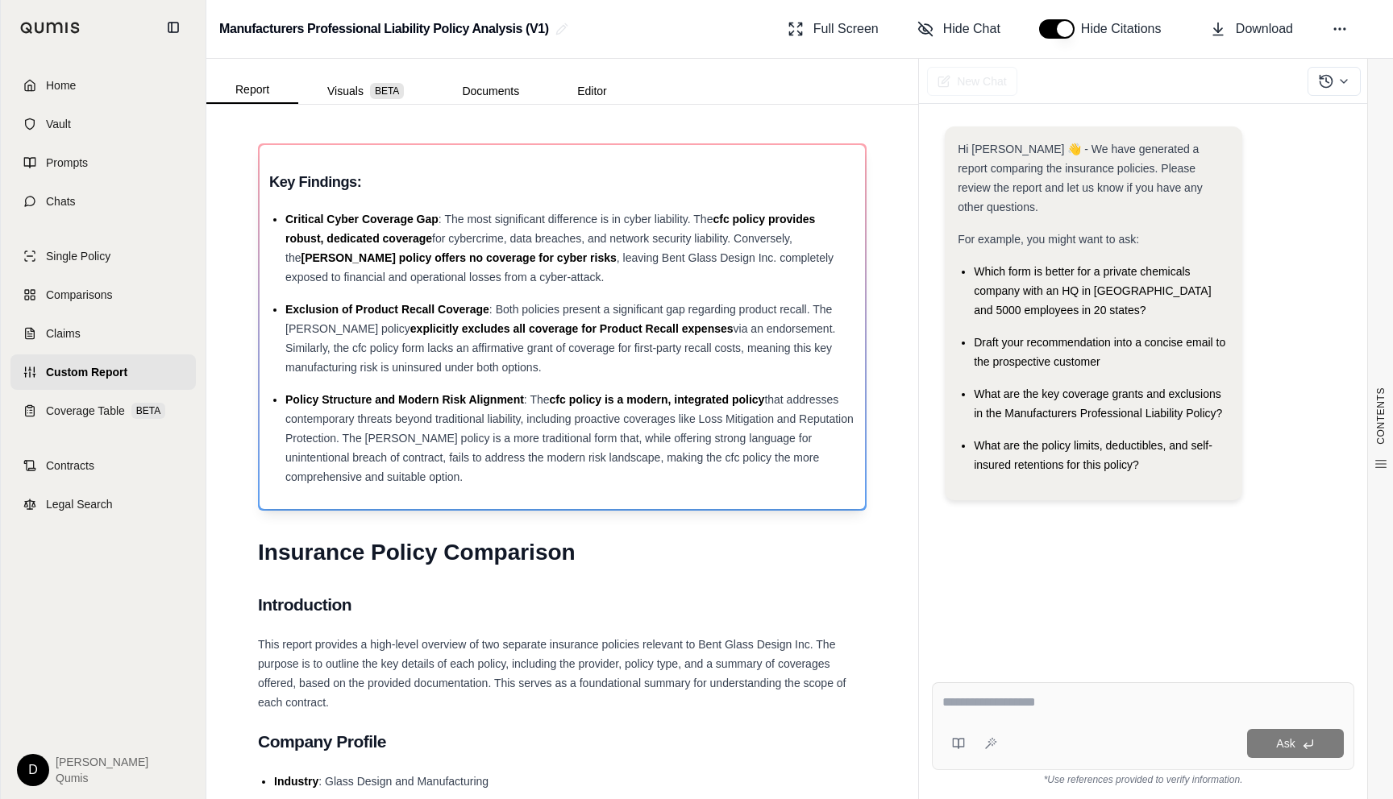
click at [592, 355] on div "Exclusion of Product Recall Coverage : Both policies present a significant gap …" at bounding box center [570, 338] width 570 height 77
click at [509, 330] on span "explicitly excludes all coverage for Product Recall expenses" at bounding box center [571, 328] width 323 height 13
drag, startPoint x: 571, startPoint y: 369, endPoint x: 272, endPoint y: 172, distance: 357.6
click at [272, 172] on div "Key Findings: Critical Cyber Coverage Gap : The most significant difference is …" at bounding box center [562, 327] width 586 height 319
click at [272, 172] on h3 "Key Findings:" at bounding box center [562, 182] width 586 height 29
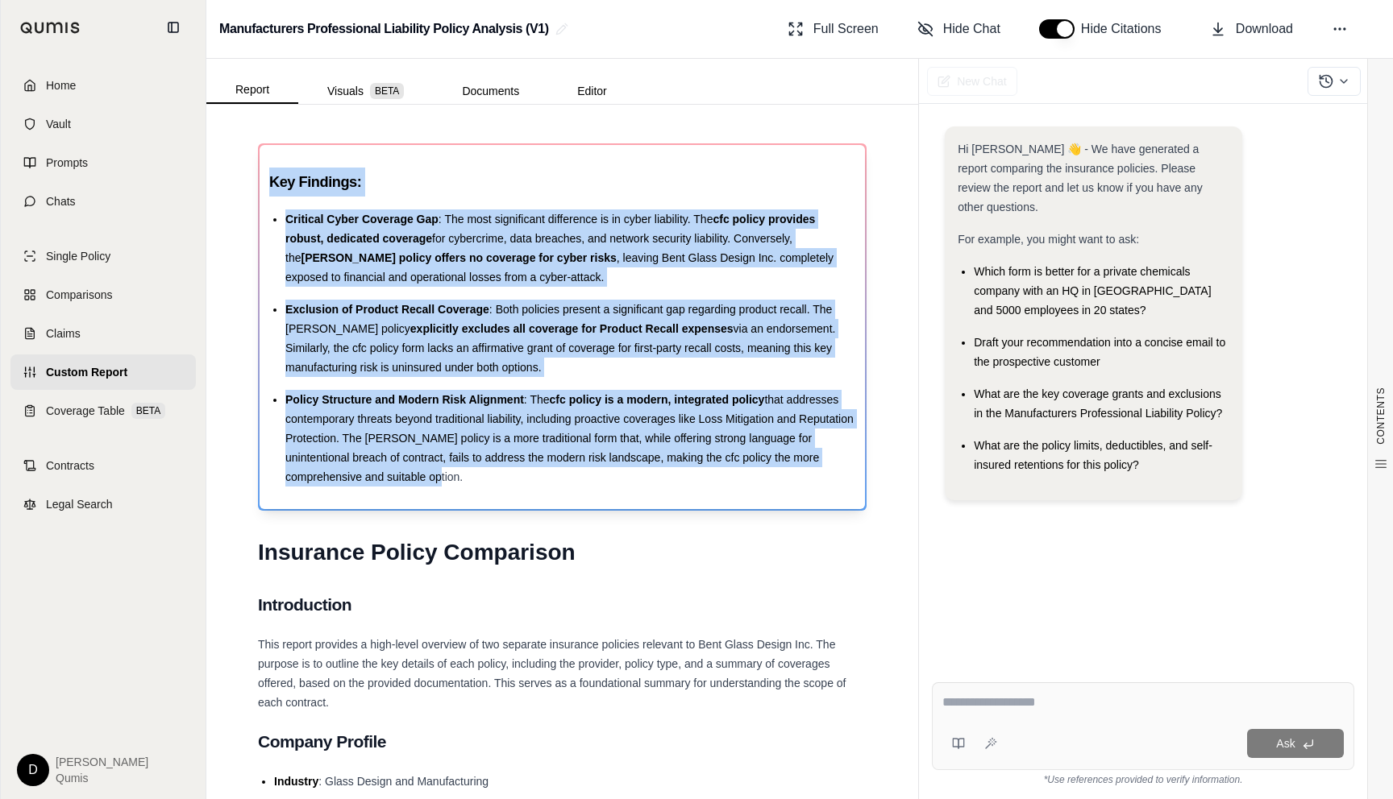
drag, startPoint x: 271, startPoint y: 181, endPoint x: 402, endPoint y: 469, distance: 317.0
click at [402, 469] on div "Key Findings: Critical Cyber Coverage Gap : The most significant difference is …" at bounding box center [562, 327] width 586 height 319
click at [402, 469] on div "Policy Structure and Modern Risk Alignment : The cfc policy is a modern, integr…" at bounding box center [570, 438] width 570 height 97
drag, startPoint x: 391, startPoint y: 476, endPoint x: 262, endPoint y: 183, distance: 320.4
click at [262, 183] on div "Key Findings: Critical Cyber Coverage Gap : The most significant difference is …" at bounding box center [562, 327] width 605 height 364
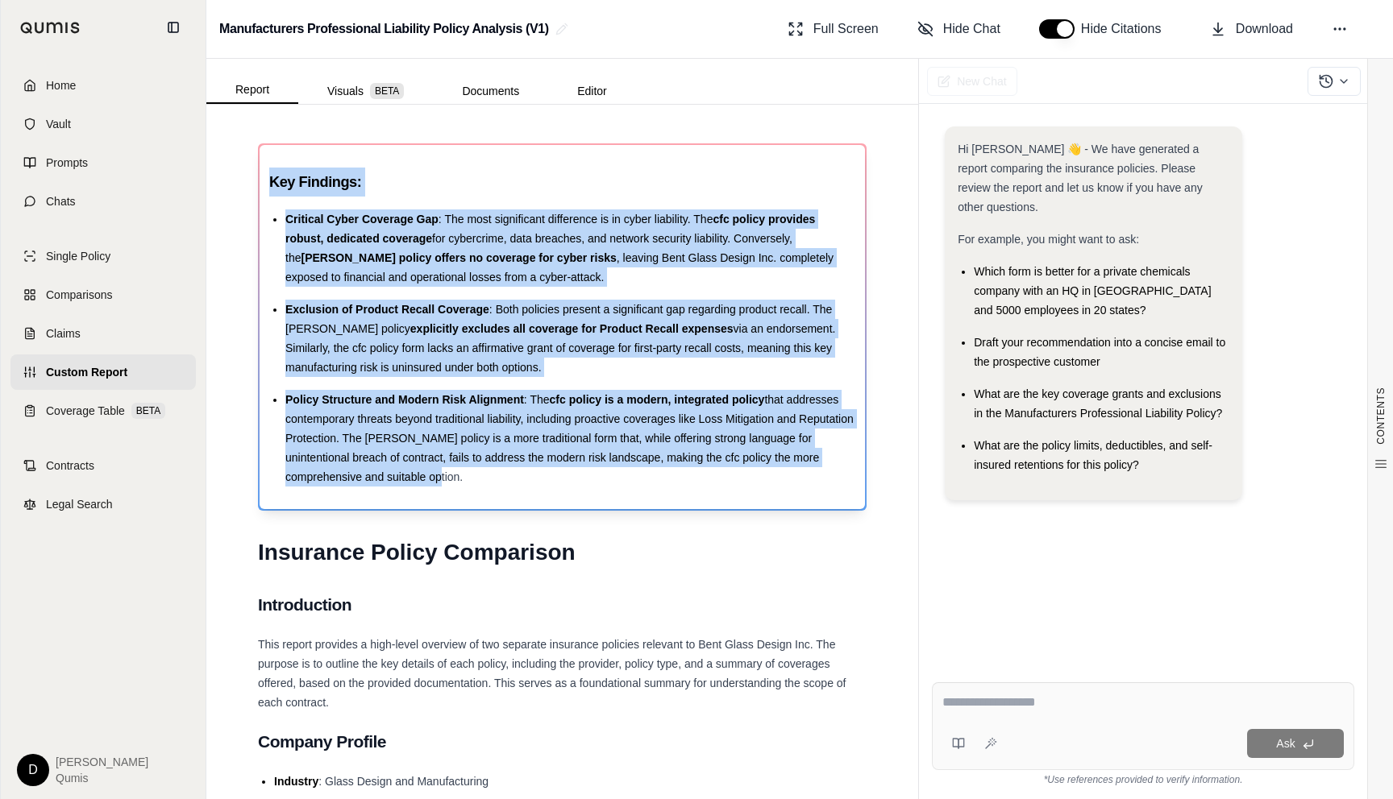
click at [262, 183] on div "Key Findings: Critical Cyber Coverage Gap : The most significant difference is …" at bounding box center [562, 327] width 605 height 364
drag, startPoint x: 268, startPoint y: 181, endPoint x: 379, endPoint y: 483, distance: 321.3
click at [379, 484] on div "Key Findings: Critical Cyber Coverage Gap : The most significant difference is …" at bounding box center [562, 327] width 605 height 364
click at [379, 483] on div "Policy Structure and Modern Risk Alignment : The cfc policy is a modern, integr…" at bounding box center [570, 438] width 570 height 97
drag, startPoint x: 372, startPoint y: 475, endPoint x: 268, endPoint y: 174, distance: 318.8
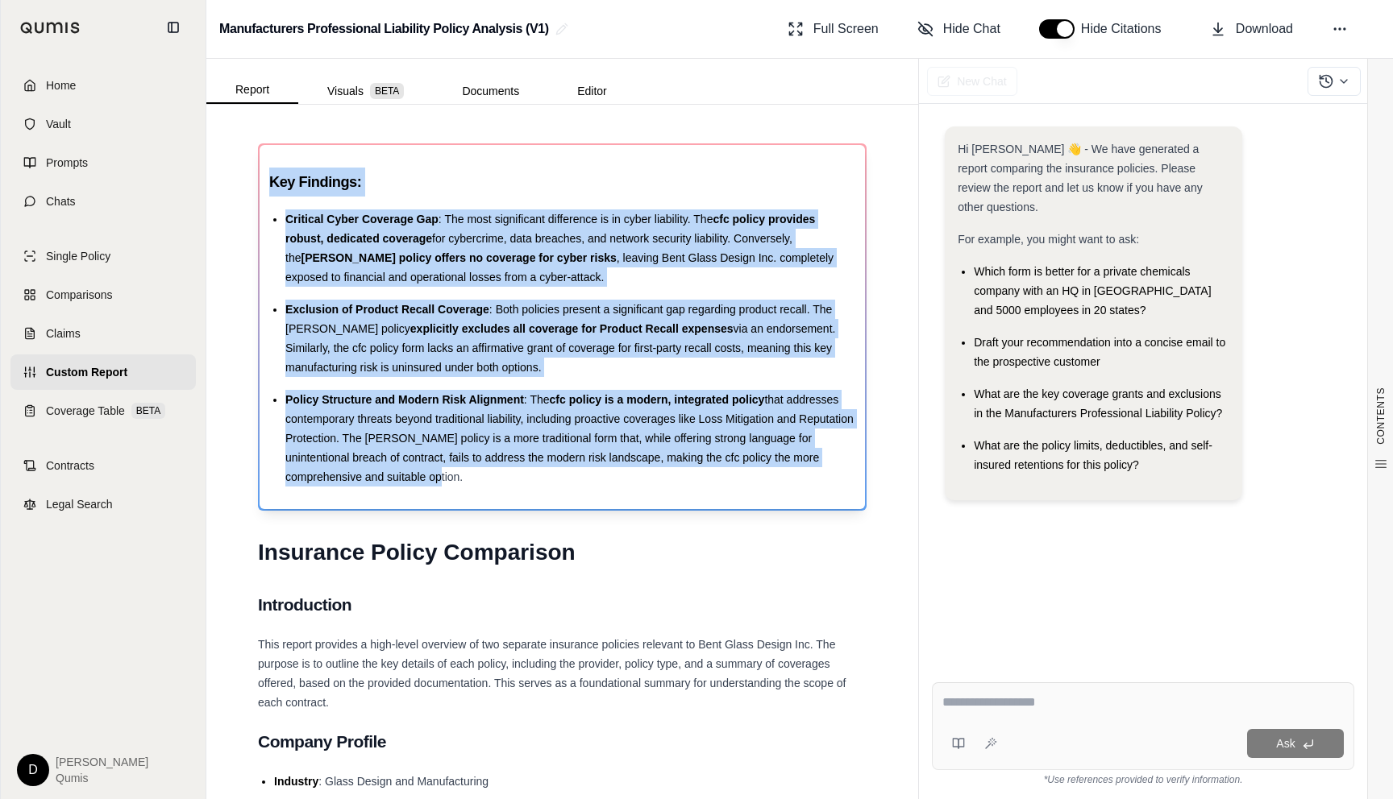
click at [268, 174] on div "Key Findings: Critical Cyber Coverage Gap : The most significant difference is …" at bounding box center [562, 327] width 605 height 364
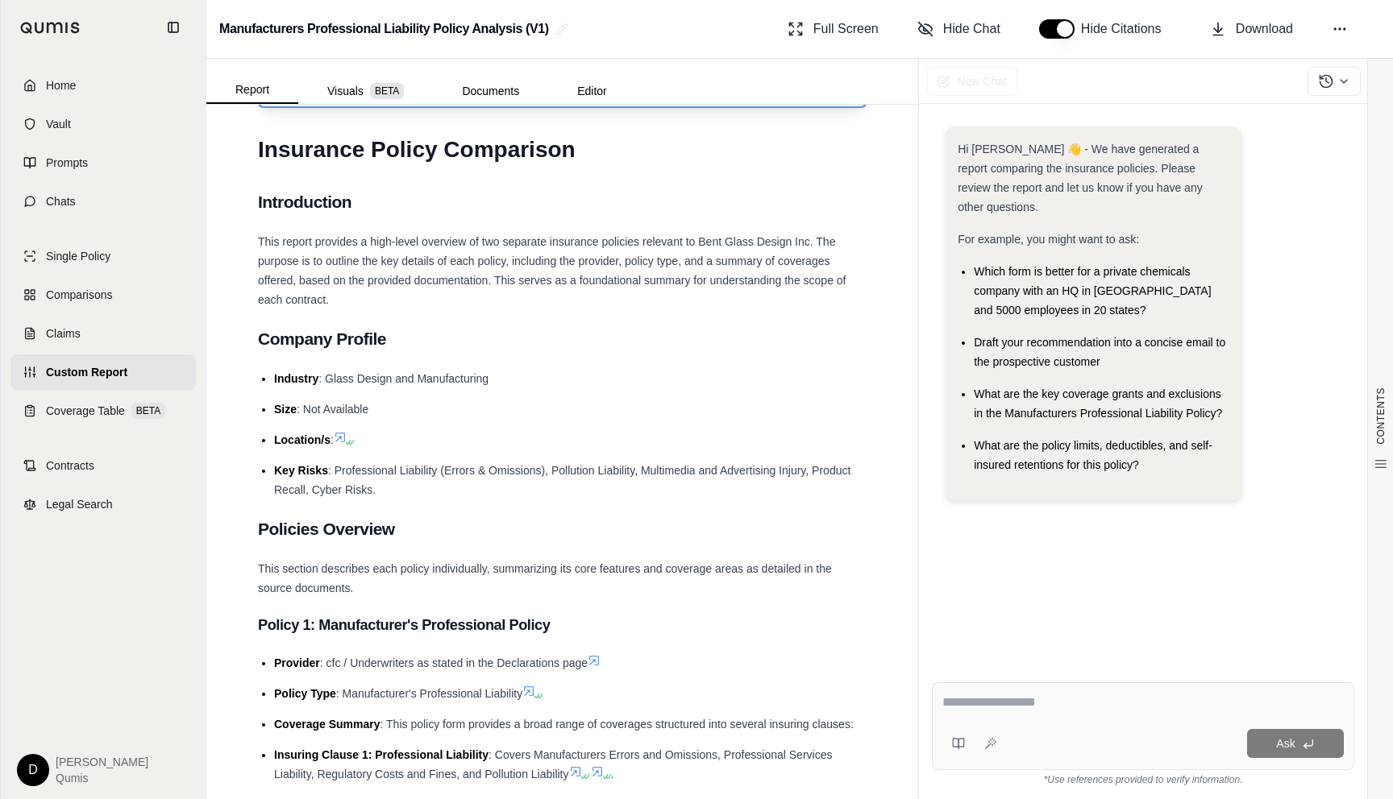
scroll to position [0, 0]
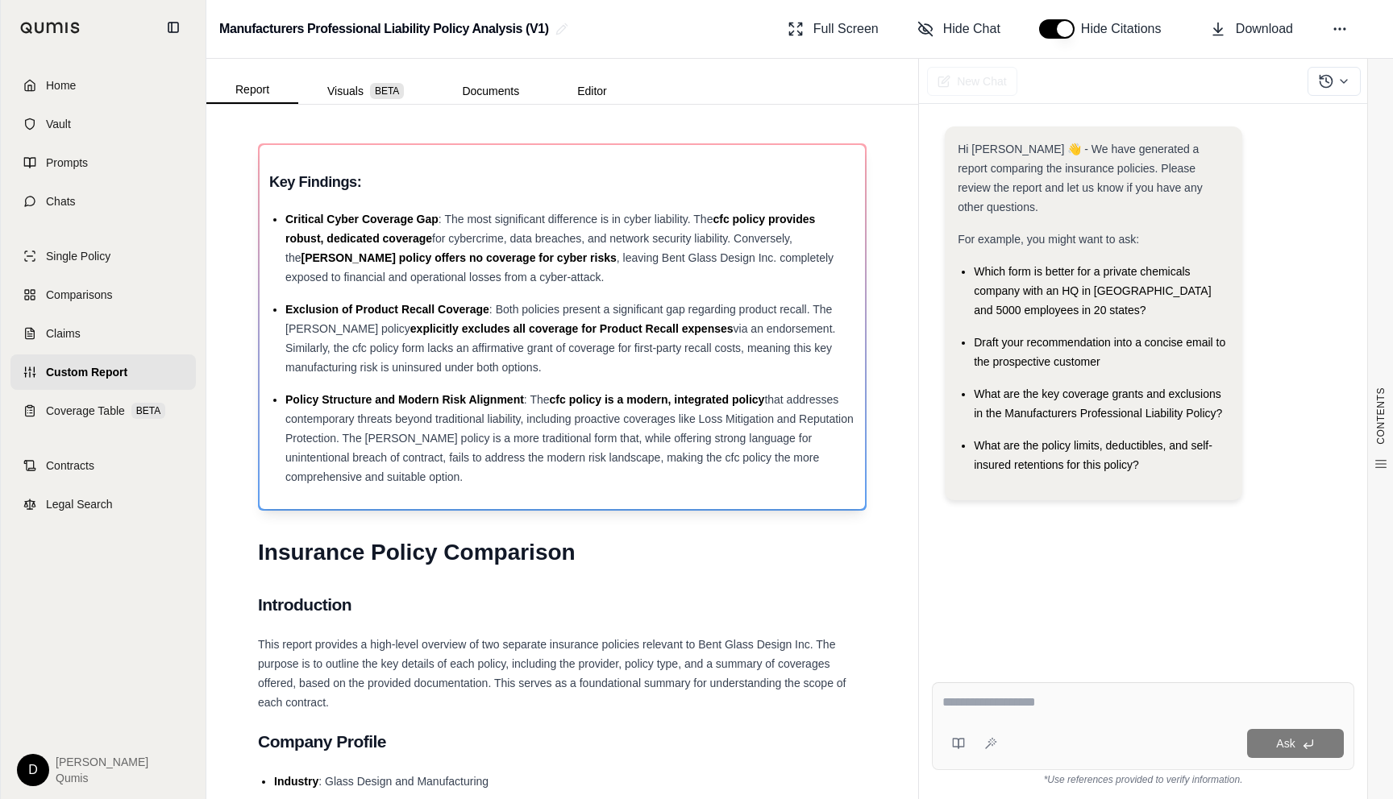
click at [488, 334] on span "explicitly excludes all coverage for Product Recall expenses" at bounding box center [571, 328] width 323 height 13
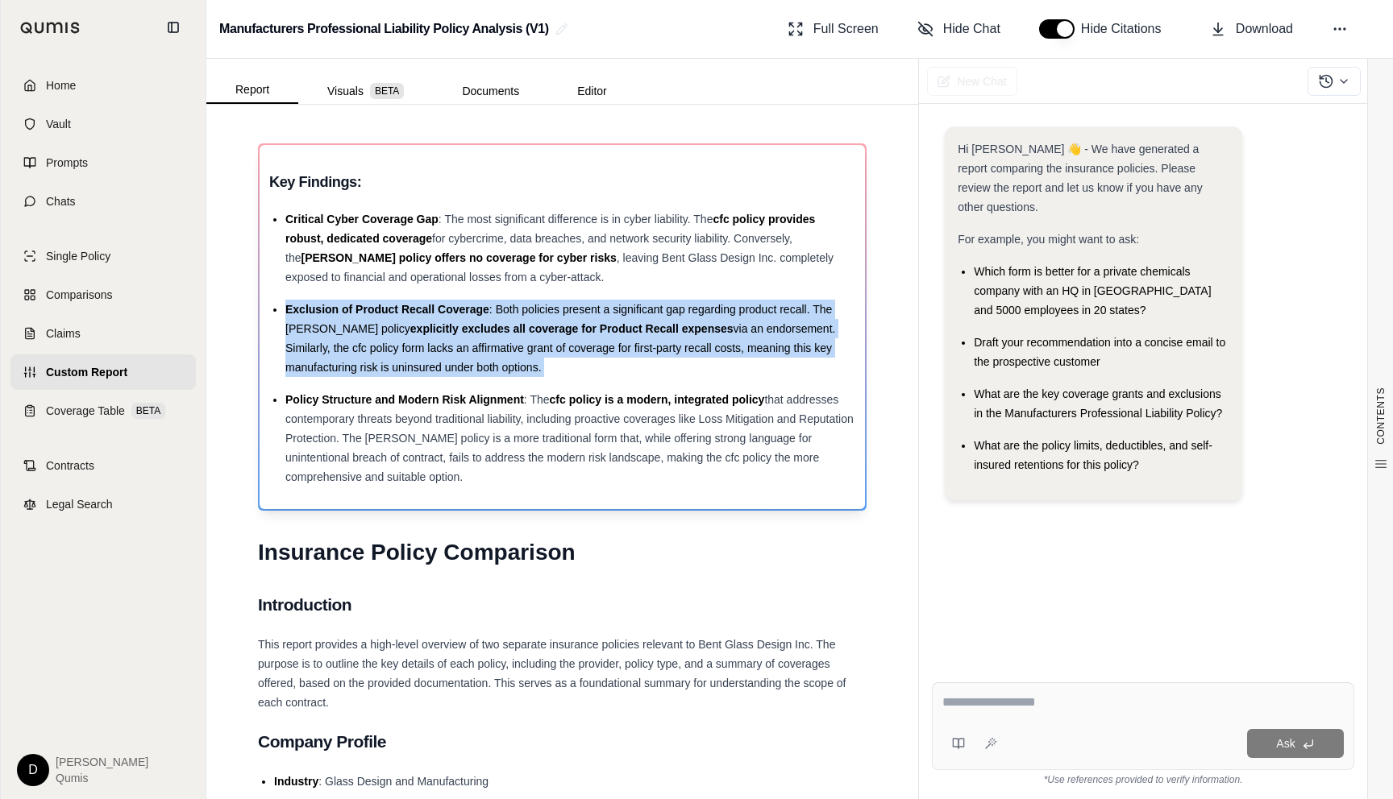
click at [488, 334] on span "explicitly excludes all coverage for Product Recall expenses" at bounding box center [571, 328] width 323 height 13
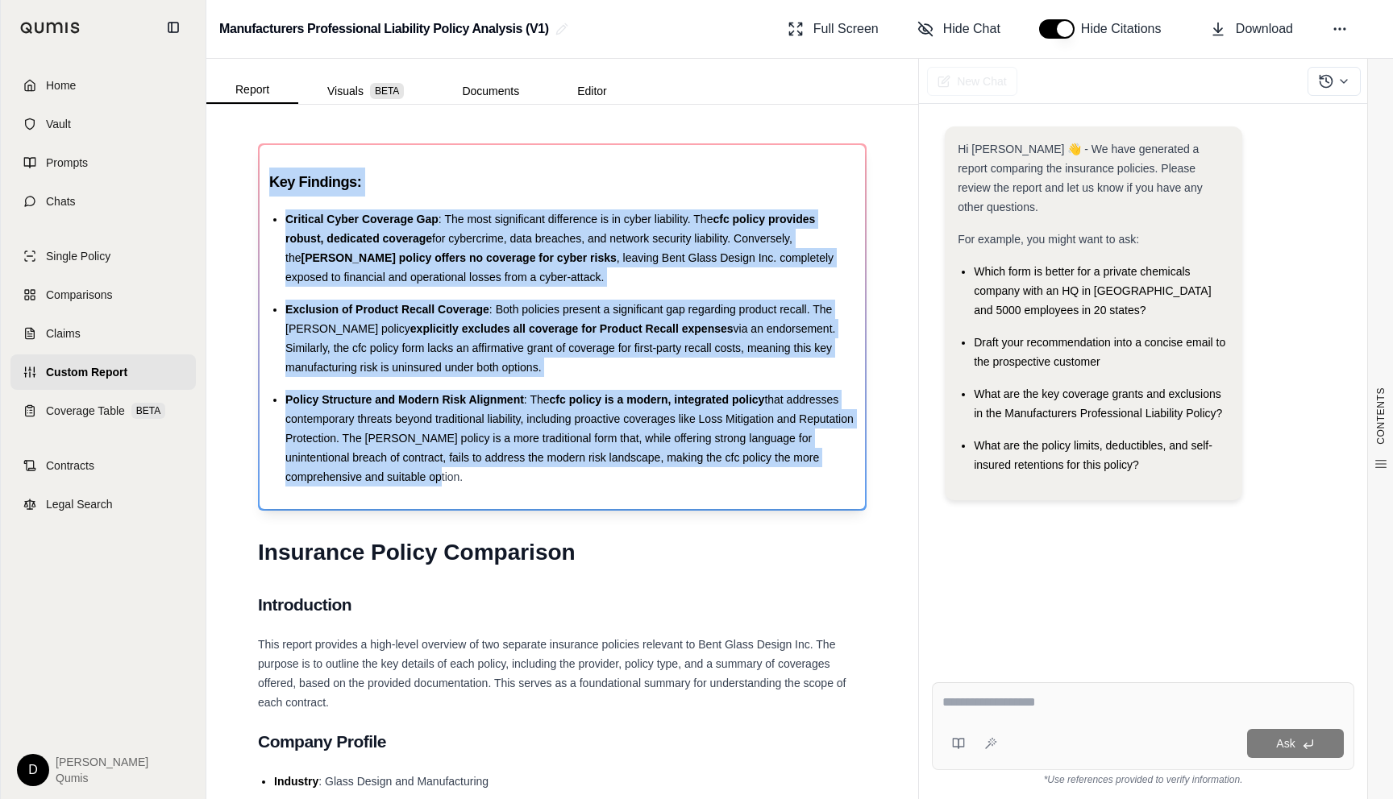
drag, startPoint x: 394, startPoint y: 475, endPoint x: 271, endPoint y: 178, distance: 321.2
click at [271, 178] on div "Key Findings: Critical Cyber Coverage Gap : The most significant difference is …" at bounding box center [562, 327] width 586 height 319
click at [271, 178] on h3 "Key Findings:" at bounding box center [562, 182] width 586 height 29
drag, startPoint x: 271, startPoint y: 178, endPoint x: 356, endPoint y: 475, distance: 309.4
click at [356, 475] on div "Key Findings: Critical Cyber Coverage Gap : The most significant difference is …" at bounding box center [562, 327] width 586 height 319
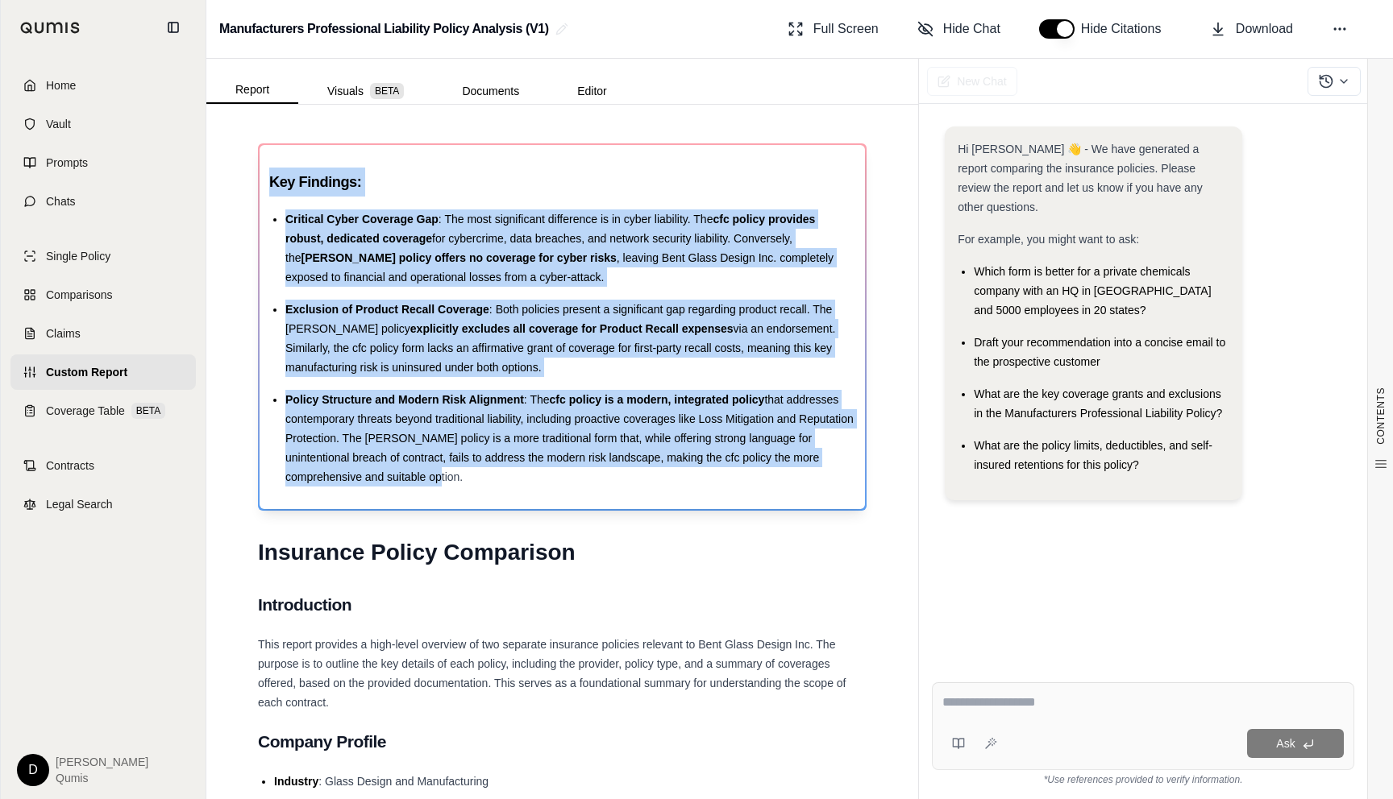
click at [356, 475] on span "that addresses contemporary threats beyond traditional liability, including pro…" at bounding box center [569, 438] width 568 height 90
